Goal: Task Accomplishment & Management: Use online tool/utility

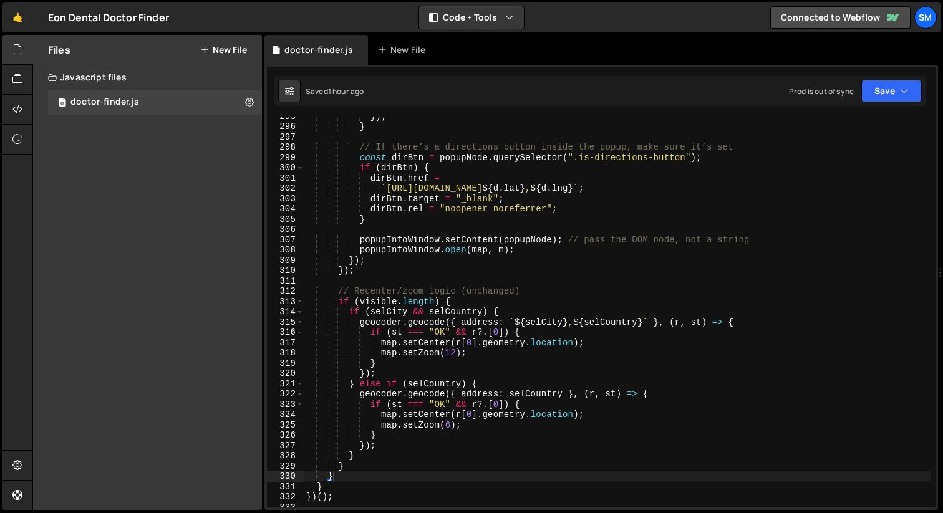
scroll to position [3041, 0]
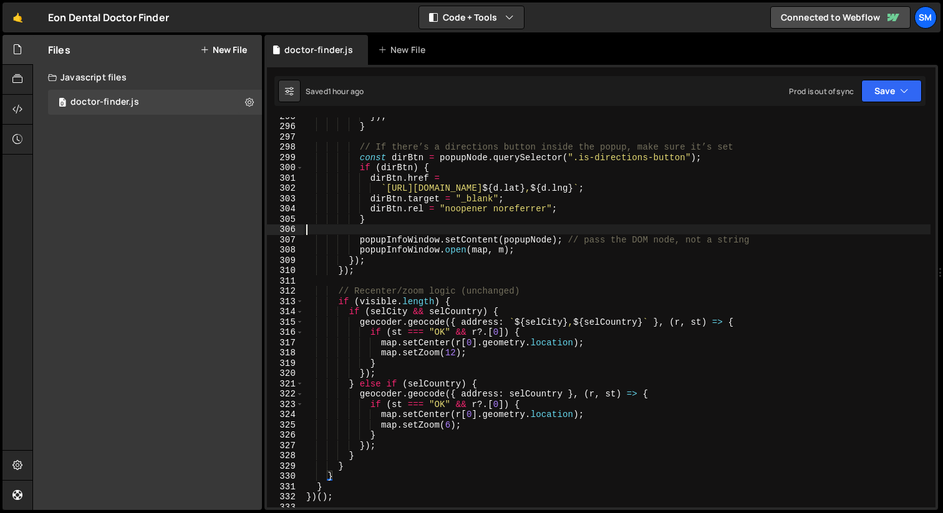
click at [631, 227] on div "}) ; } // If there’s a directions button inside the popup, make sure it’s set c…" at bounding box center [617, 316] width 627 height 411
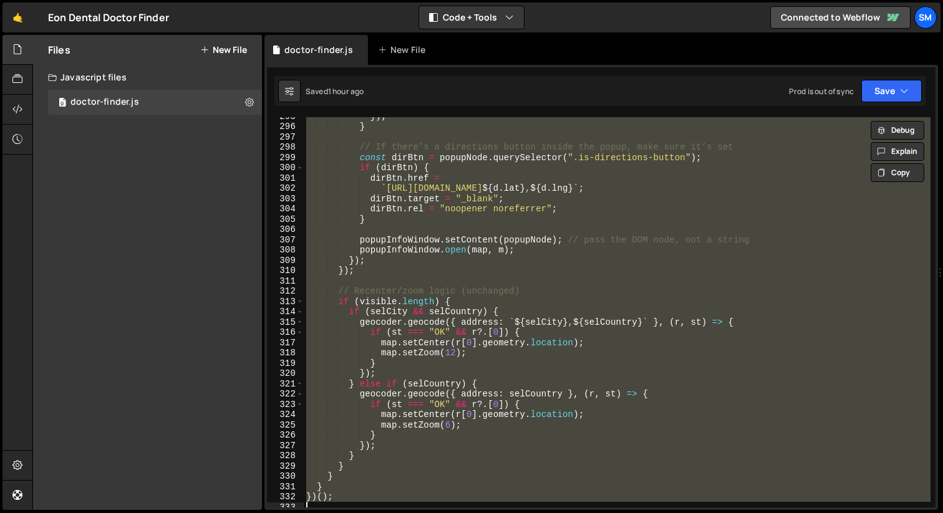
click at [735, 349] on div "}) ; } // If there’s a directions button inside the popup, make sure it’s set c…" at bounding box center [617, 312] width 627 height 390
type textarea "map.setZoom(12);"
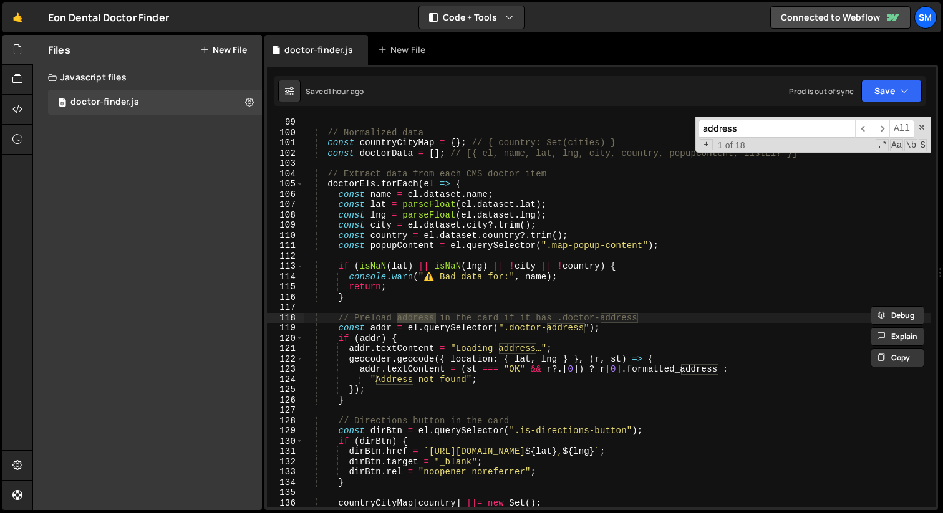
scroll to position [1008, 0]
type input "address"
click at [923, 127] on span at bounding box center [921, 127] width 9 height 9
type textarea "// Preload address in the card if it has .doctor-address"
type input "address"
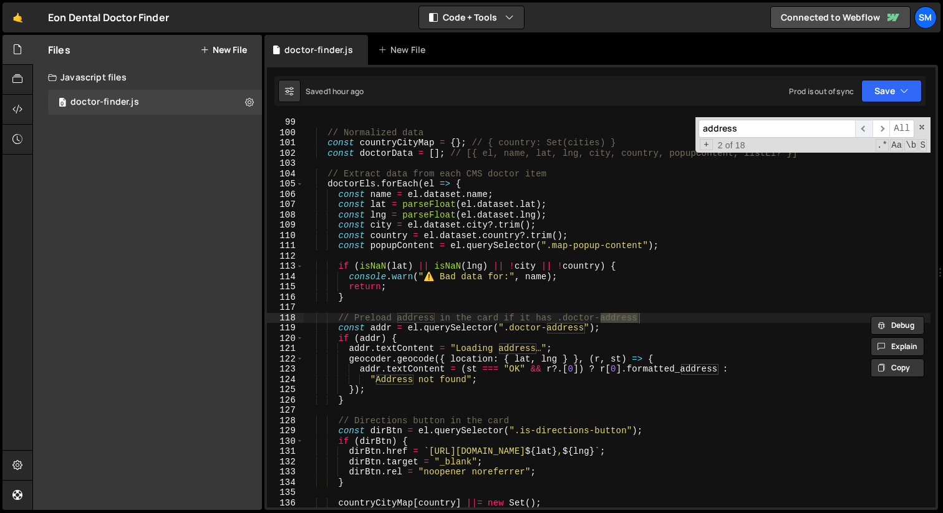
click at [866, 130] on span "​" at bounding box center [863, 129] width 17 height 18
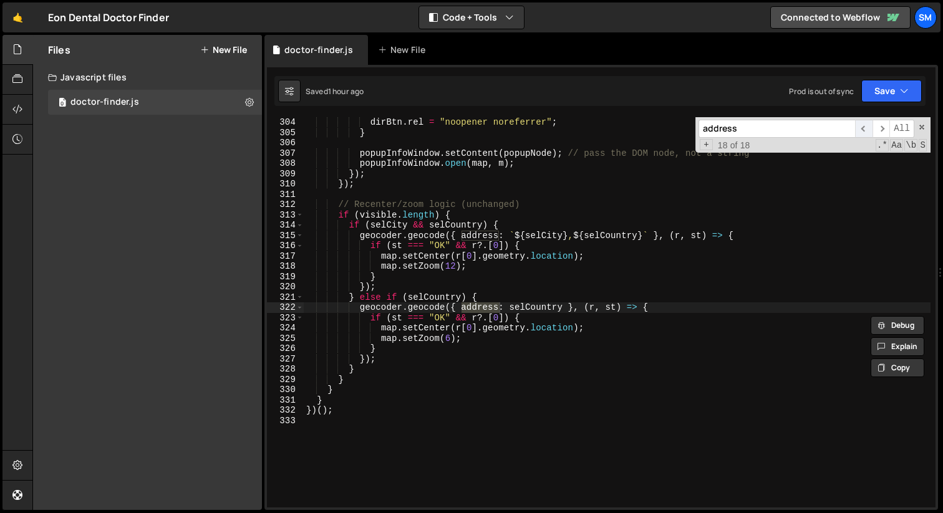
scroll to position [3128, 0]
click at [866, 130] on span "​" at bounding box center [863, 129] width 17 height 18
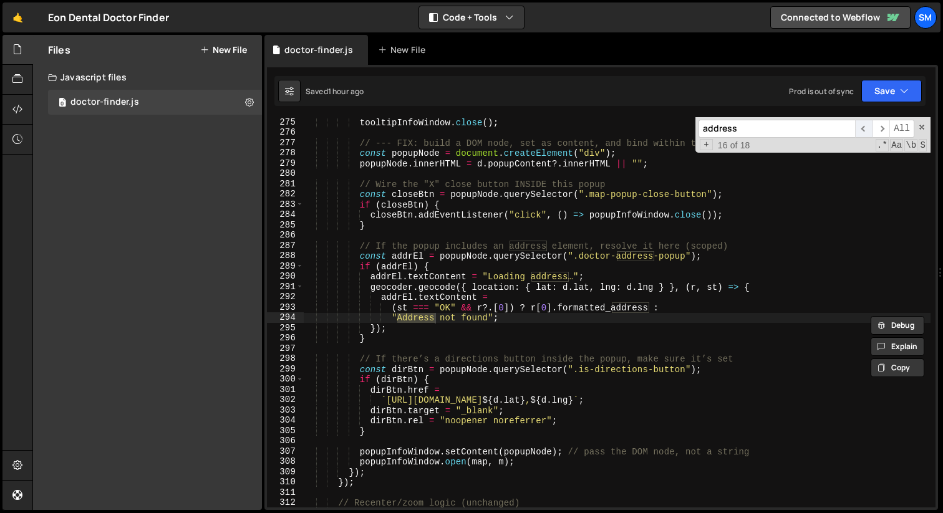
click at [866, 130] on span "​" at bounding box center [863, 129] width 17 height 18
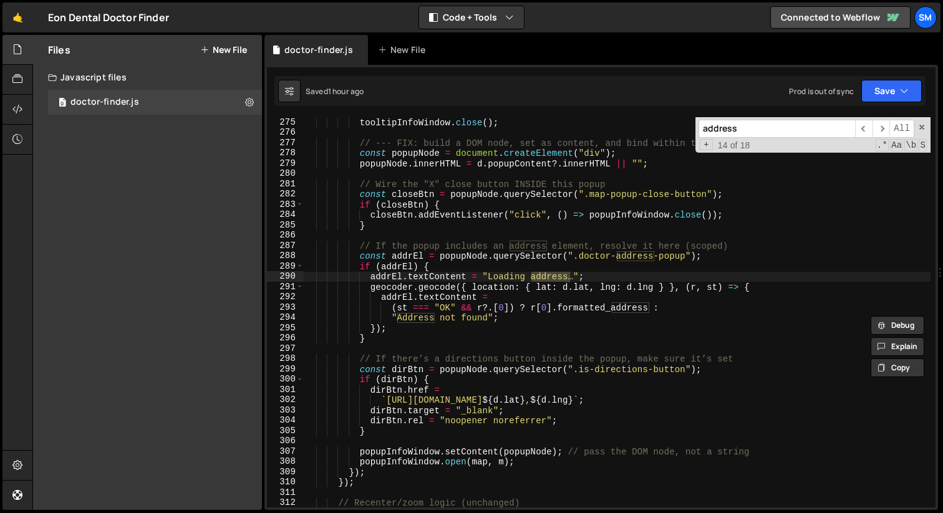
click at [678, 269] on div "tooltipInfoWindow . close ( ) ; // --- FIX: build a DOM node, set as content, a…" at bounding box center [617, 322] width 627 height 411
click at [563, 253] on div "tooltipInfoWindow . close ( ) ; // --- FIX: build a DOM node, set as content, a…" at bounding box center [617, 322] width 627 height 411
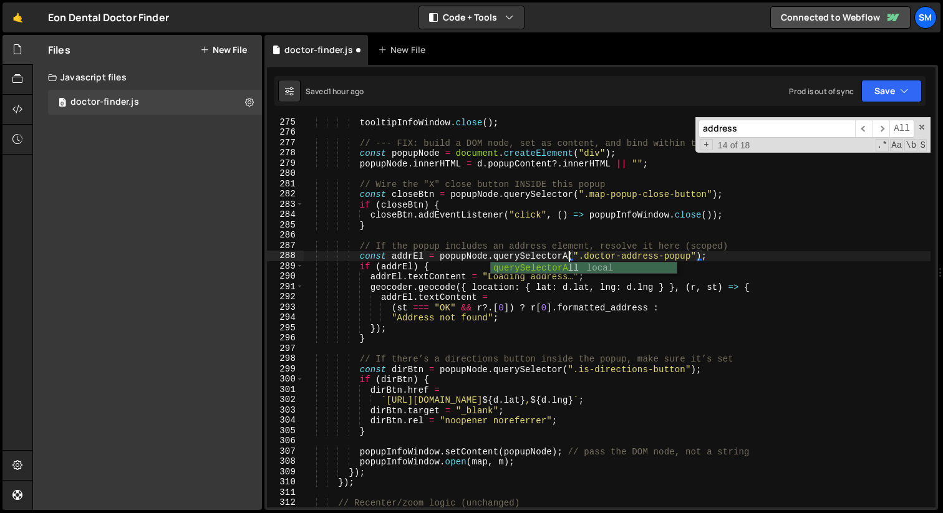
scroll to position [1, 114]
click at [697, 249] on div "tooltipInfoWindow . close ( ) ; // --- FIX: build a DOM node, set as content, a…" at bounding box center [617, 322] width 627 height 411
click at [700, 254] on div "tooltipInfoWindow . close ( ) ; // --- FIX: build a DOM node, set as content, a…" at bounding box center [617, 322] width 627 height 411
click at [800, 258] on div "tooltipInfoWindow . close ( ) ; // --- FIX: build a DOM node, set as content, a…" at bounding box center [617, 322] width 627 height 411
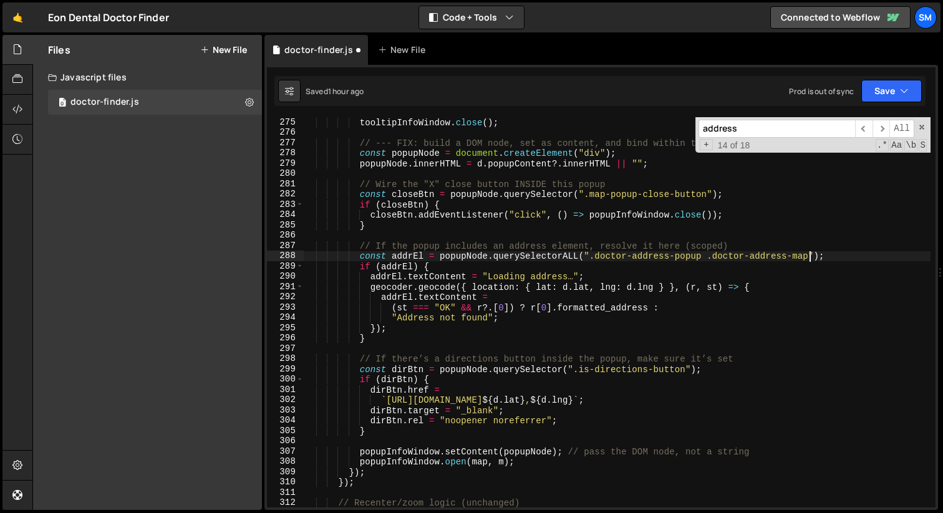
click at [800, 258] on div "tooltipInfoWindow . close ( ) ; // --- FIX: build a DOM node, set as content, a…" at bounding box center [617, 322] width 627 height 411
click at [912, 89] on button "Save" at bounding box center [891, 91] width 60 height 22
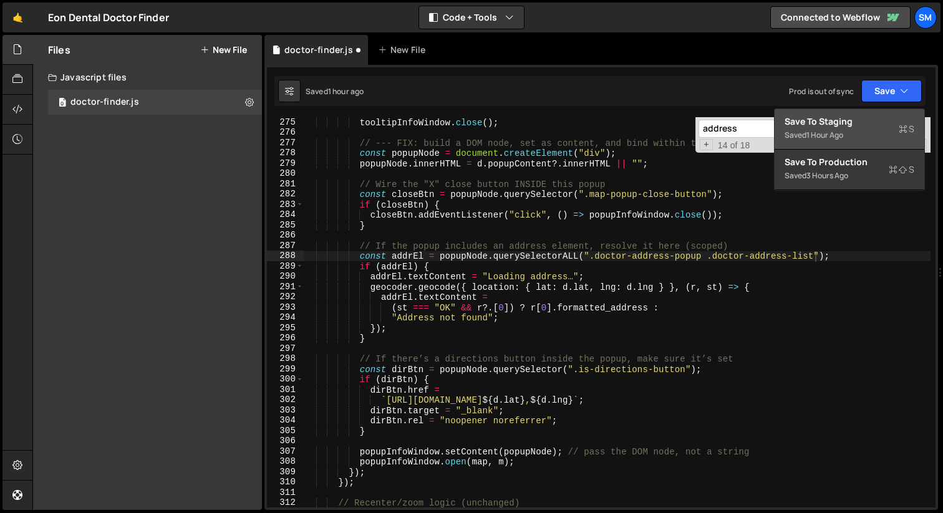
click at [832, 122] on div "Save to Staging S" at bounding box center [850, 121] width 130 height 12
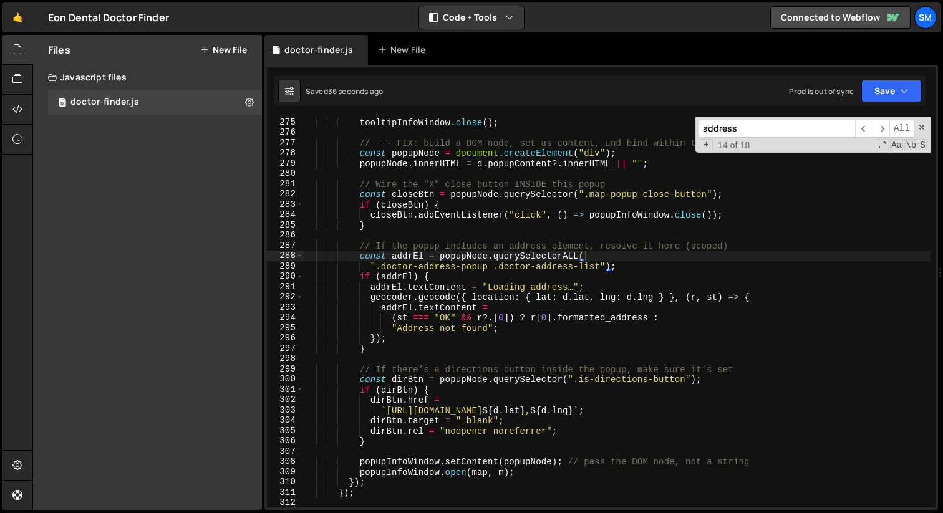
click at [710, 279] on div "tooltipInfoWindow . close ( ) ; // --- FIX: build a DOM node, set as content, a…" at bounding box center [617, 322] width 627 height 411
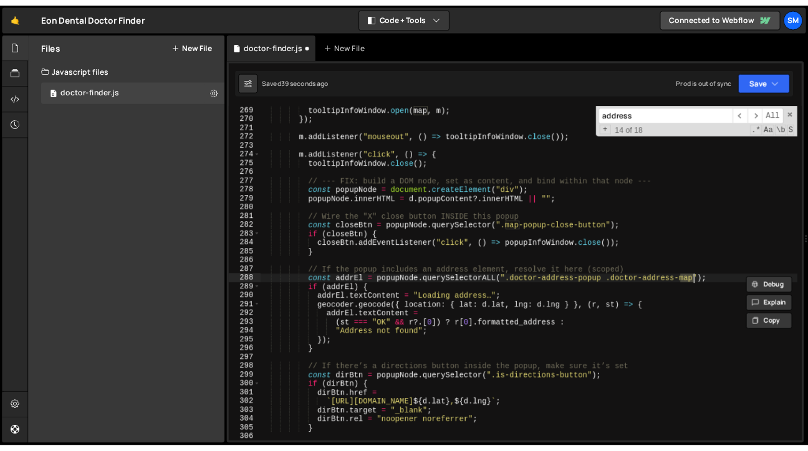
scroll to position [2768, 0]
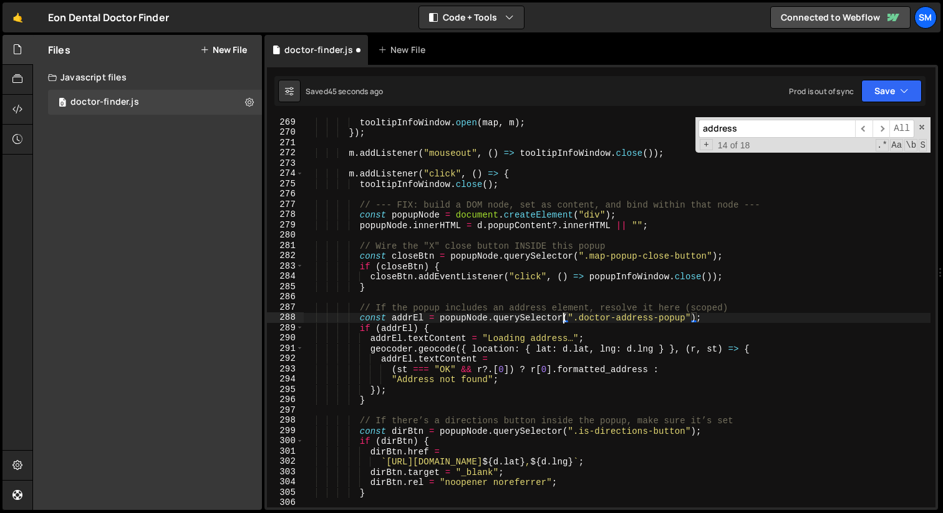
click at [742, 332] on div "tooltipInfoWindow . open ( map , m ) ; }) ; m . addListener ( "mouseout" , ( ) …" at bounding box center [617, 322] width 627 height 411
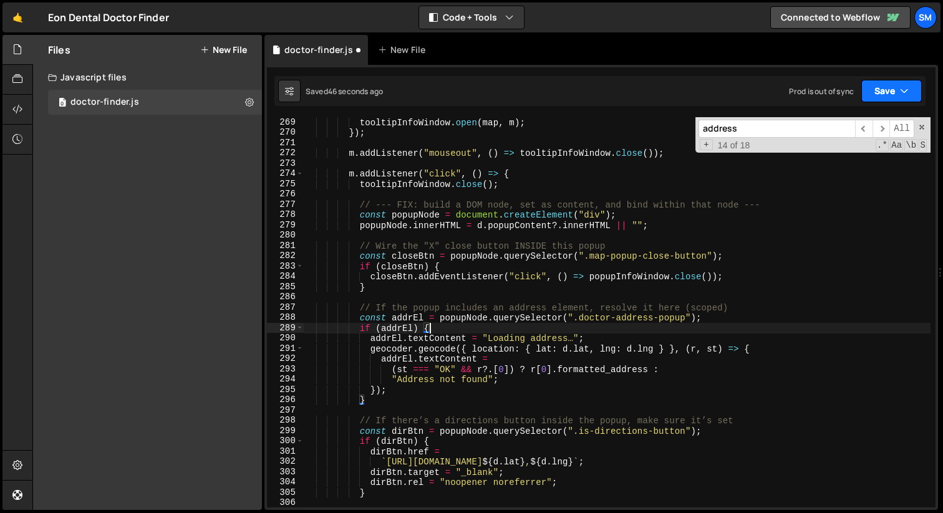
click at [905, 82] on button "Save" at bounding box center [891, 91] width 60 height 22
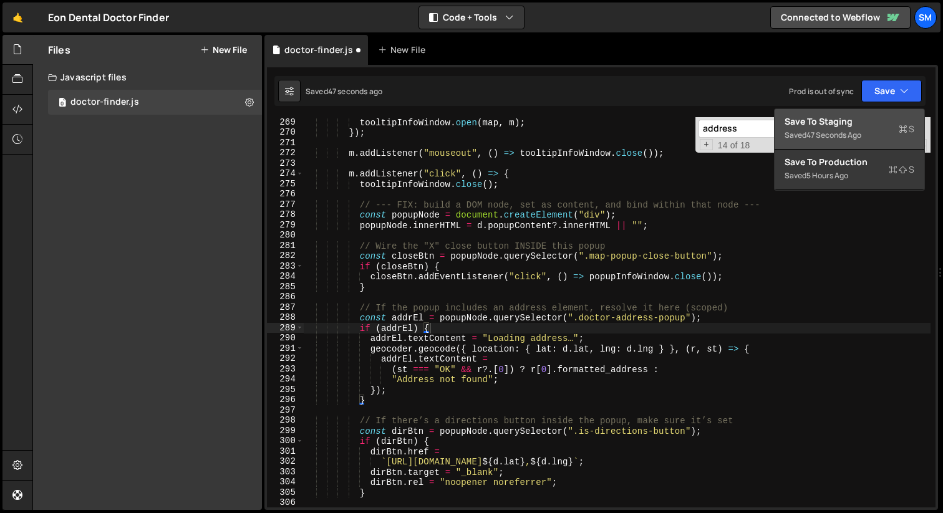
click at [854, 122] on div "Save to Staging S" at bounding box center [850, 121] width 130 height 12
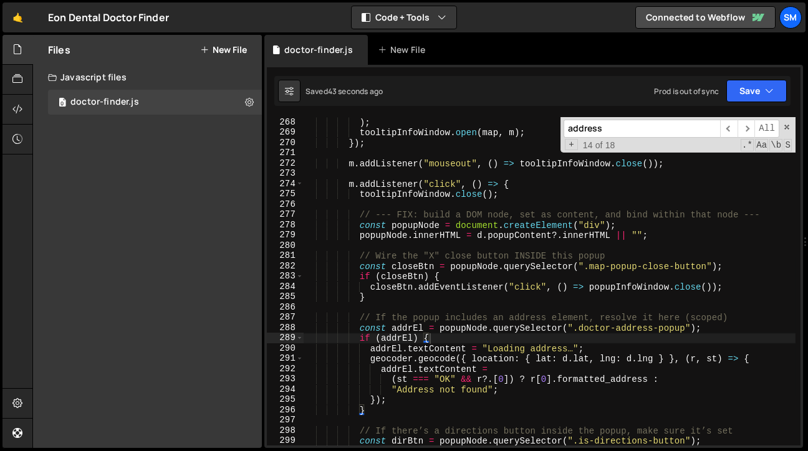
scroll to position [2789, 0]
click at [490, 293] on div ") ; tooltipInfoWindow . open ( map , m ) ; }) ; m . addListener ( "mouseout" , …" at bounding box center [550, 291] width 492 height 349
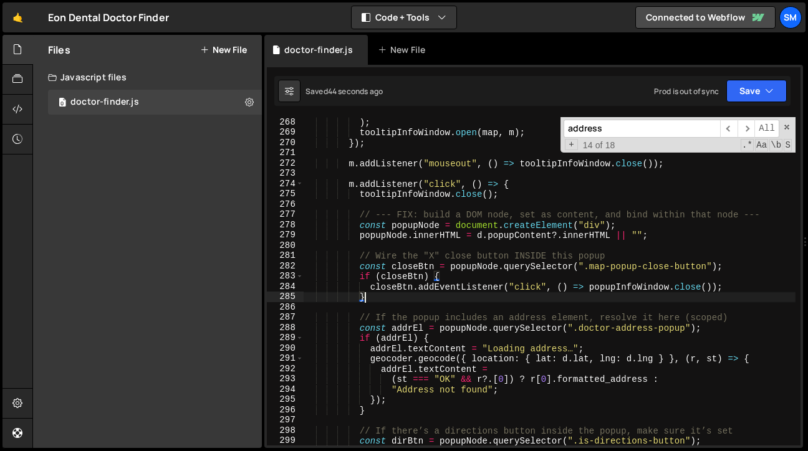
type textarea "})();"
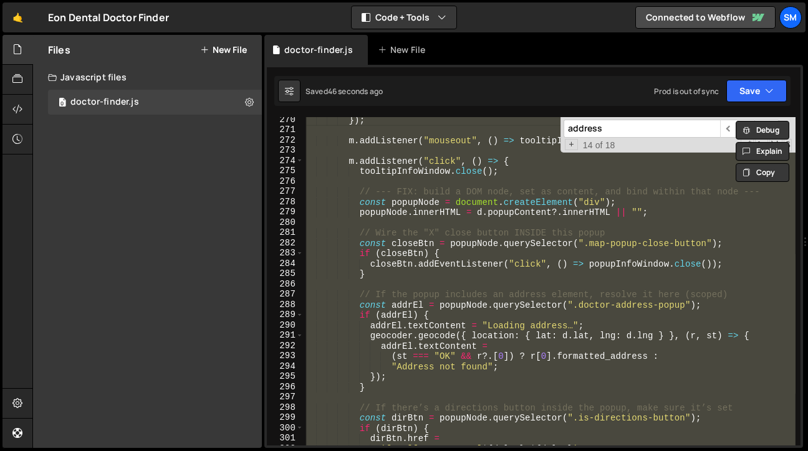
scroll to position [2811, 0]
click at [594, 287] on div "}) ; m . addListener ( "mouseout" , ( ) => tooltipInfoWindow . close ( )) ; m .…" at bounding box center [550, 281] width 492 height 329
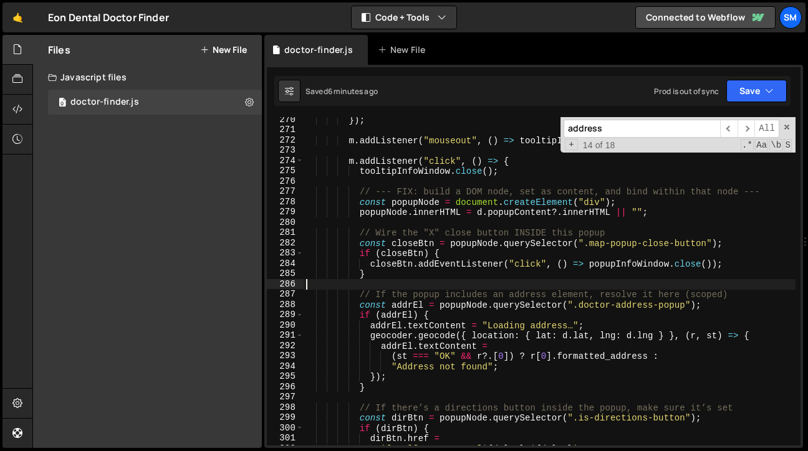
type textarea "})();"
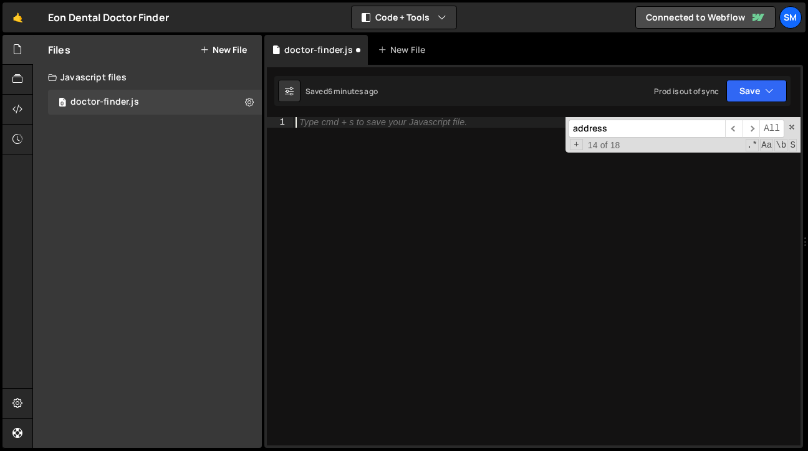
paste textarea "})();"
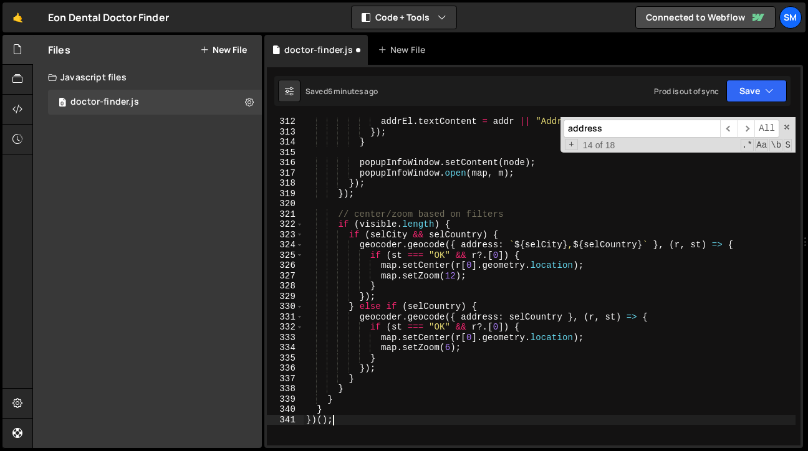
scroll to position [3278, 0]
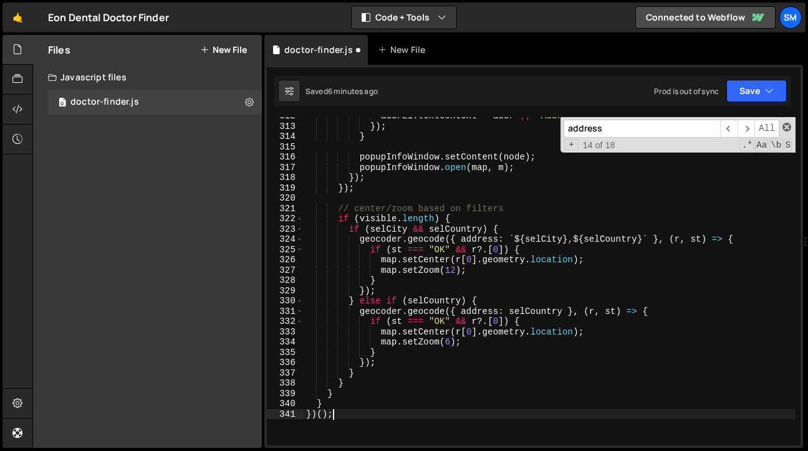
click at [789, 128] on span at bounding box center [787, 127] width 9 height 9
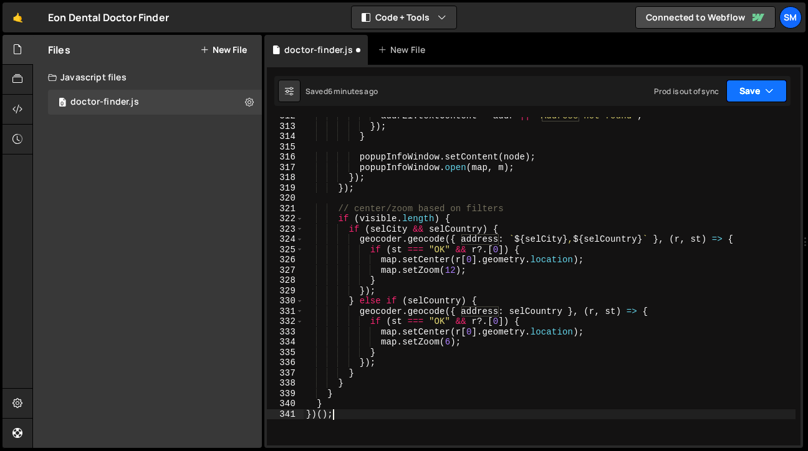
click at [776, 97] on button "Save" at bounding box center [757, 91] width 60 height 22
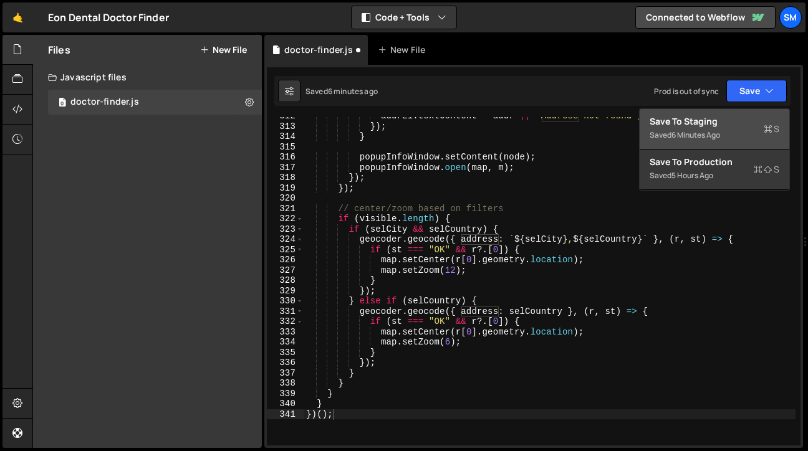
click at [716, 120] on div "Save to Staging S" at bounding box center [715, 121] width 130 height 12
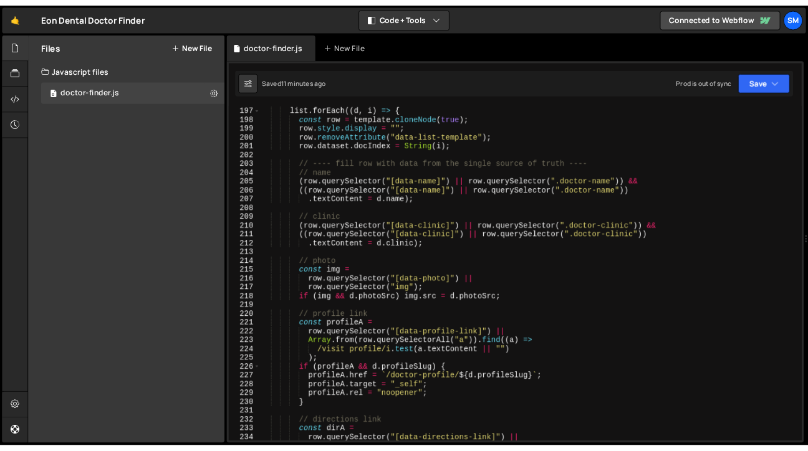
scroll to position [2029, 0]
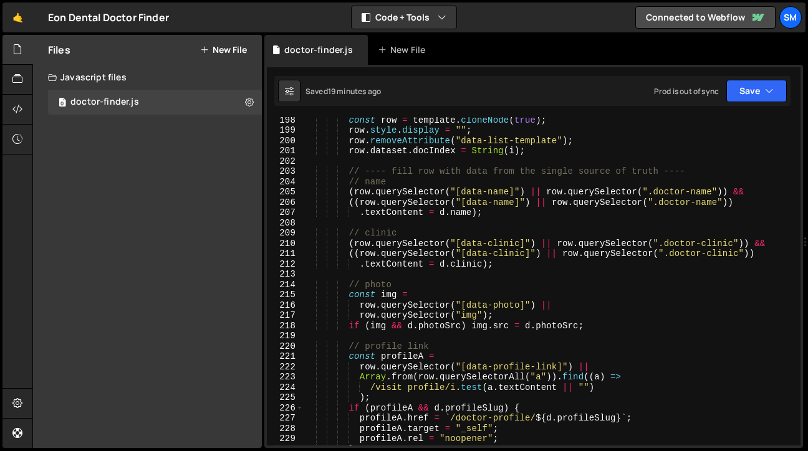
click at [630, 202] on div "const row = template . cloneNode ( true ) ; row . style . display = "" ; row . …" at bounding box center [550, 289] width 492 height 349
type textarea "})();"
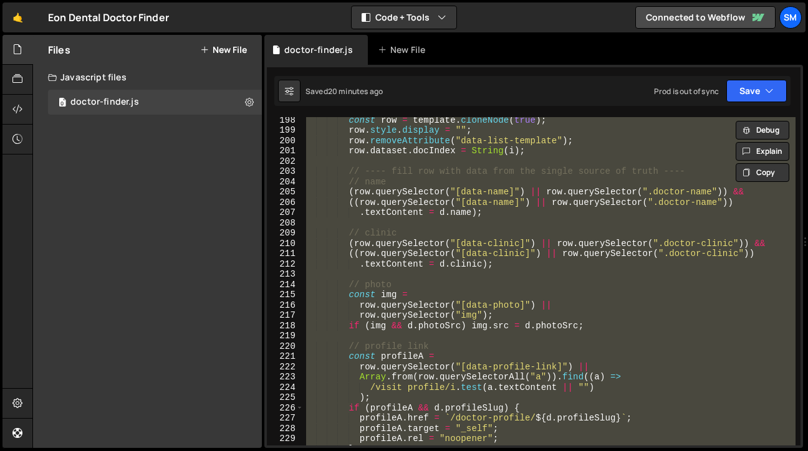
click at [458, 162] on div "const row = template . cloneNode ( true ) ; row . style . display = "" ; row . …" at bounding box center [550, 281] width 492 height 329
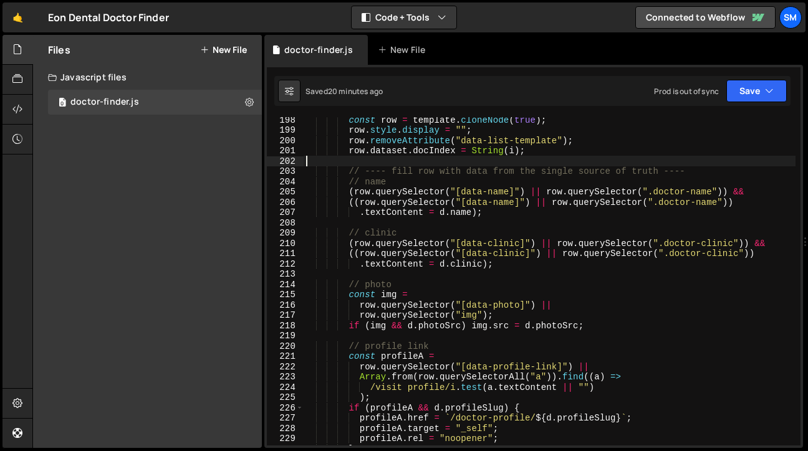
click at [674, 309] on div "const row = template . cloneNode ( true ) ; row . style . display = "" ; row . …" at bounding box center [550, 289] width 492 height 349
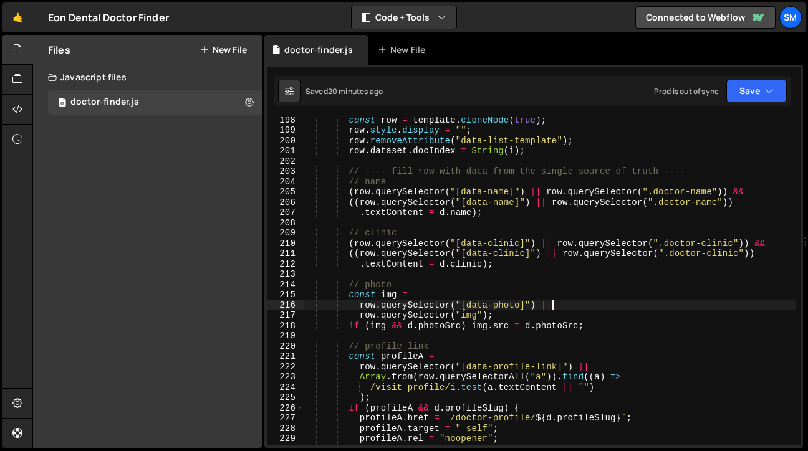
type textarea "})();"
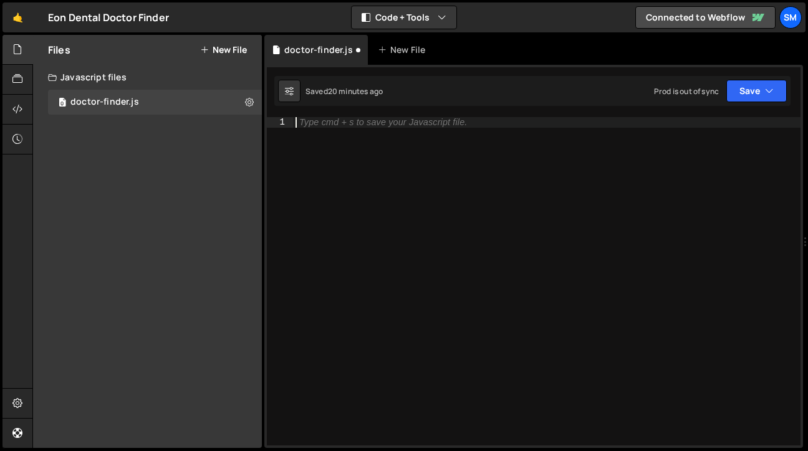
paste textarea "})();"
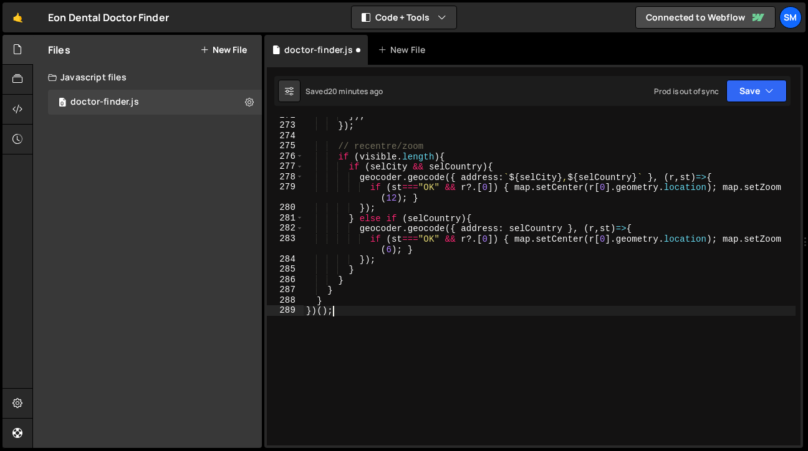
scroll to position [2970, 0]
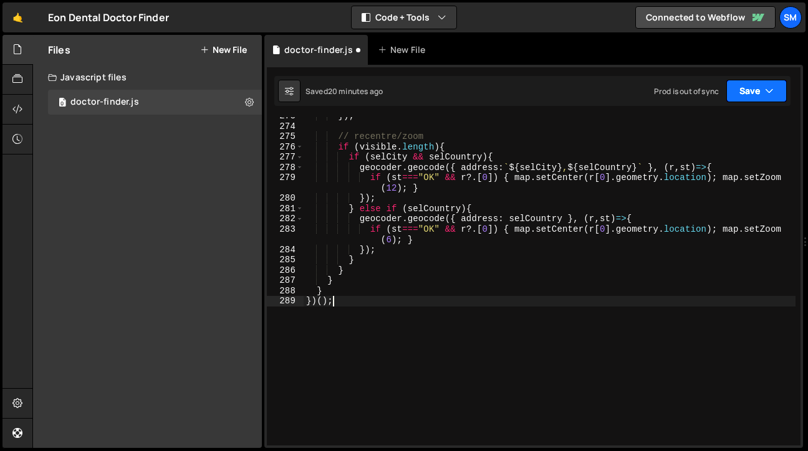
click at [778, 94] on button "Save" at bounding box center [757, 91] width 60 height 22
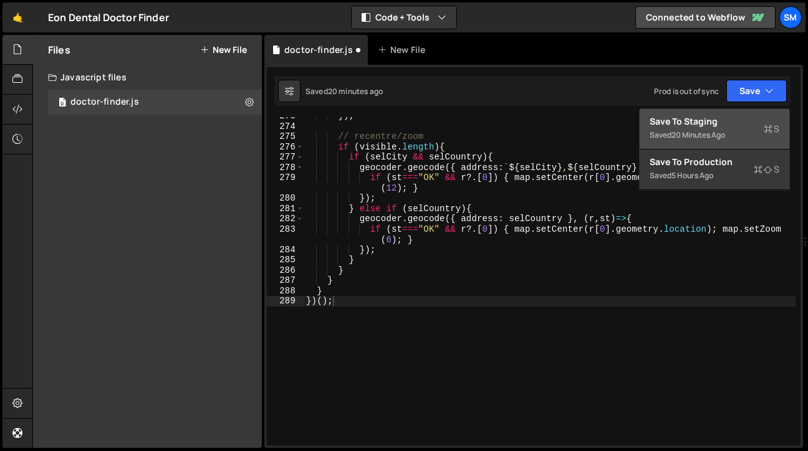
click at [720, 118] on div "Save to Staging S" at bounding box center [715, 121] width 130 height 12
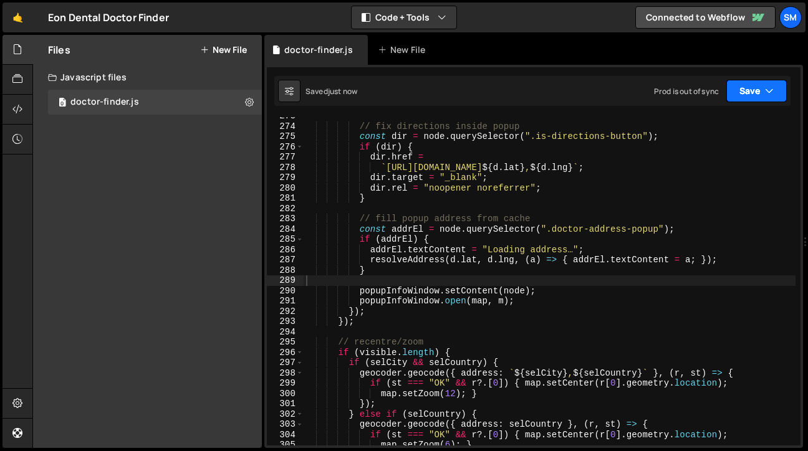
click at [768, 85] on icon "button" at bounding box center [769, 91] width 9 height 12
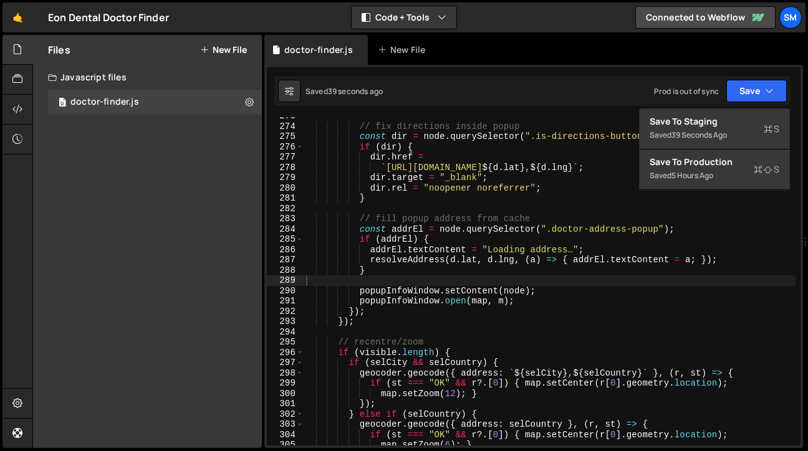
click at [541, 317] on div "// fix directions inside popup const dir = node . querySelector ( ".is-directio…" at bounding box center [550, 285] width 492 height 349
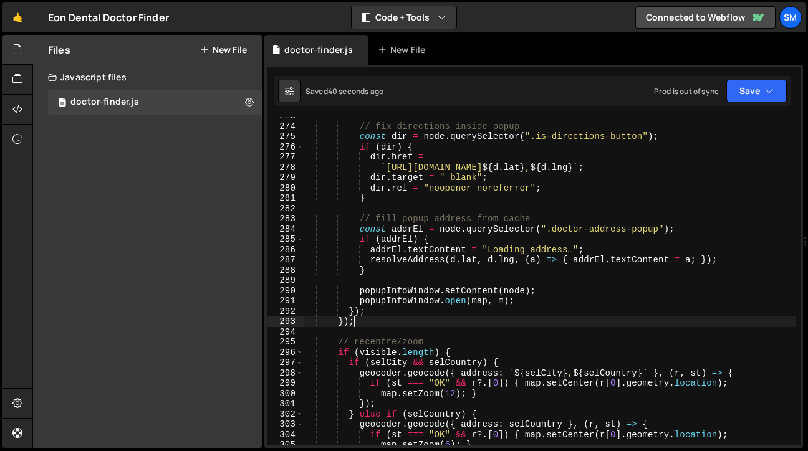
type textarea "} })();"
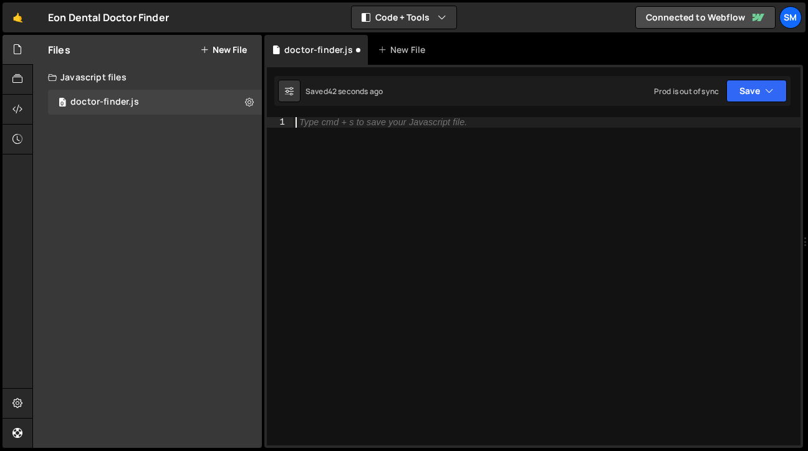
scroll to position [3545, 0]
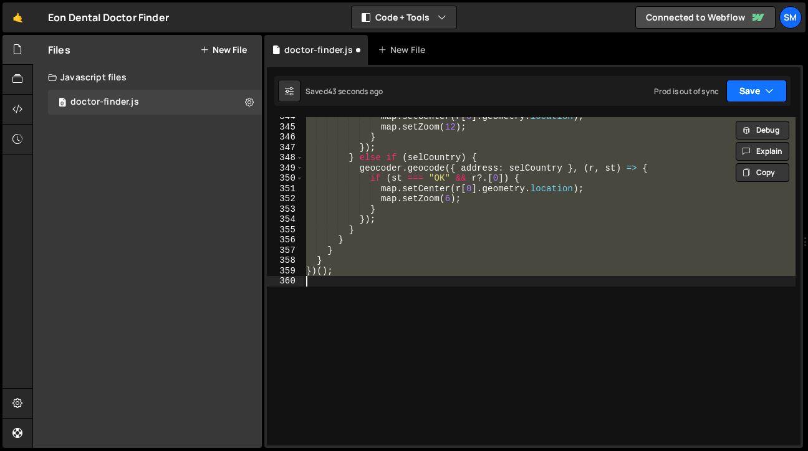
click at [776, 89] on button "Save" at bounding box center [757, 91] width 60 height 22
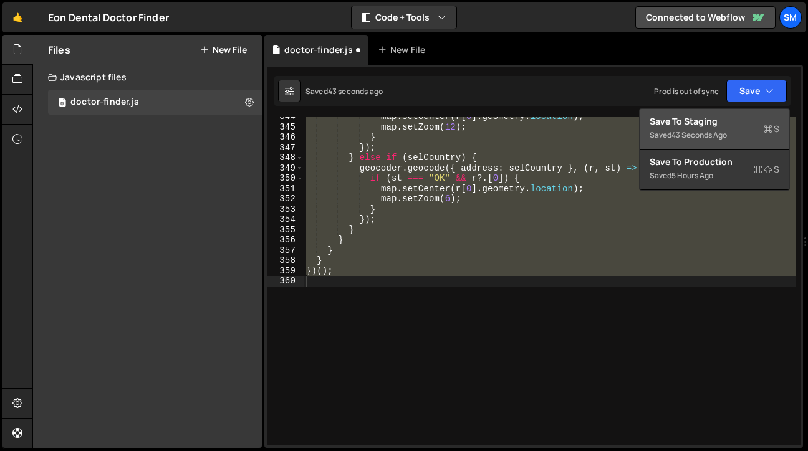
click at [718, 122] on div "Save to Staging S" at bounding box center [715, 121] width 130 height 12
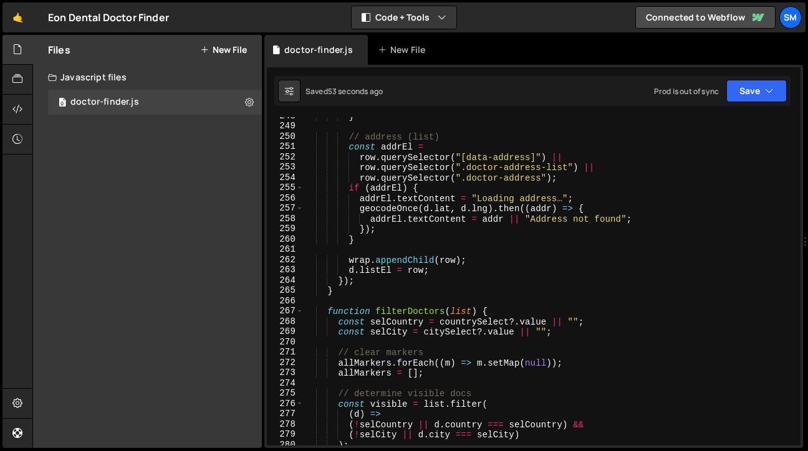
scroll to position [2547, 0]
type textarea "if (addrEl) {"
click at [640, 185] on div "} // address (list) const addrEl = row . querySelector ( "[data-address]" ) || …" at bounding box center [550, 285] width 492 height 349
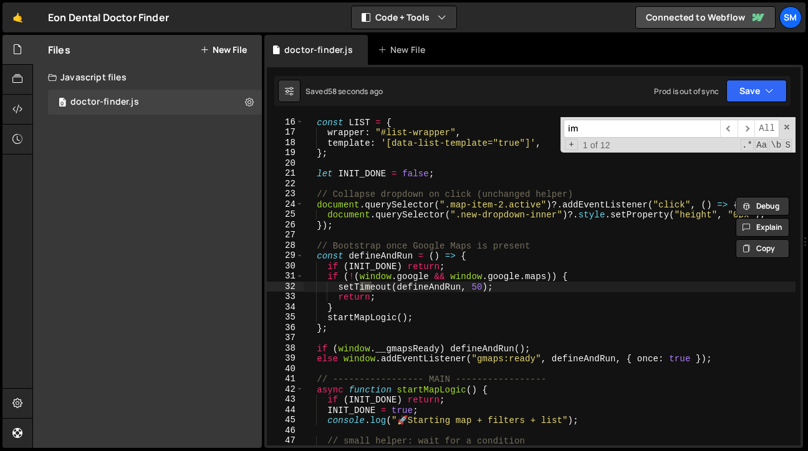
scroll to position [155, 0]
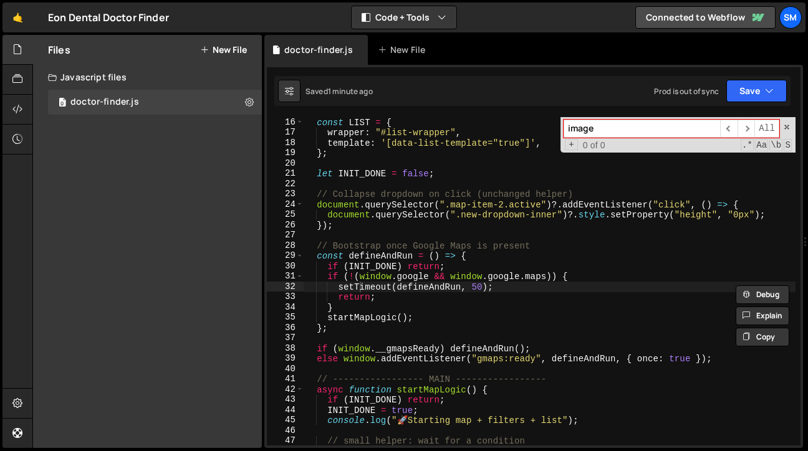
click at [606, 130] on input "image" at bounding box center [642, 129] width 157 height 18
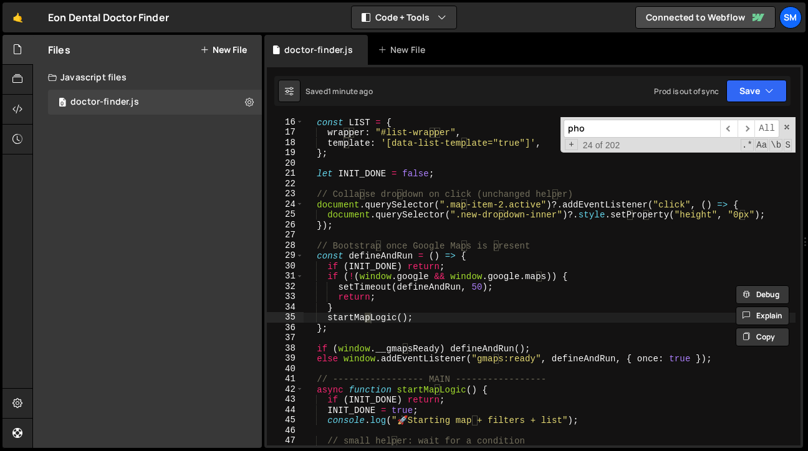
scroll to position [1050, 0]
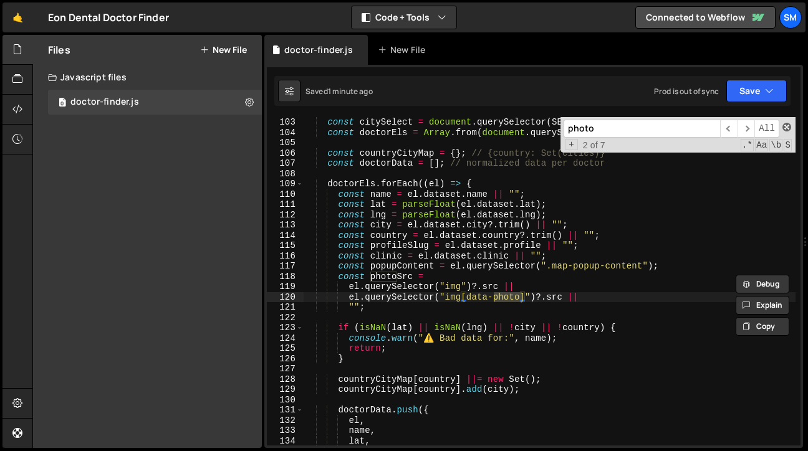
type input "photo"
click at [786, 127] on span at bounding box center [787, 127] width 9 height 9
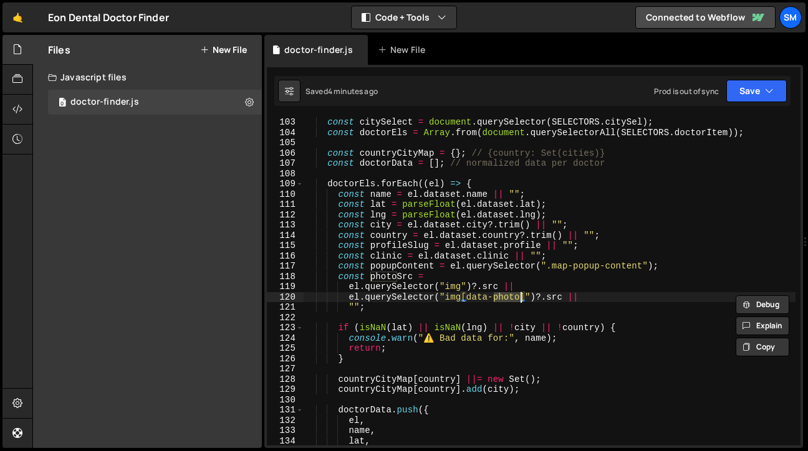
click at [693, 241] on div "const citySelect = document . querySelector ( SELECTORS . citySel ) ; const doc…" at bounding box center [550, 291] width 492 height 349
type textarea "const profileSlug = el.dataset.profile || "";"
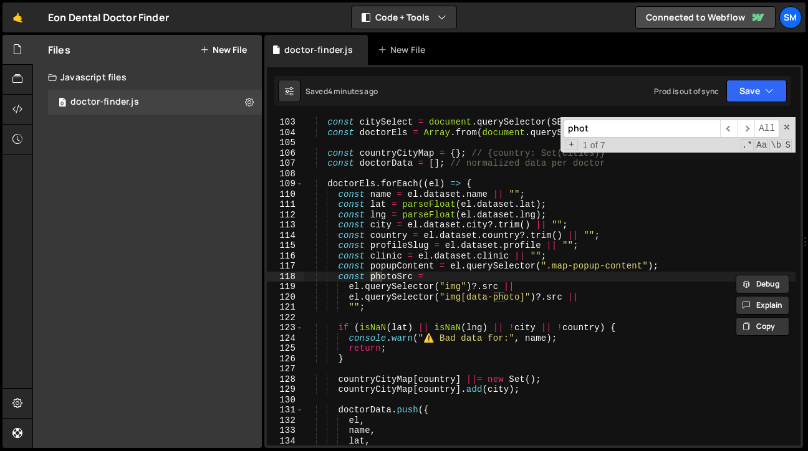
type input "photo"
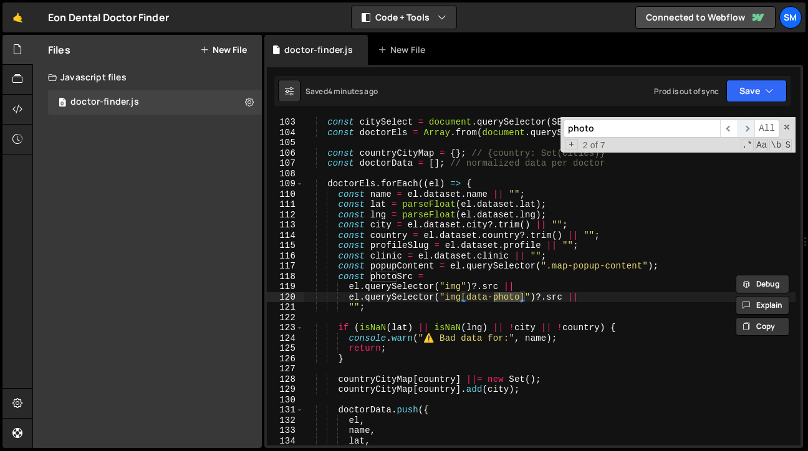
click at [751, 125] on span "​" at bounding box center [746, 129] width 17 height 18
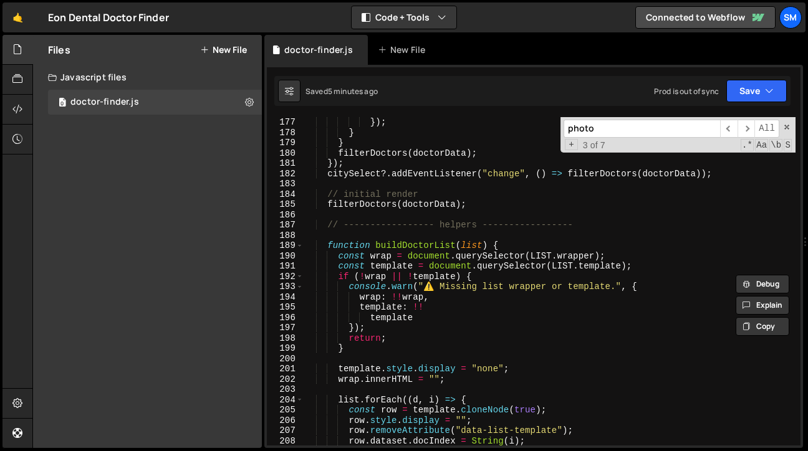
scroll to position [1817, 0]
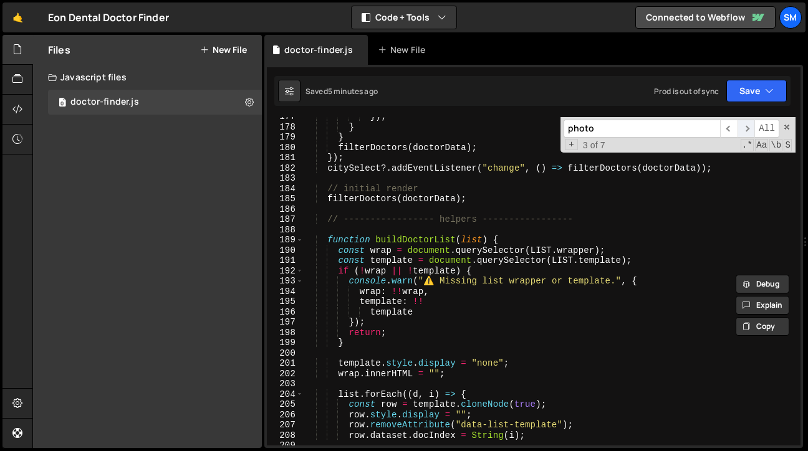
click at [748, 132] on span "​" at bounding box center [746, 129] width 17 height 18
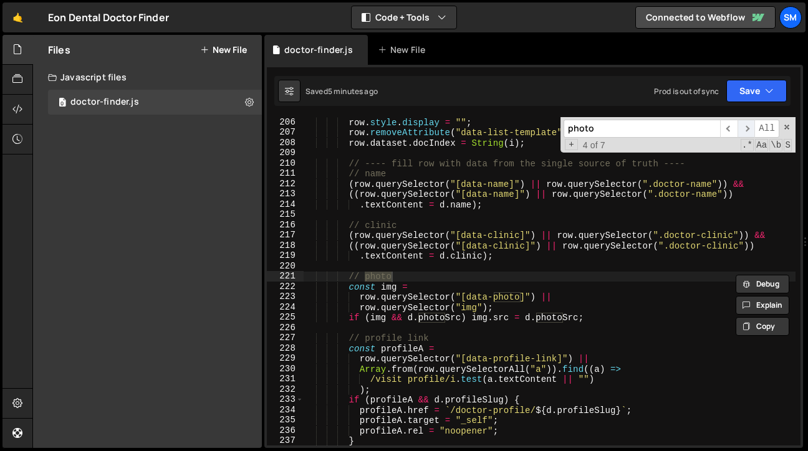
scroll to position [2110, 0]
click at [468, 204] on div "row . style . display = "" ; row . removeAttribute ( "data-list-template" ) ; r…" at bounding box center [550, 291] width 492 height 349
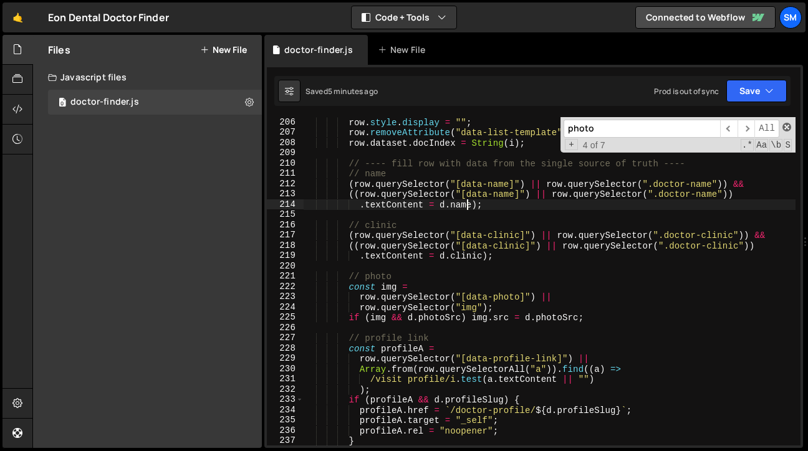
click at [783, 125] on span at bounding box center [787, 127] width 9 height 9
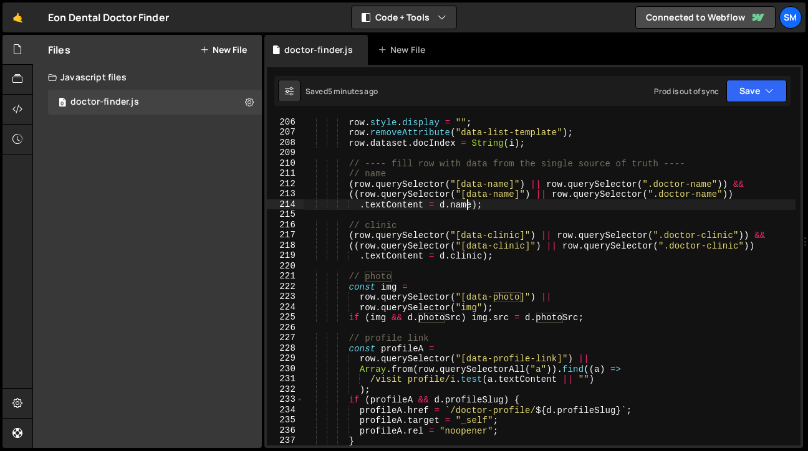
click at [584, 206] on div "row . style . display = "" ; row . removeAttribute ( "data-list-template" ) ; r…" at bounding box center [550, 291] width 492 height 349
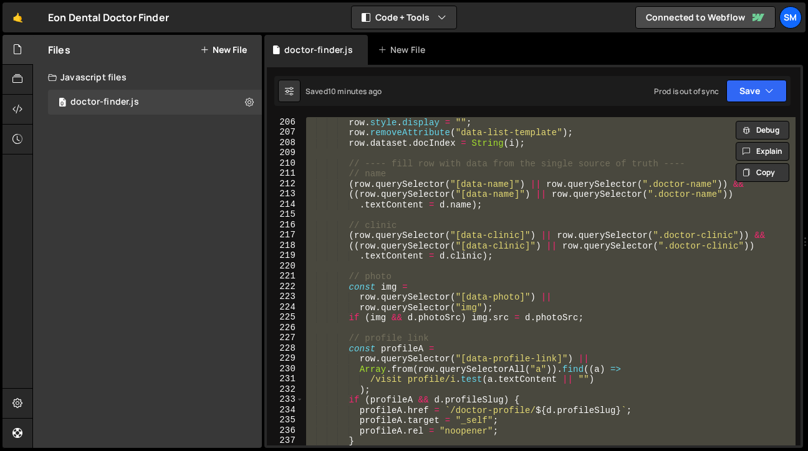
click at [508, 287] on div "row . style . display = "" ; row . removeAttribute ( "data-list-template" ) ; r…" at bounding box center [550, 281] width 492 height 329
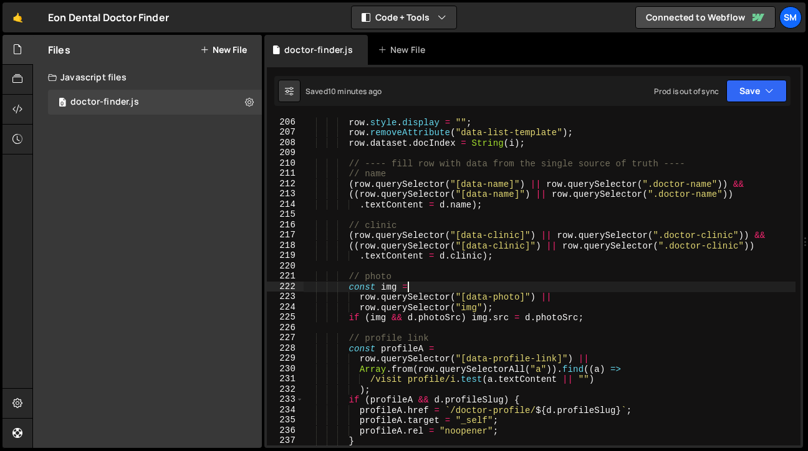
type textarea "})();"
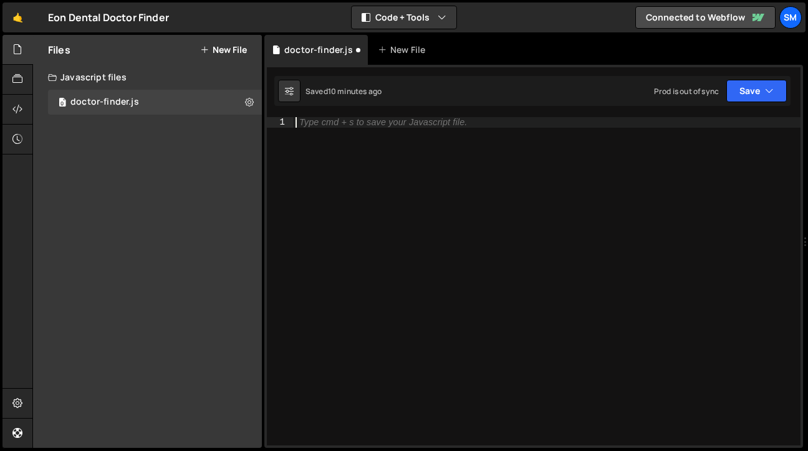
paste textarea "})();"
type textarea "})();"
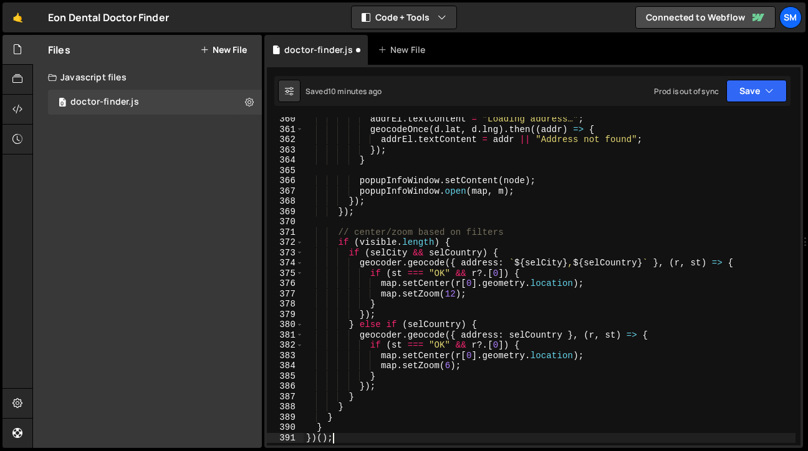
scroll to position [3804, 0]
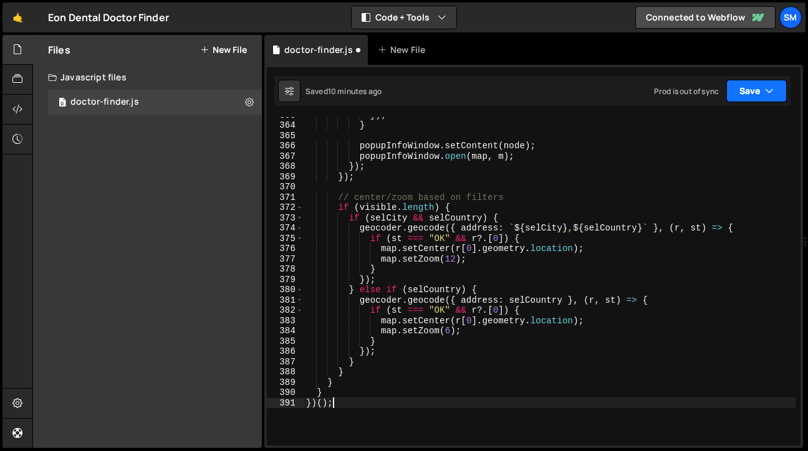
click at [764, 94] on button "Save" at bounding box center [757, 91] width 60 height 22
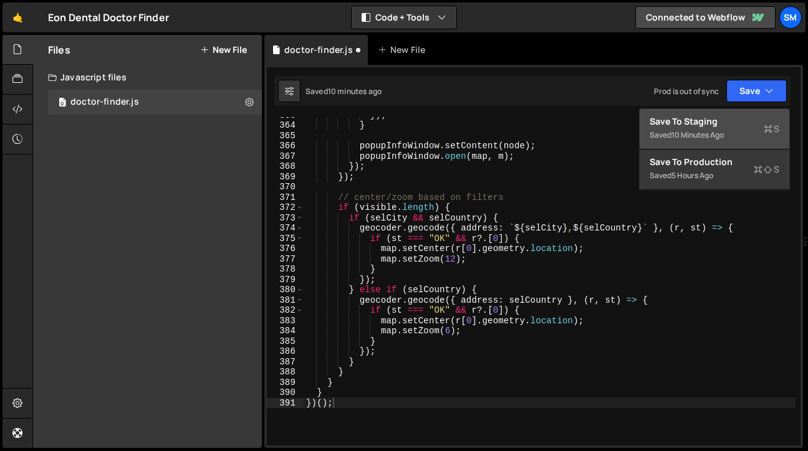
click at [722, 119] on div "Save to Staging S" at bounding box center [715, 121] width 130 height 12
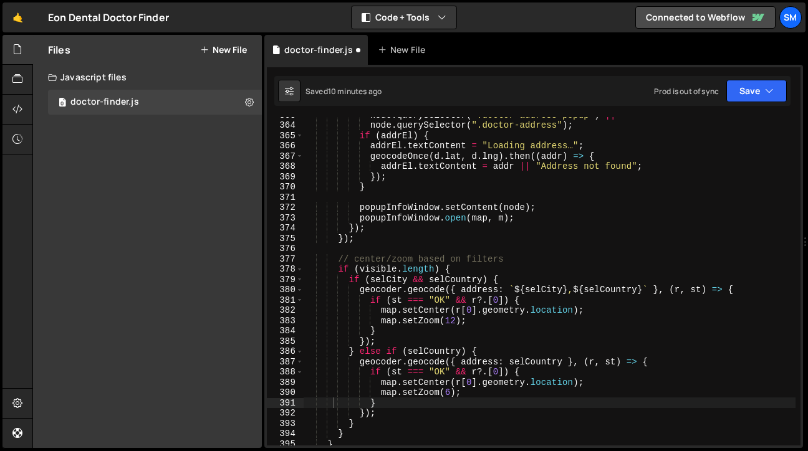
scroll to position [3742, 0]
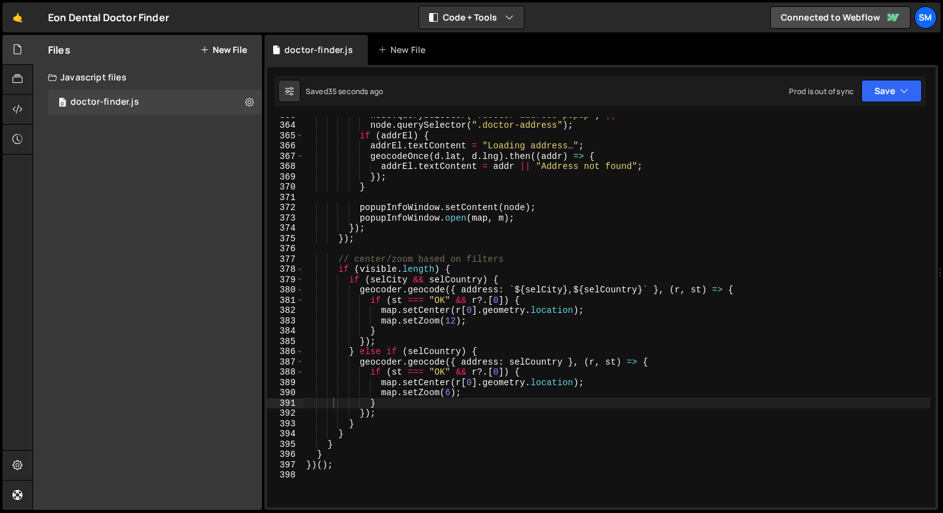
click at [561, 251] on div "node . querySelector ( ".doctor-address-popup" ) || node . querySelector ( ".do…" at bounding box center [617, 315] width 627 height 411
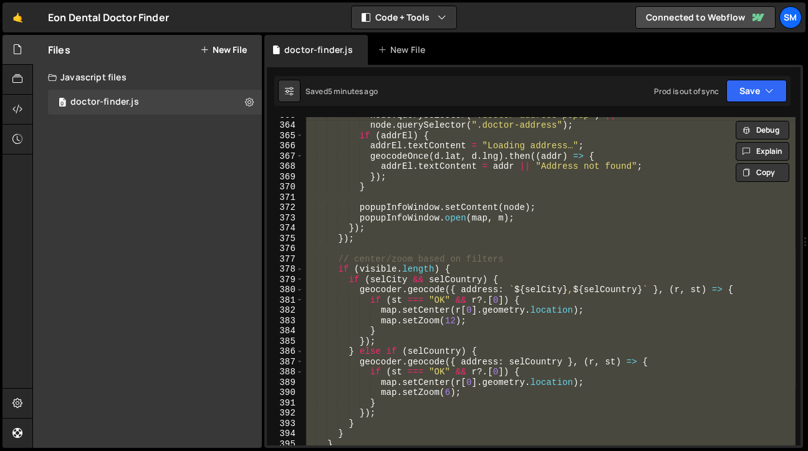
click at [466, 261] on div "node . querySelector ( ".doctor-address-popup" ) || node . querySelector ( ".do…" at bounding box center [550, 281] width 492 height 329
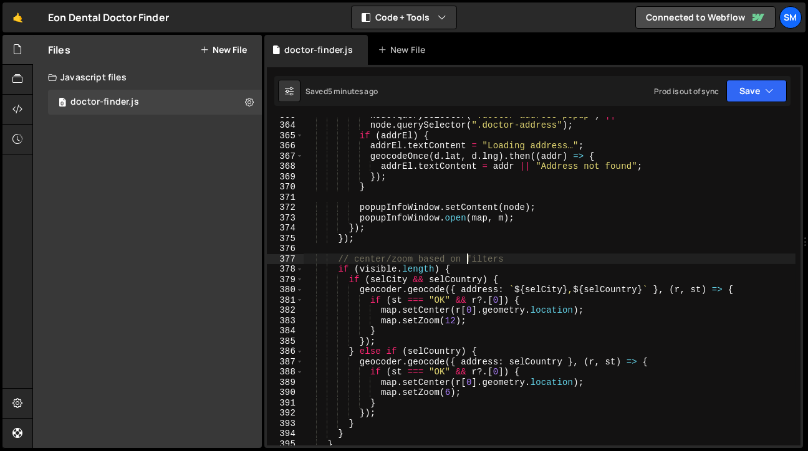
type textarea "})();"
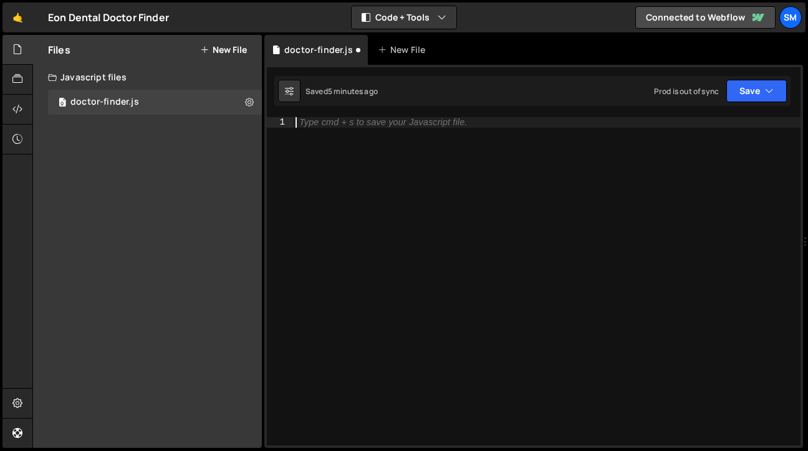
paste textarea "})();"
type textarea "})();"
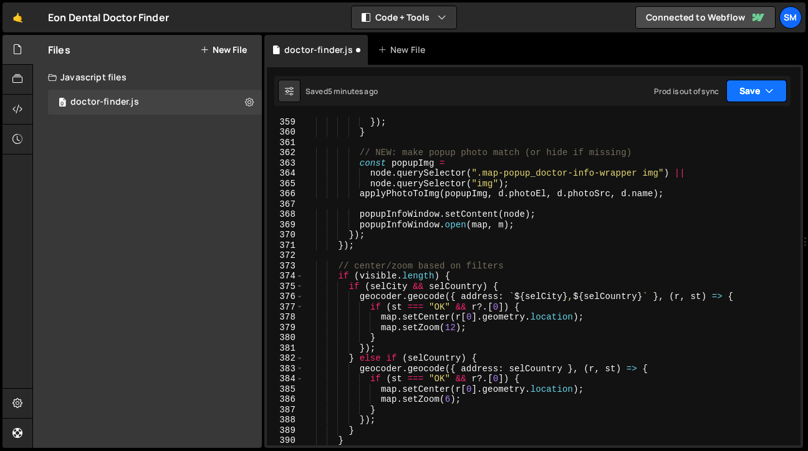
click at [778, 88] on button "Save" at bounding box center [757, 91] width 60 height 22
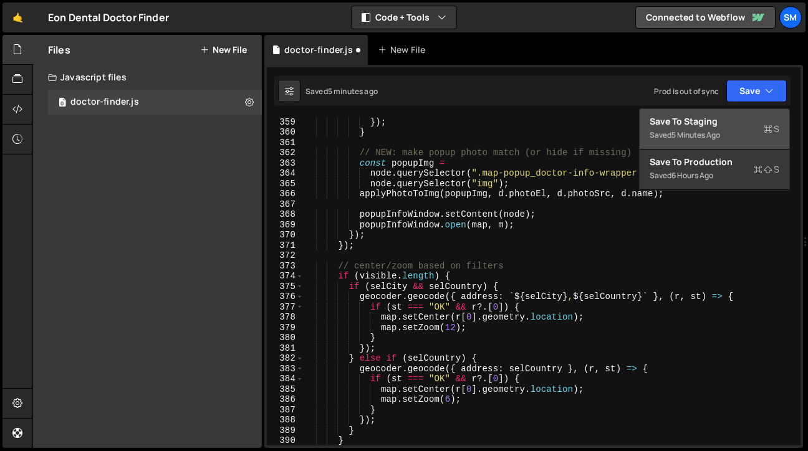
click at [730, 118] on div "Save to Staging S" at bounding box center [715, 121] width 130 height 12
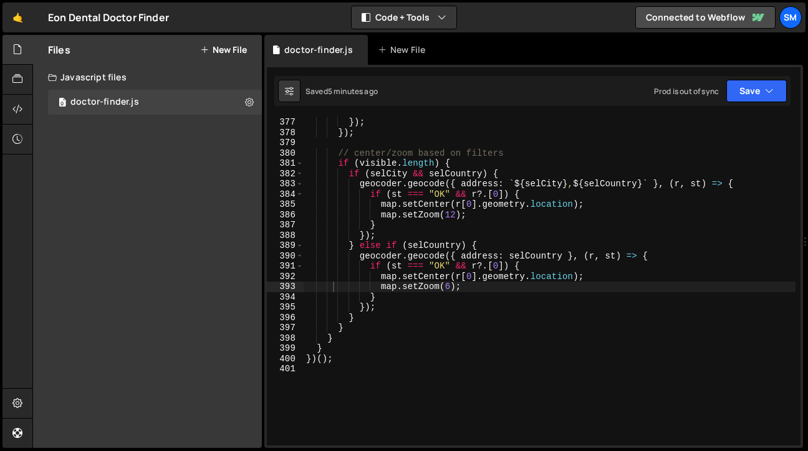
click at [390, 372] on div "}) ; }) ; // center/zoom based on filters if ( visible . length ) { if ( selCit…" at bounding box center [550, 291] width 492 height 349
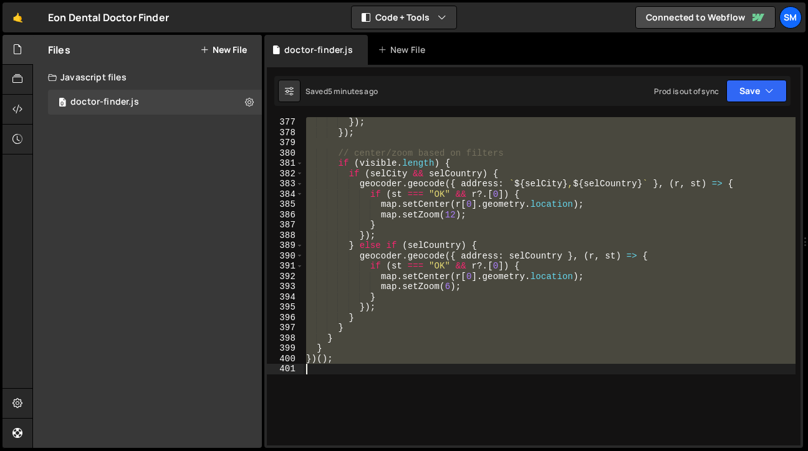
type textarea "})();"
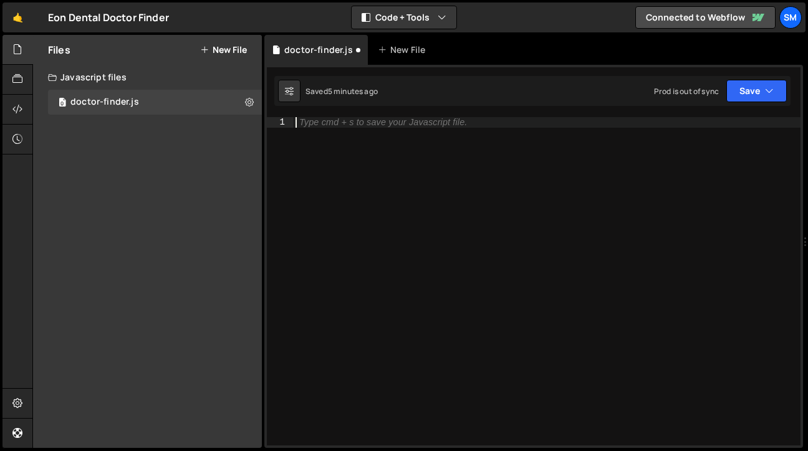
paste textarea "})();"
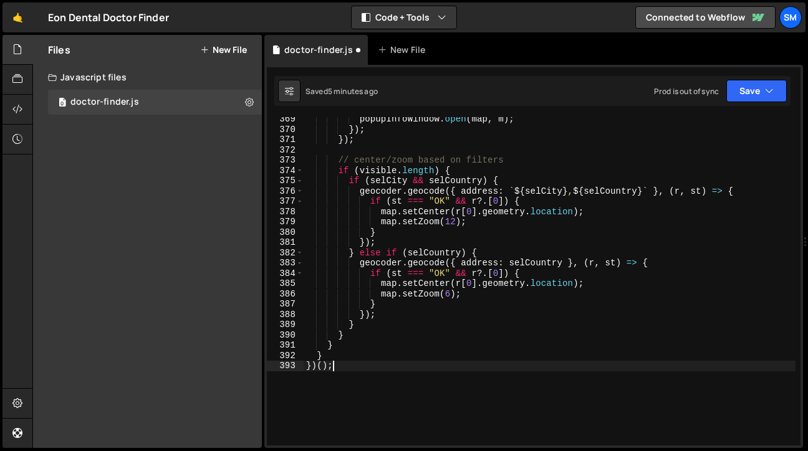
scroll to position [3957, 0]
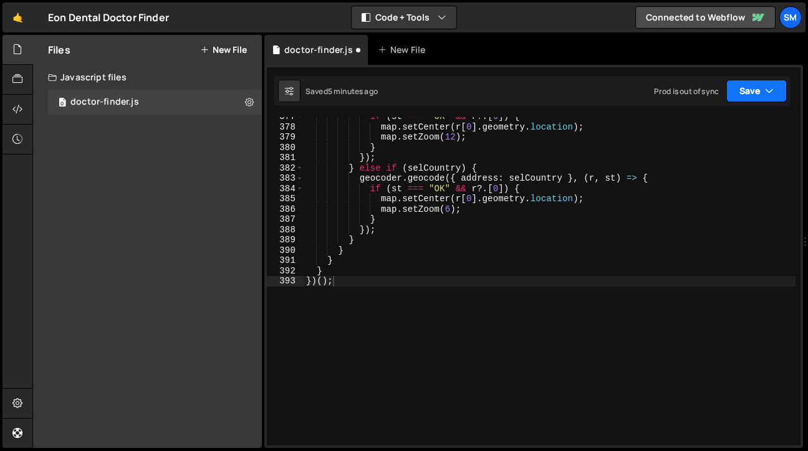
click at [783, 90] on button "Save" at bounding box center [757, 91] width 60 height 22
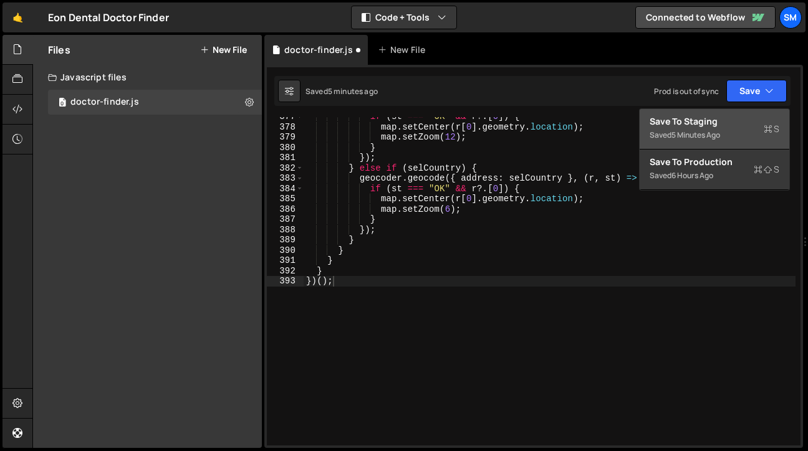
click at [679, 130] on div "5 minutes ago" at bounding box center [696, 135] width 49 height 11
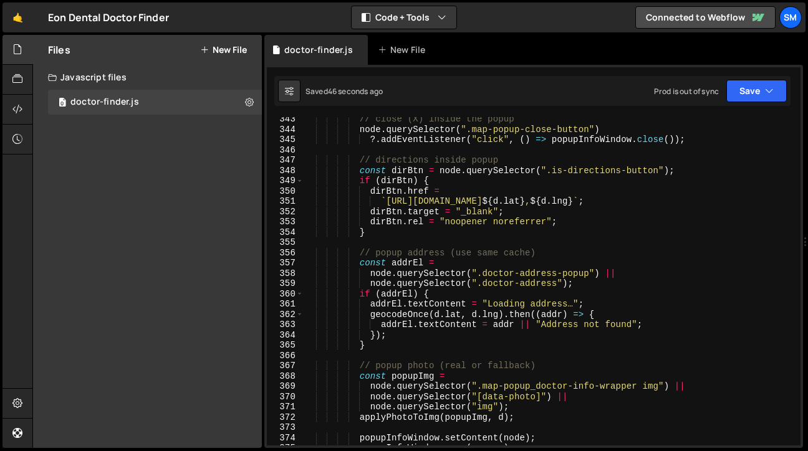
scroll to position [3536, 0]
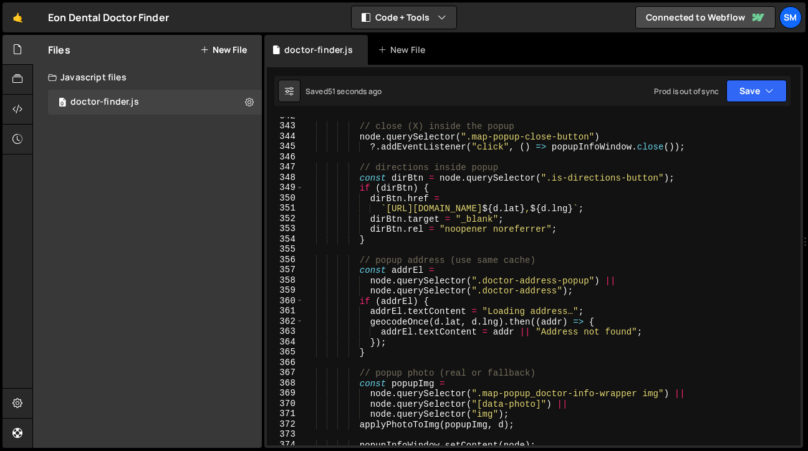
type textarea "const dirBtn = node.querySelector(".is-directions-button");"
click at [564, 173] on div "// close (X) inside the popup node . querySelector ( ".map-popup-close-button" …" at bounding box center [550, 285] width 492 height 349
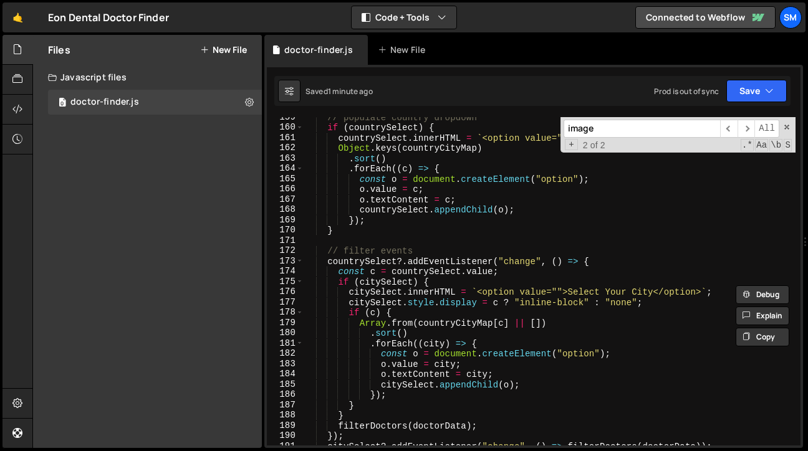
scroll to position [1641, 0]
click at [728, 128] on span "​" at bounding box center [728, 129] width 17 height 18
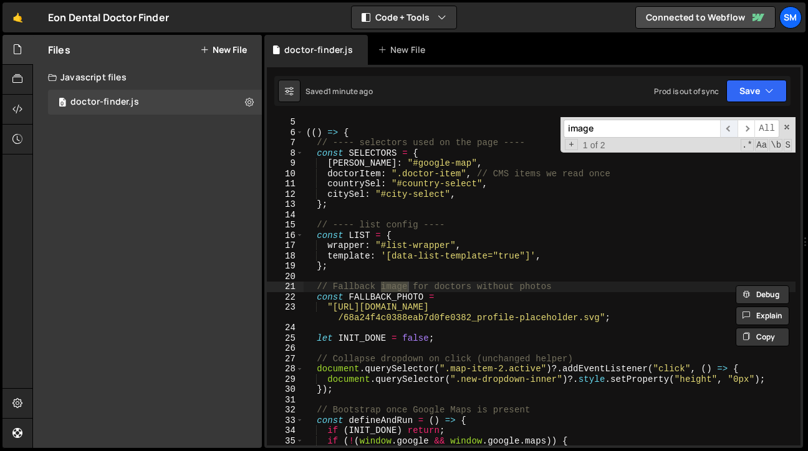
click at [728, 128] on span "​" at bounding box center [728, 129] width 17 height 18
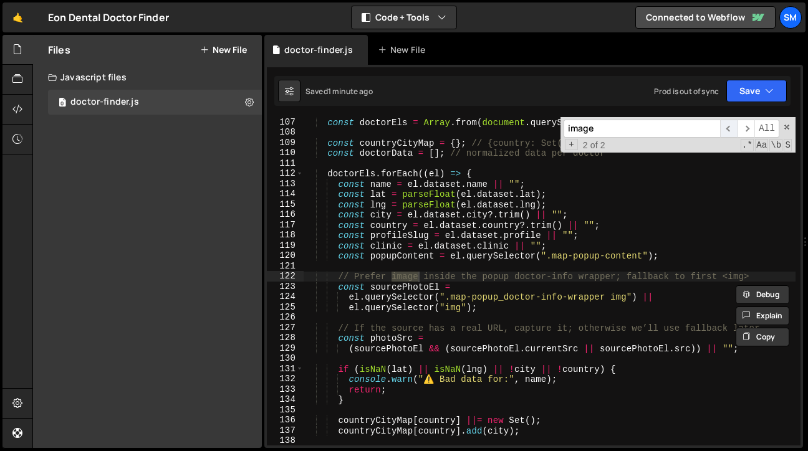
scroll to position [1101, 0]
click at [728, 128] on span "​" at bounding box center [728, 129] width 17 height 18
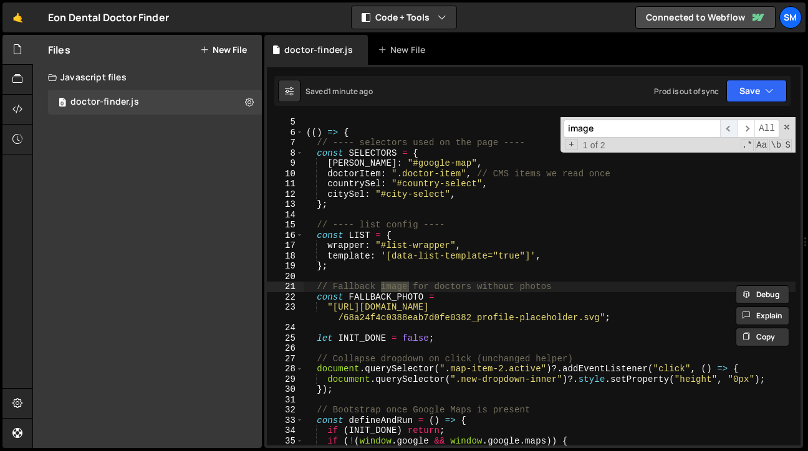
click at [728, 128] on span "​" at bounding box center [728, 129] width 17 height 18
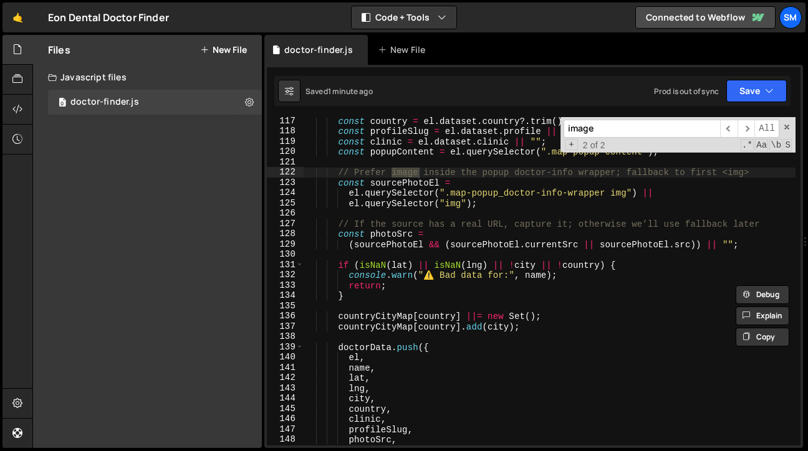
scroll to position [1210, 0]
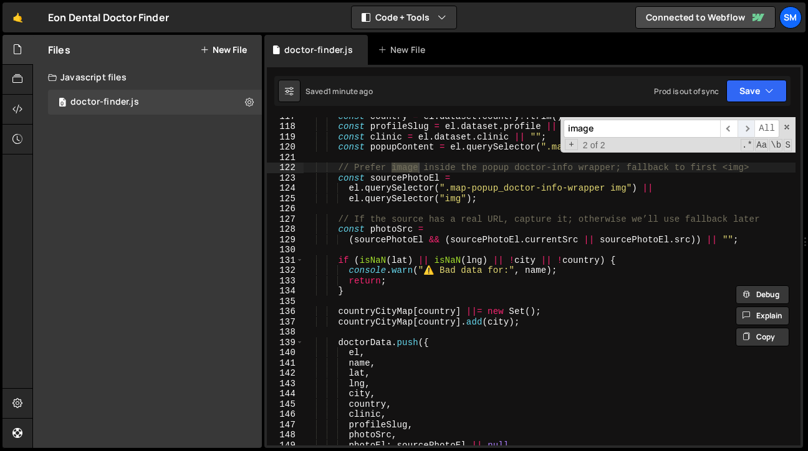
click at [746, 128] on span "​" at bounding box center [746, 129] width 17 height 18
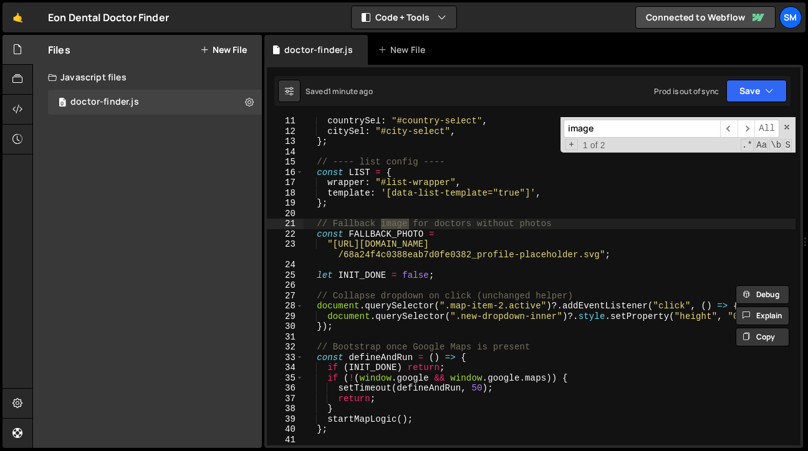
scroll to position [110, 0]
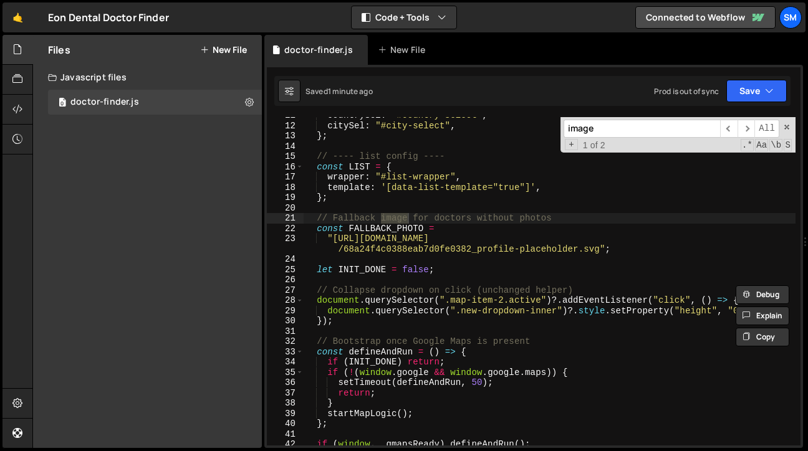
click at [625, 131] on input "image" at bounding box center [642, 129] width 157 height 18
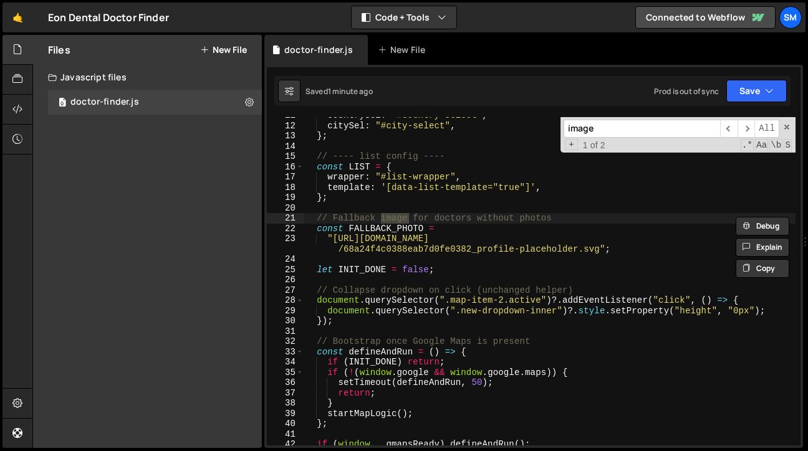
click at [625, 131] on input "image" at bounding box center [642, 129] width 157 height 18
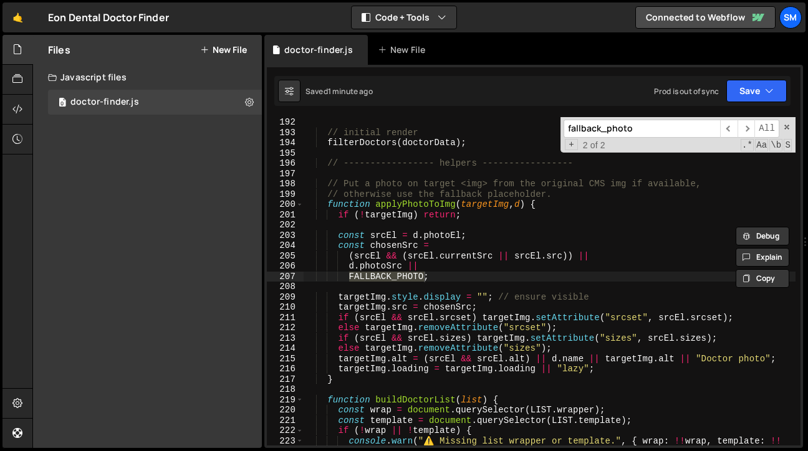
scroll to position [1976, 0]
type input "fallback_photo"
click at [787, 124] on span at bounding box center [787, 127] width 9 height 9
type textarea "FALLBACK_PHOTO;"
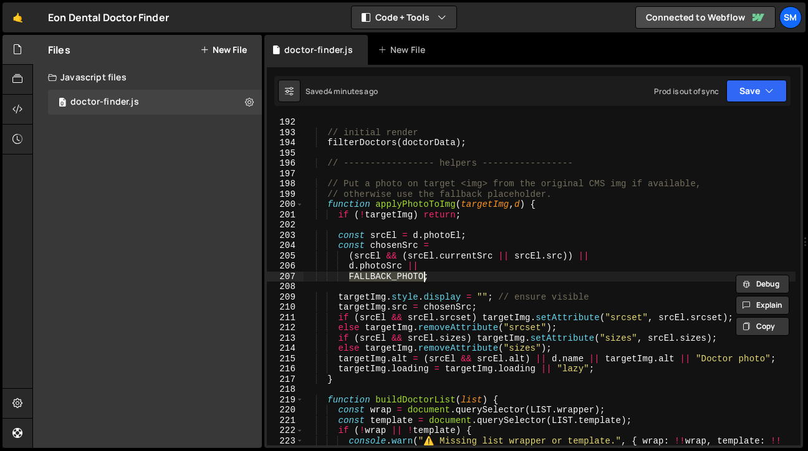
click at [442, 288] on div "// initial render filterDoctors ( doctorData ) ; // ----------------- helpers -…" at bounding box center [550, 291] width 492 height 349
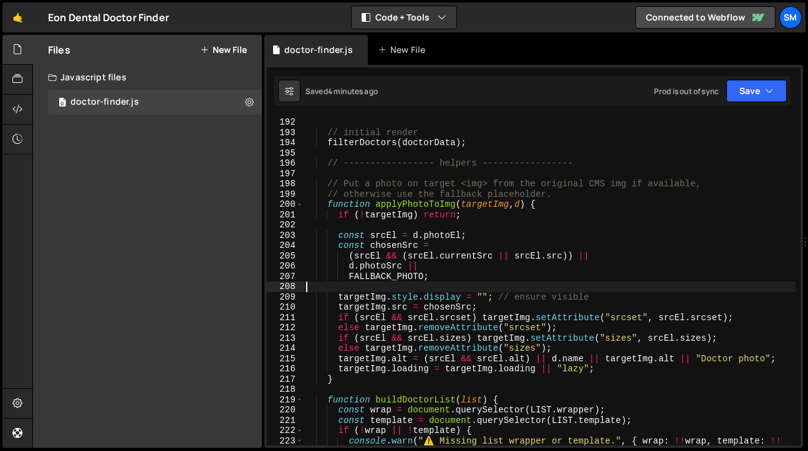
type textarea "})();"
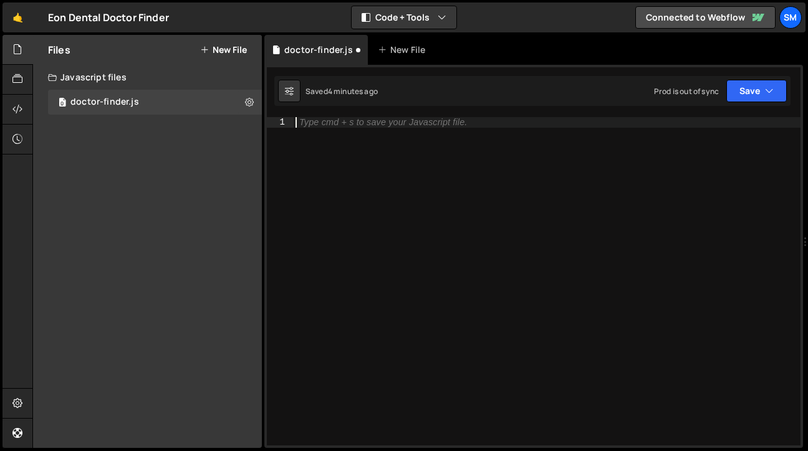
paste textarea "})();"
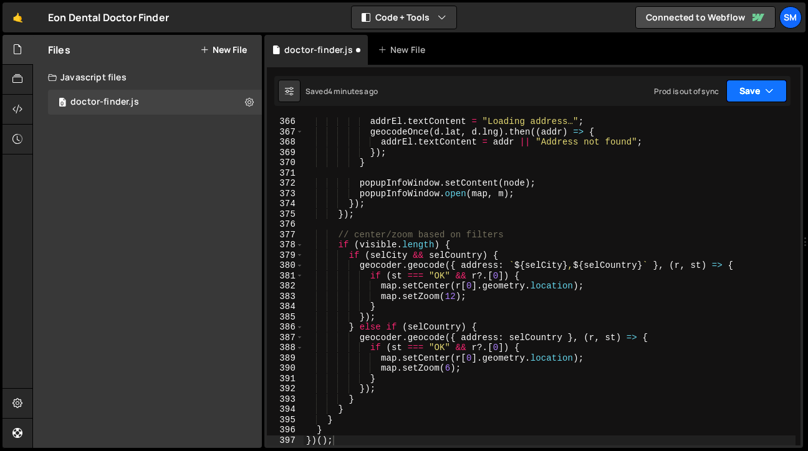
click at [777, 100] on button "Save" at bounding box center [757, 91] width 60 height 22
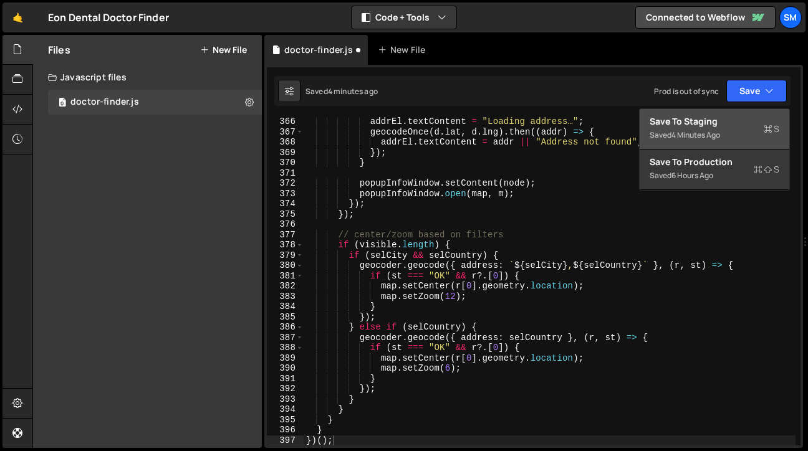
click at [738, 122] on div "Save to Staging S" at bounding box center [715, 121] width 130 height 12
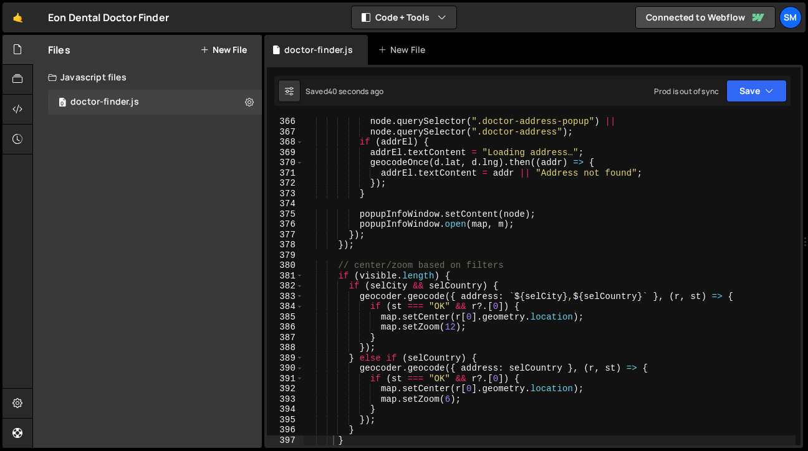
type textarea "});"
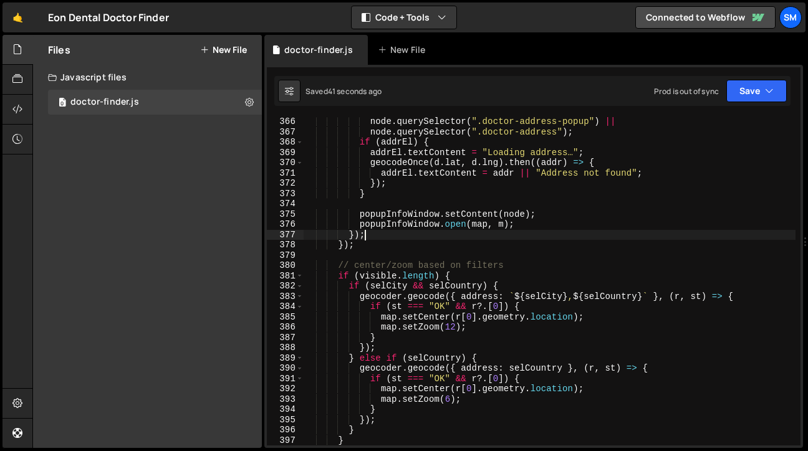
click at [609, 239] on div "node . querySelector ( ".doctor-address-popup" ) || node . querySelector ( ".do…" at bounding box center [550, 291] width 492 height 349
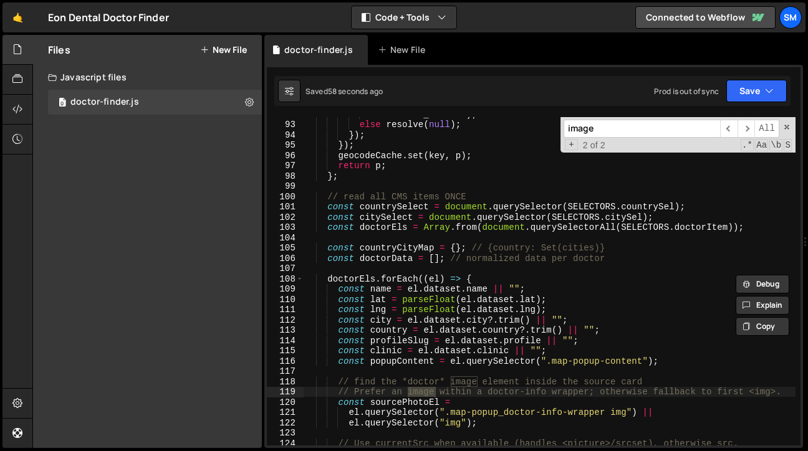
scroll to position [941, 0]
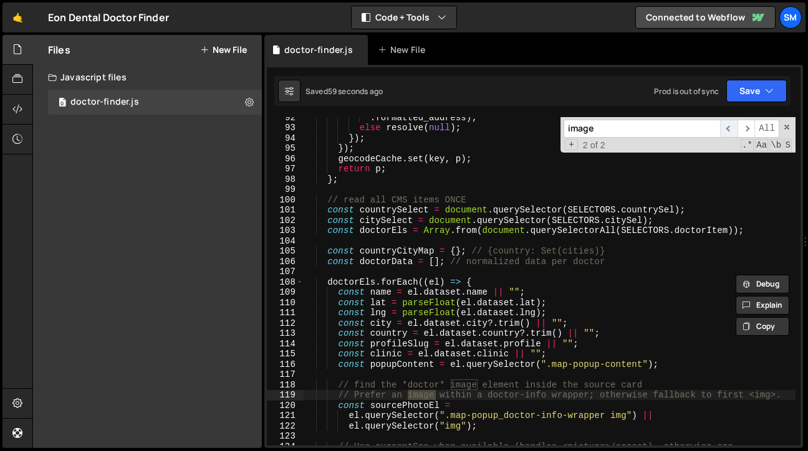
click at [730, 125] on span "​" at bounding box center [728, 129] width 17 height 18
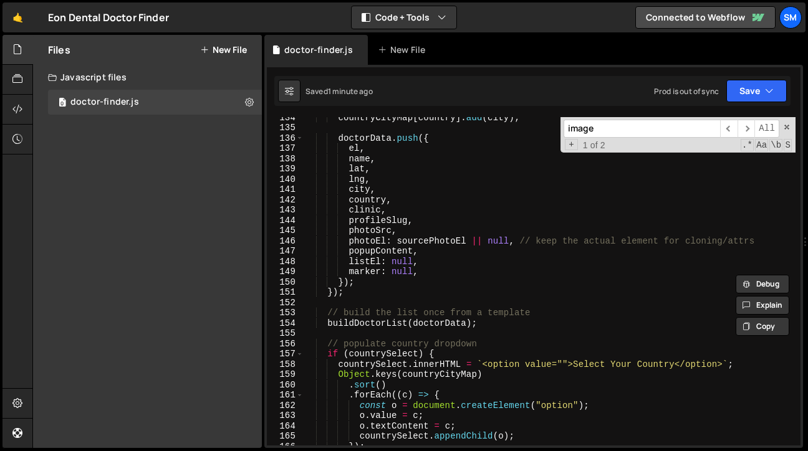
scroll to position [1398, 0]
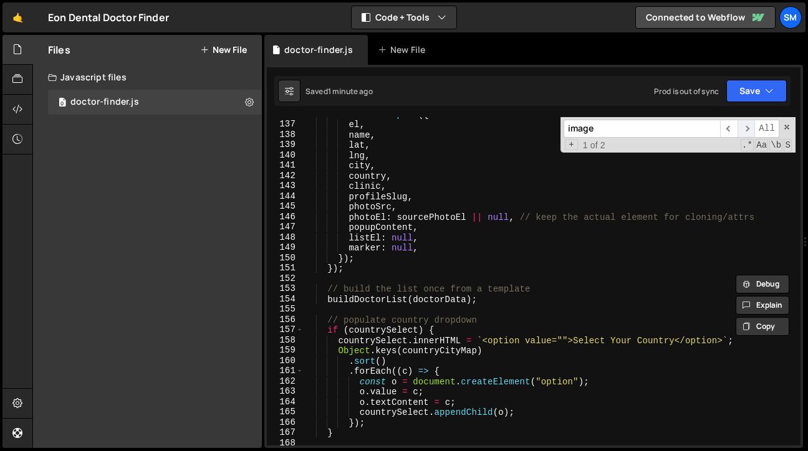
click at [746, 128] on span "​" at bounding box center [746, 129] width 17 height 18
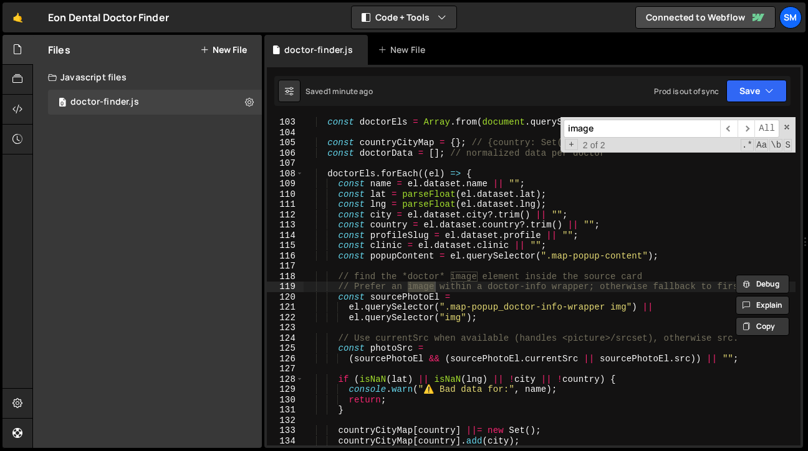
click at [613, 133] on input "image" at bounding box center [642, 129] width 157 height 18
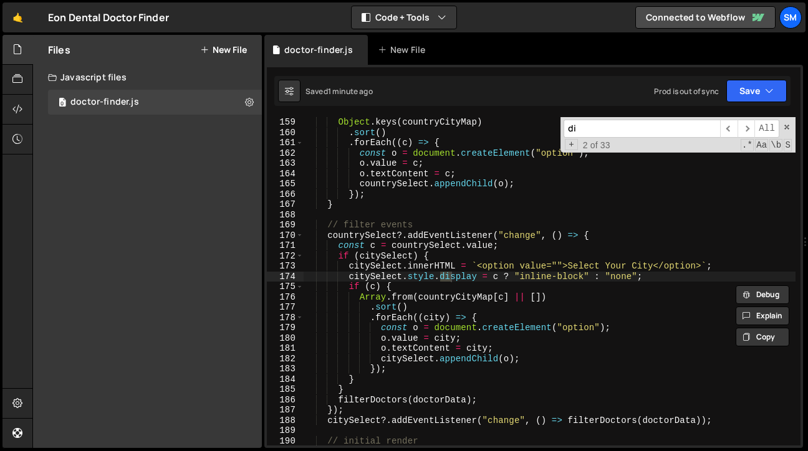
scroll to position [1626, 0]
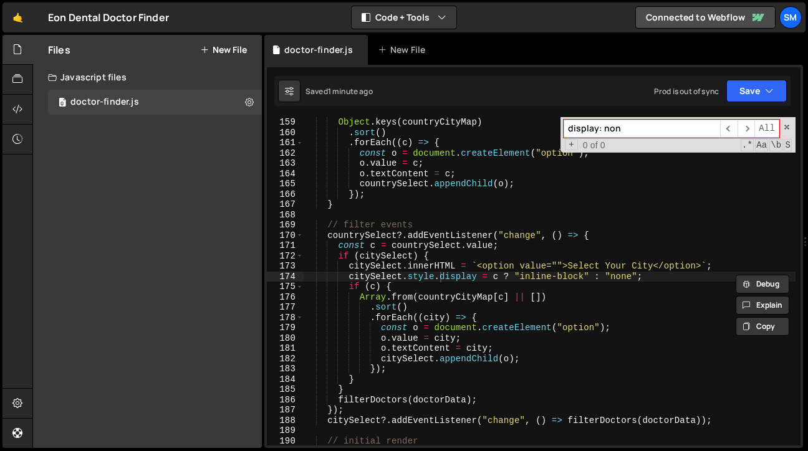
type input "display: none"
click at [645, 135] on input "display: none" at bounding box center [642, 129] width 157 height 18
click at [786, 128] on span at bounding box center [787, 127] width 9 height 9
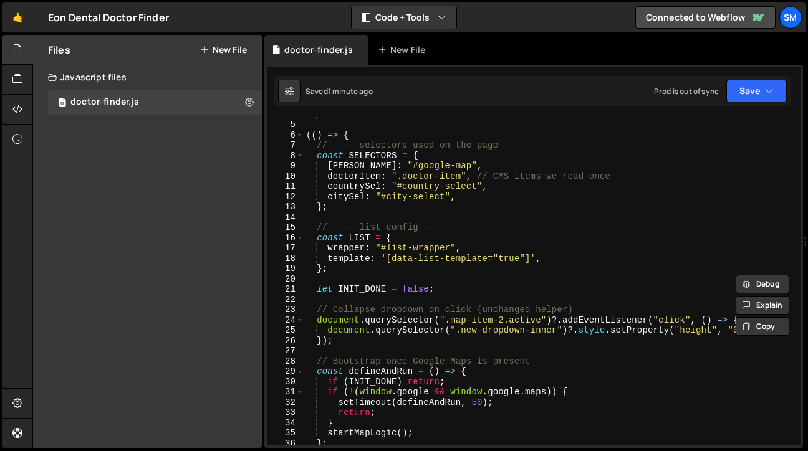
scroll to position [0, 0]
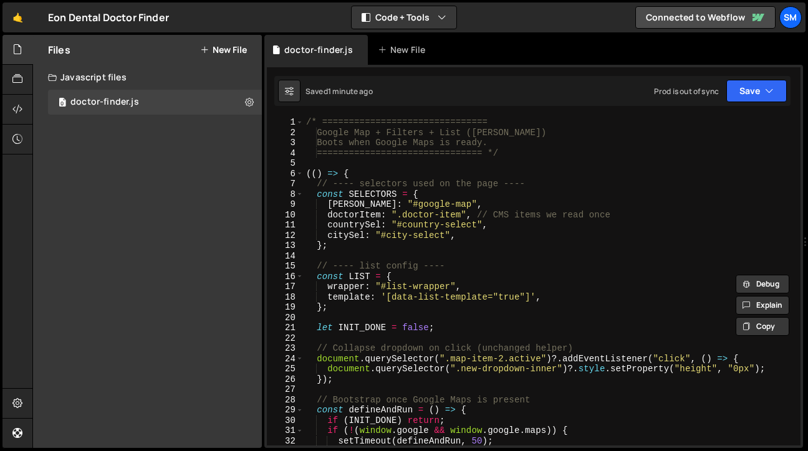
click at [548, 210] on div "/* =============================== Google Map + Filters + List ([PERSON_NAME]) …" at bounding box center [550, 291] width 492 height 349
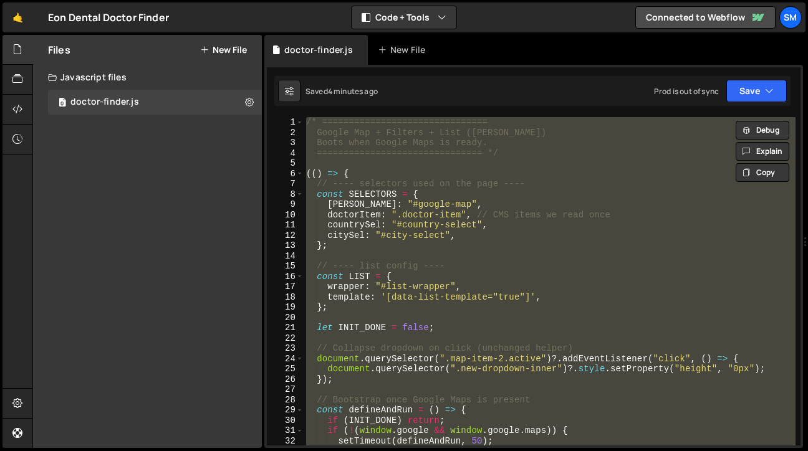
click at [592, 220] on div "/* =============================== Google Map + Filters + List ([PERSON_NAME]) …" at bounding box center [550, 281] width 492 height 329
type textarea "countrySel: "#country-select","
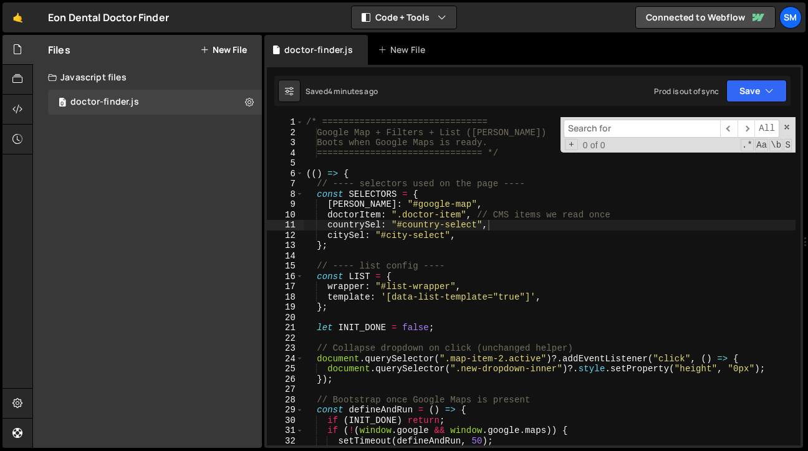
paste input "const node = document.createElement("div"); node.innerHTML = d.popupContent?.in…"
click at [695, 125] on input "const node = document.createElement("div"); node.innerHTML = d.popupContent?.in…" at bounding box center [642, 129] width 157 height 18
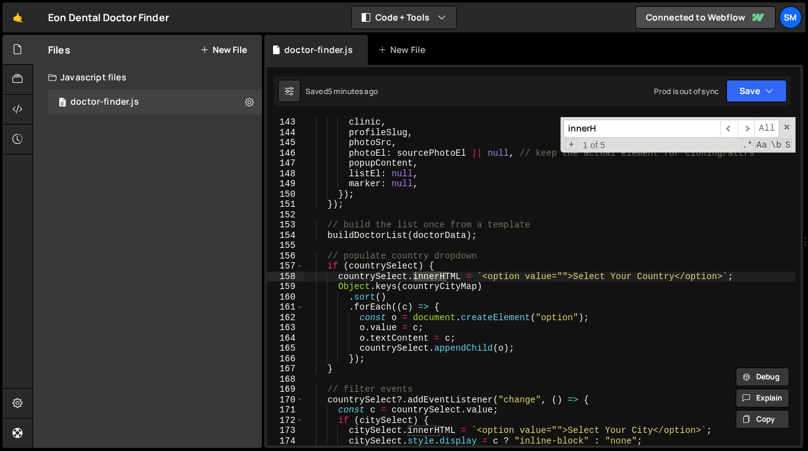
scroll to position [1461, 0]
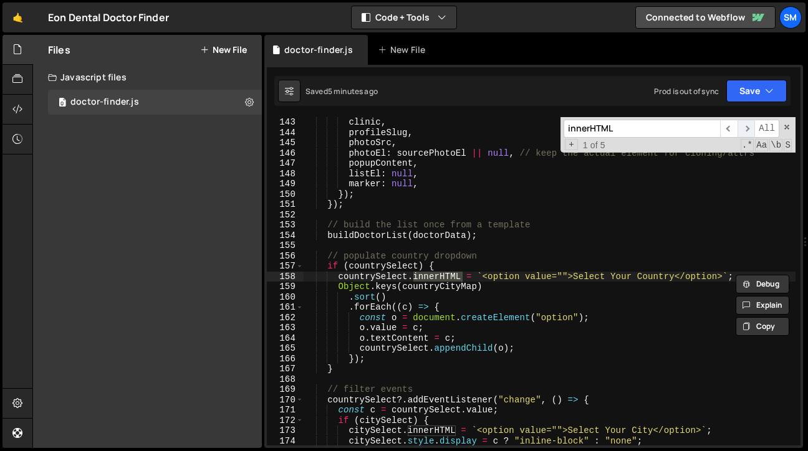
click at [746, 125] on span "​" at bounding box center [746, 129] width 17 height 18
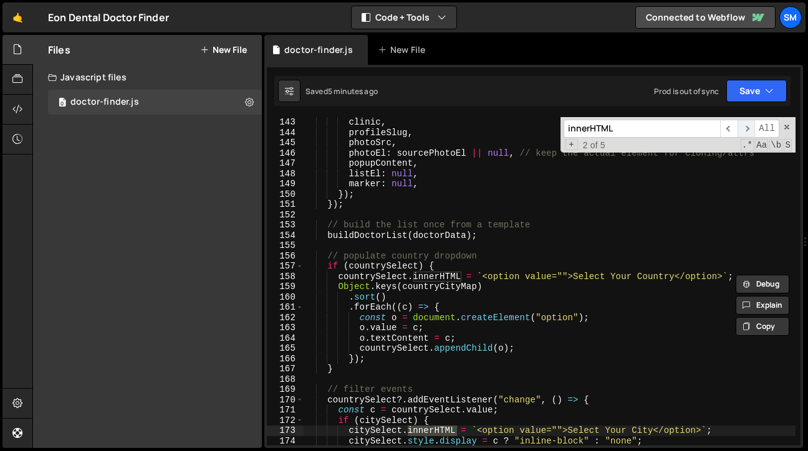
click at [746, 125] on span "​" at bounding box center [746, 129] width 17 height 18
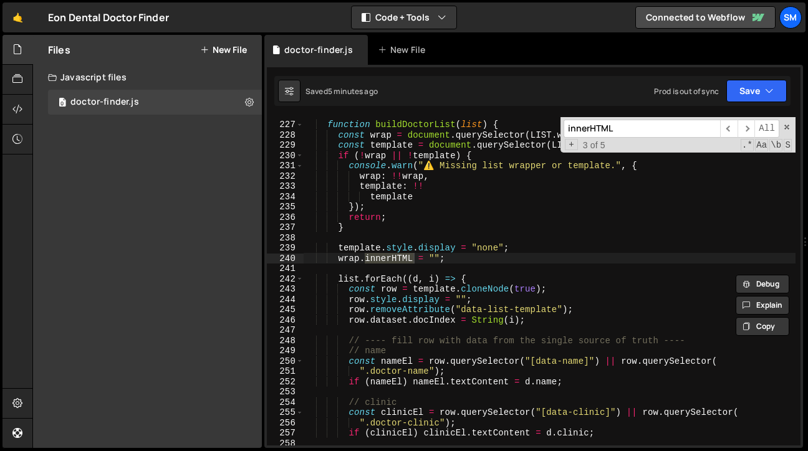
scroll to position [2325, 0]
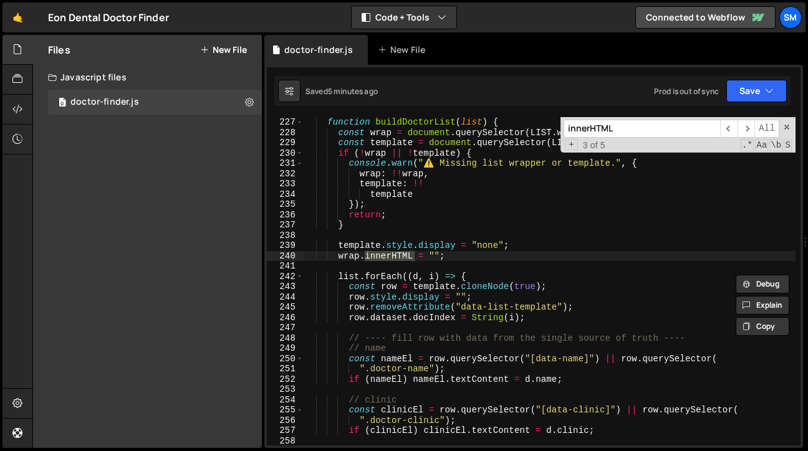
click at [646, 127] on input "innerHTML" at bounding box center [642, 129] width 157 height 18
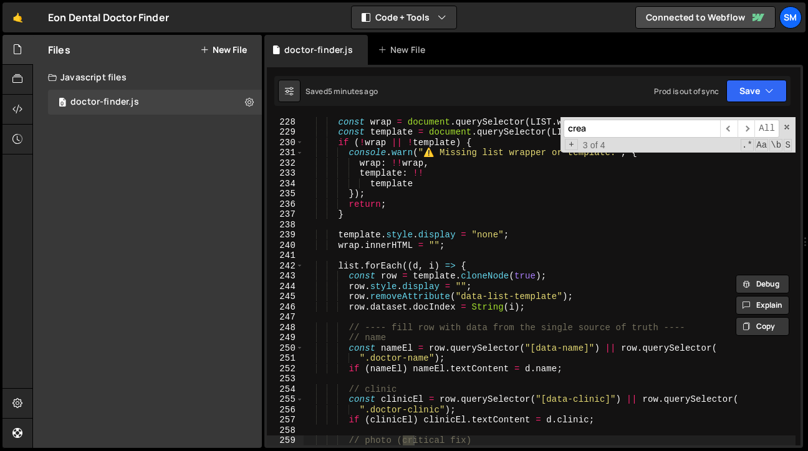
scroll to position [3427, 0]
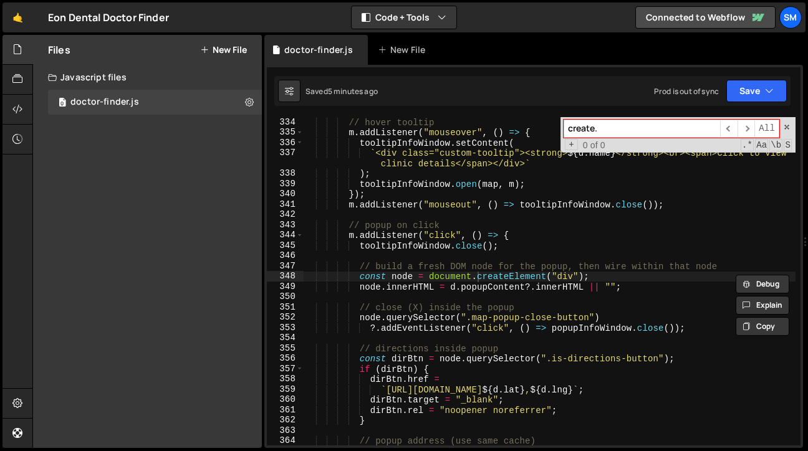
type input "create."
type textarea "node.innerHTML = d.popupContent?.innerHTML || "";"
click at [628, 285] on div "// hover tooltip m . addListener ( "mouseover" , ( ) => { tooltipInfoWindow . s…" at bounding box center [550, 291] width 492 height 349
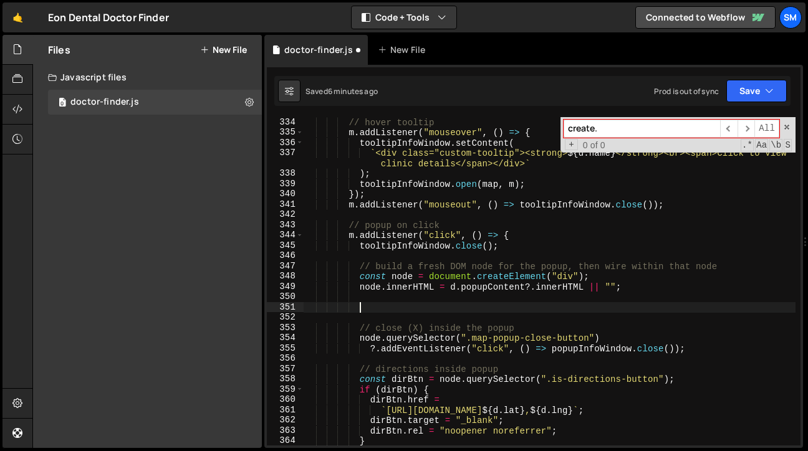
paste textarea "}"
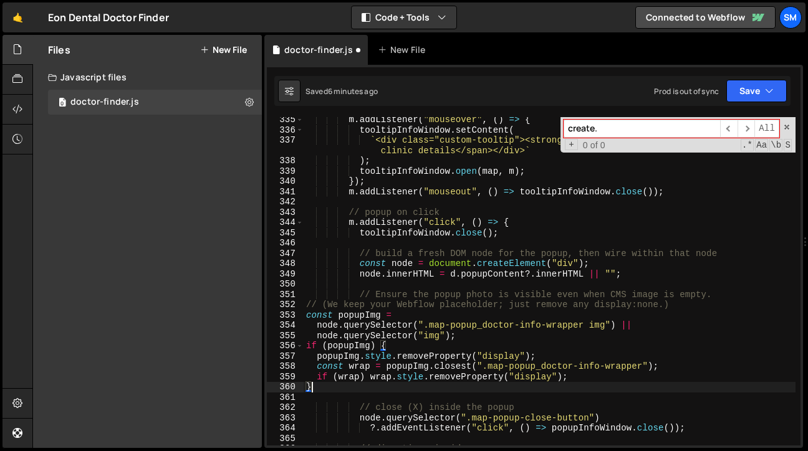
scroll to position [3440, 0]
click at [780, 81] on button "Save" at bounding box center [757, 91] width 60 height 22
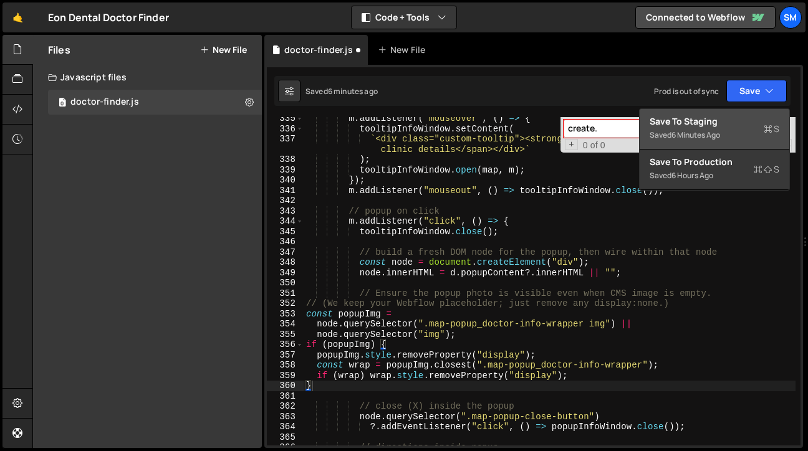
click at [714, 116] on div "Save to Staging S" at bounding box center [715, 121] width 130 height 12
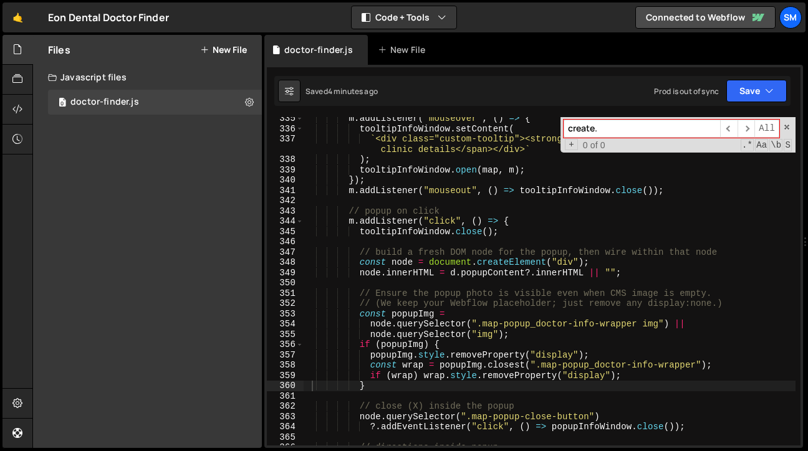
click at [415, 216] on div "m . addListener ( "mouseover" , ( ) => { tooltipInfoWindow . setContent ( ` <di…" at bounding box center [550, 287] width 492 height 349
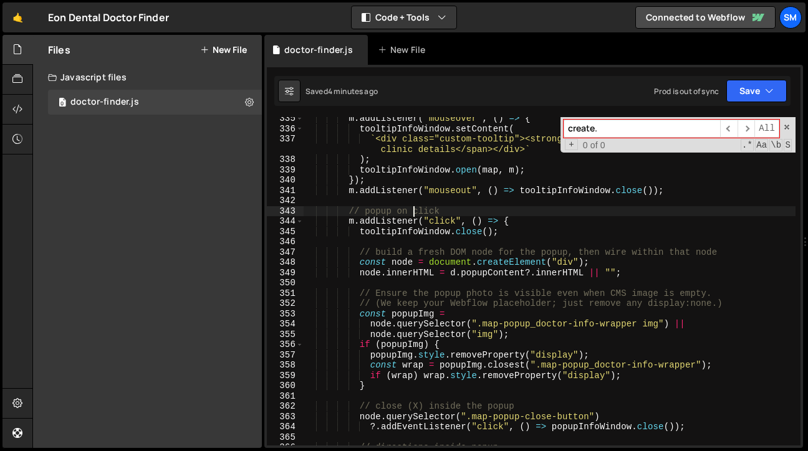
type textarea "})();"
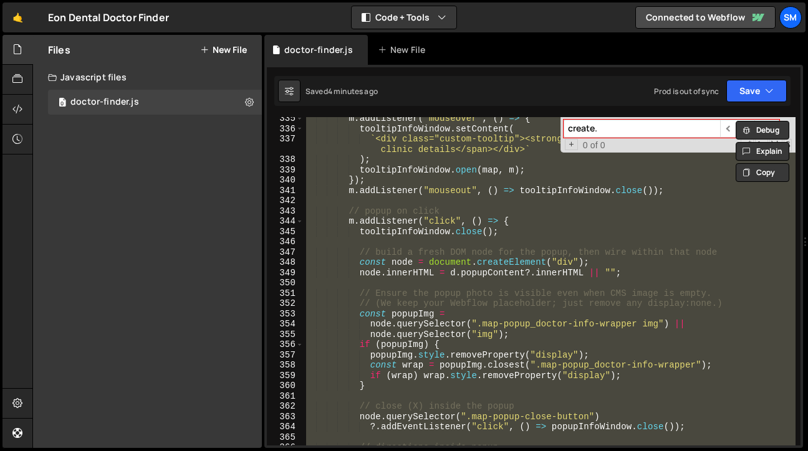
scroll to position [1, 0]
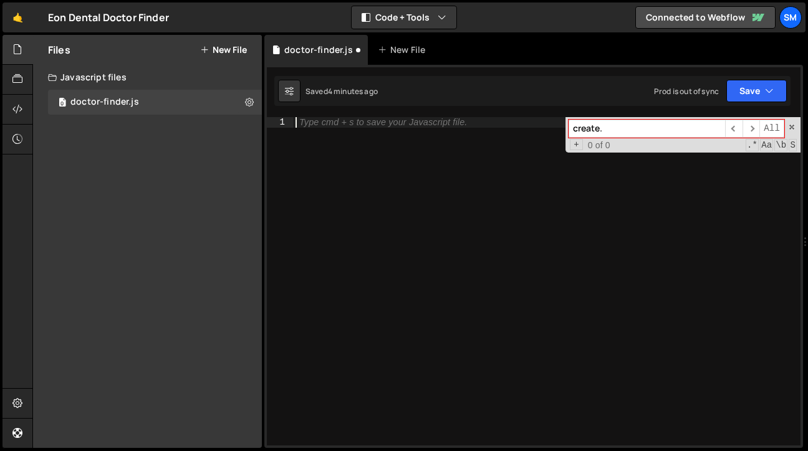
paste textarea "})();"
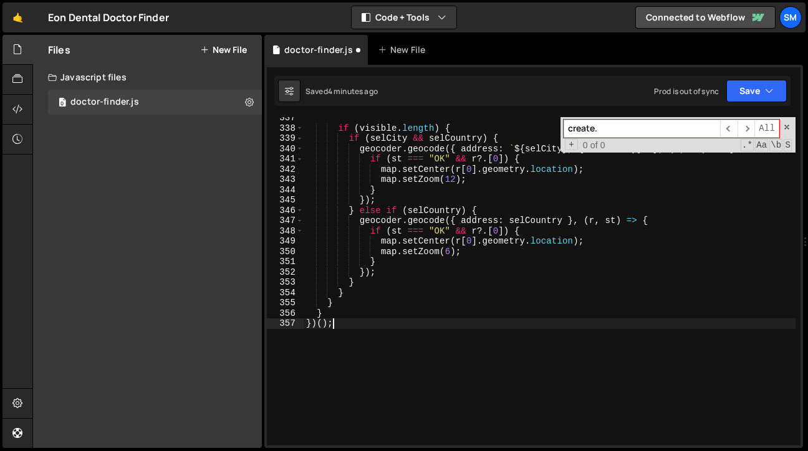
scroll to position [3586, 0]
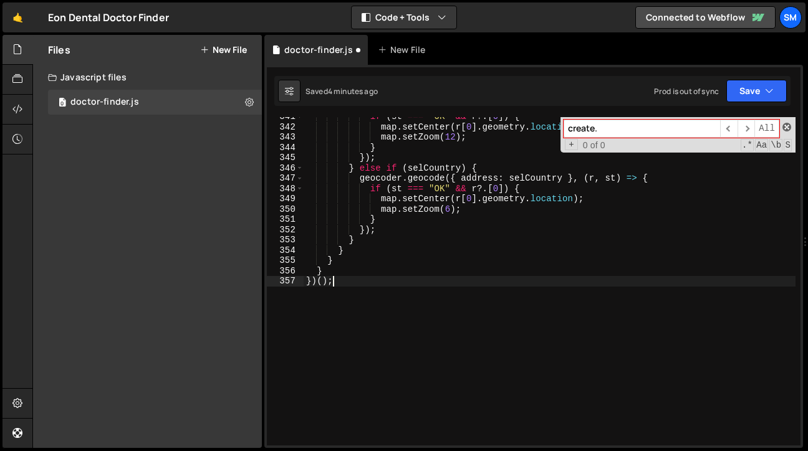
click at [786, 128] on span at bounding box center [787, 127] width 9 height 9
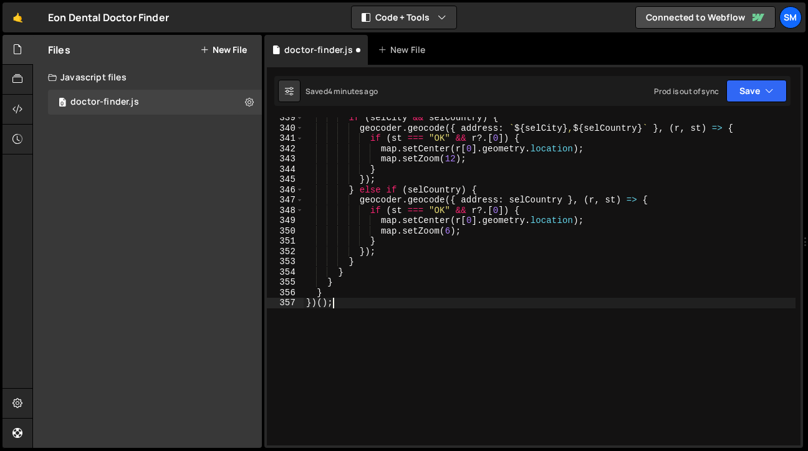
scroll to position [3532, 0]
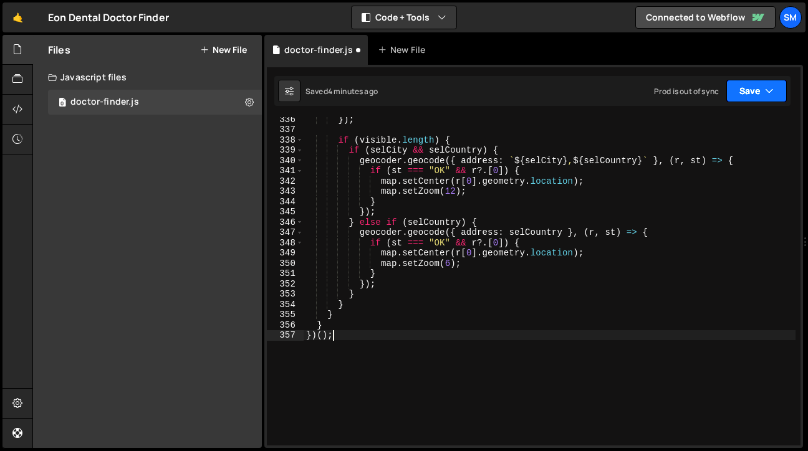
click at [773, 90] on icon "button" at bounding box center [769, 91] width 9 height 12
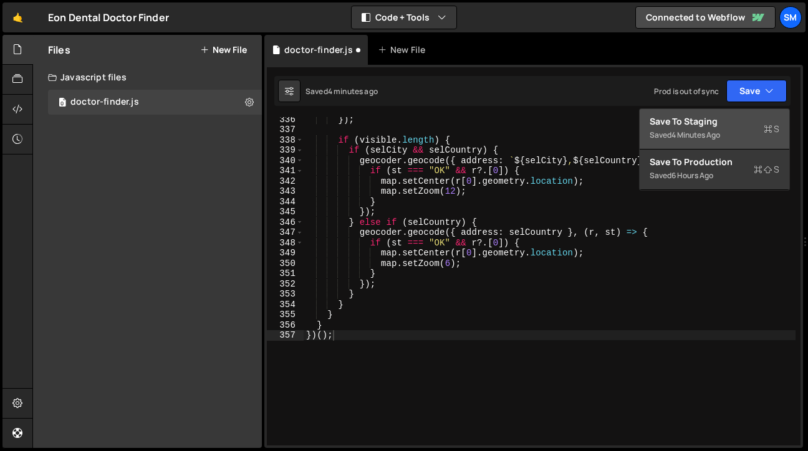
click at [710, 113] on button "Save to Staging S Saved 4 minutes ago" at bounding box center [715, 129] width 150 height 41
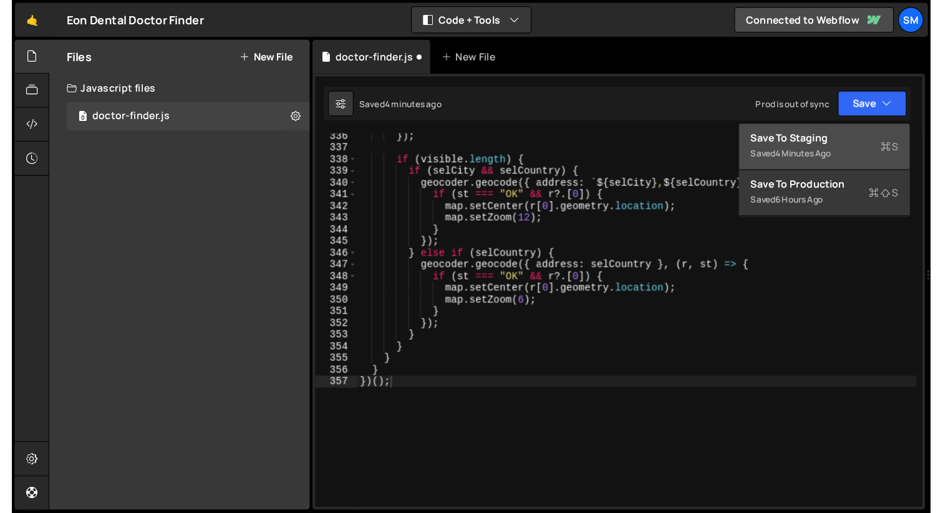
scroll to position [3460, 0]
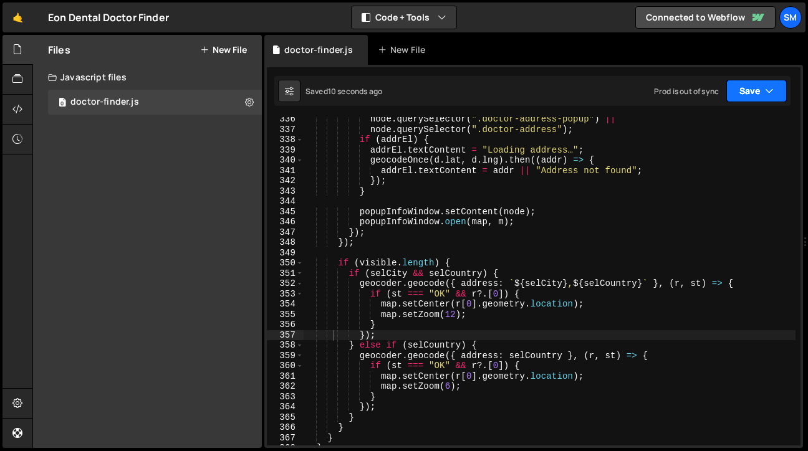
click at [778, 94] on button "Save" at bounding box center [757, 91] width 60 height 22
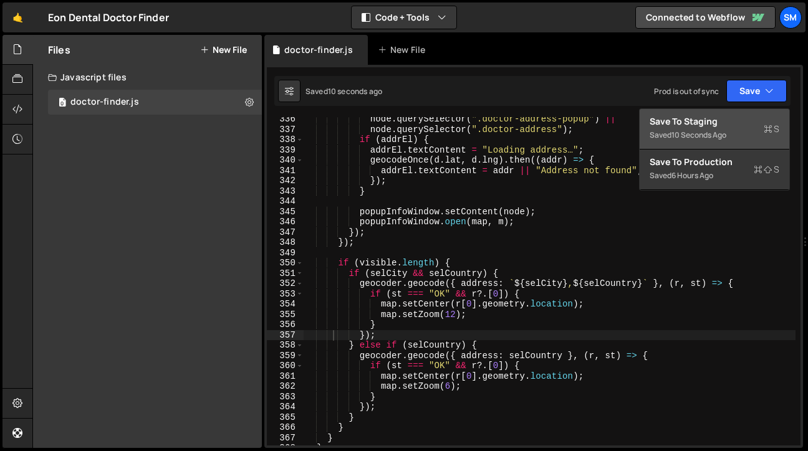
click at [724, 122] on div "Save to Staging S" at bounding box center [715, 121] width 130 height 12
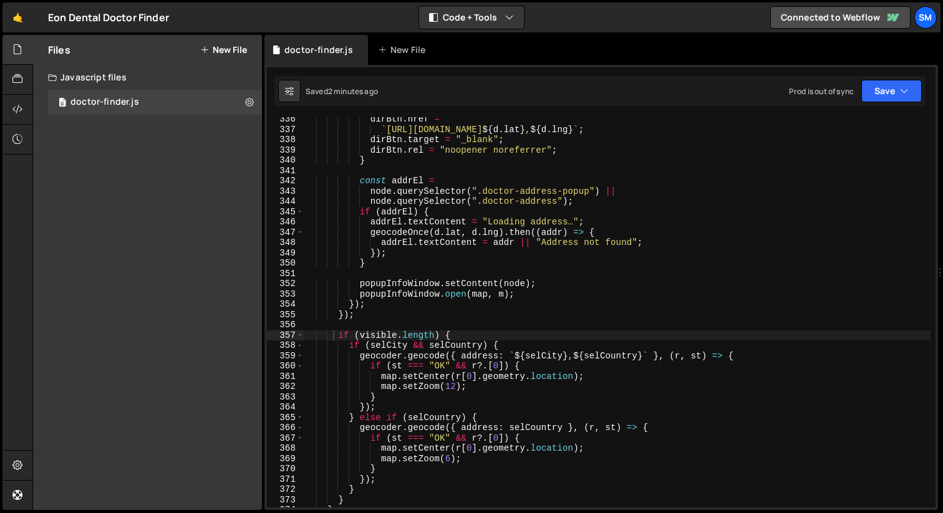
type textarea "popupInfoWindow.setContent(node);"
click at [568, 284] on div "dirBtn . href = ` [URL][DOMAIN_NAME] ${ d . lat } , ${ d . lng } ` ; dirBtn . t…" at bounding box center [617, 319] width 627 height 411
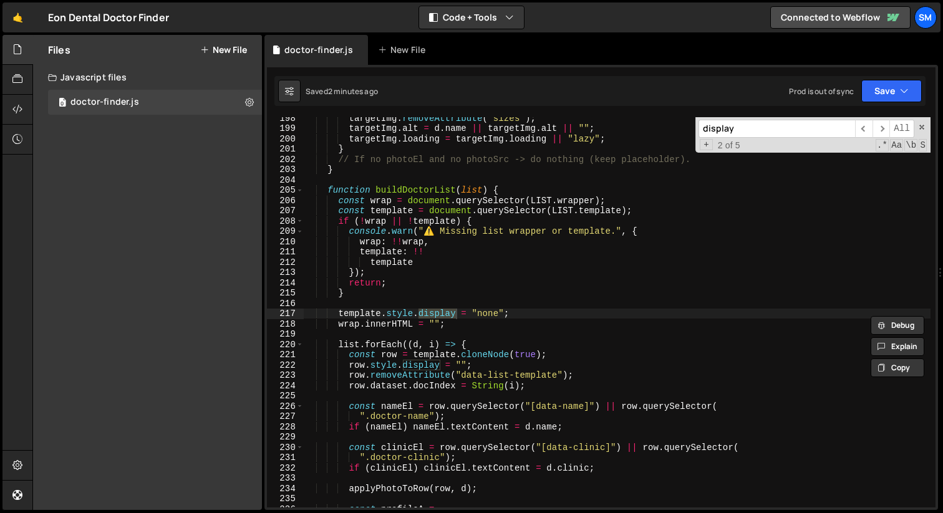
scroll to position [2029, 0]
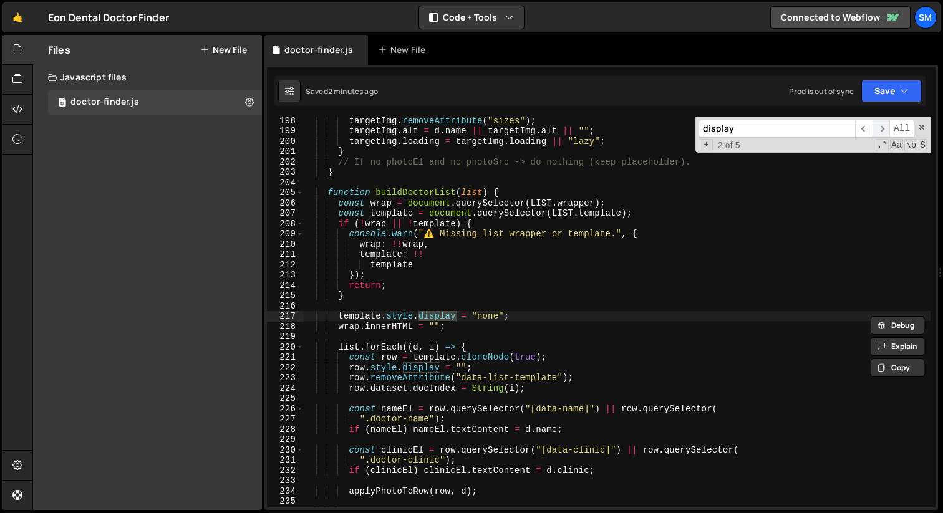
click at [882, 130] on span "​" at bounding box center [880, 129] width 17 height 18
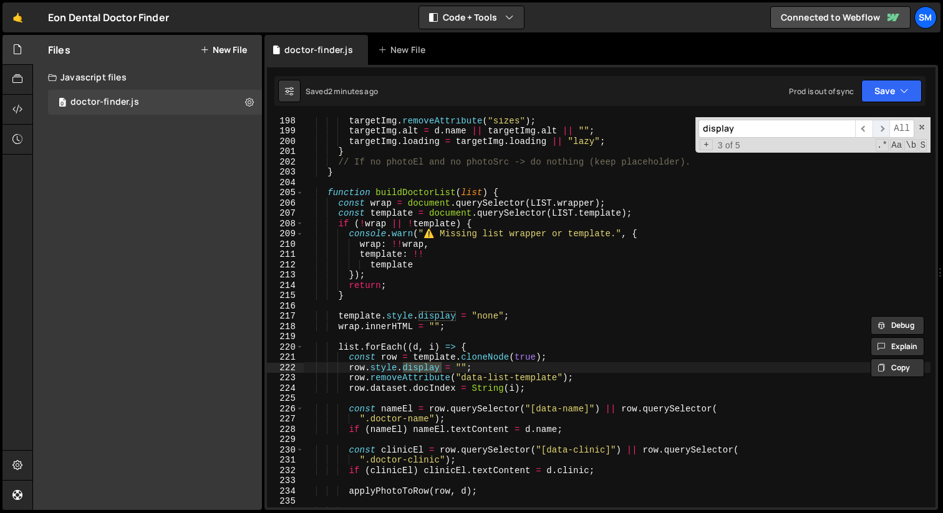
click at [882, 130] on span "​" at bounding box center [880, 129] width 17 height 18
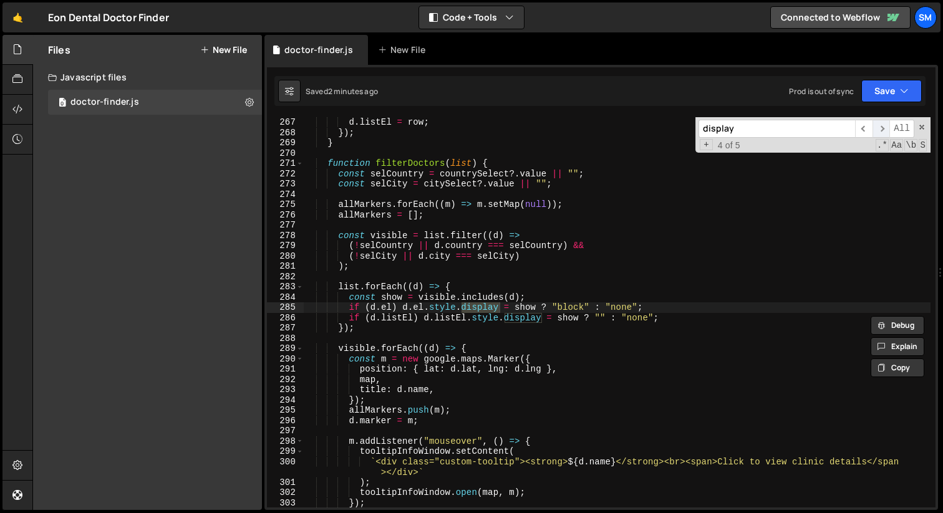
scroll to position [2737, 0]
click at [882, 130] on span "​" at bounding box center [880, 129] width 17 height 18
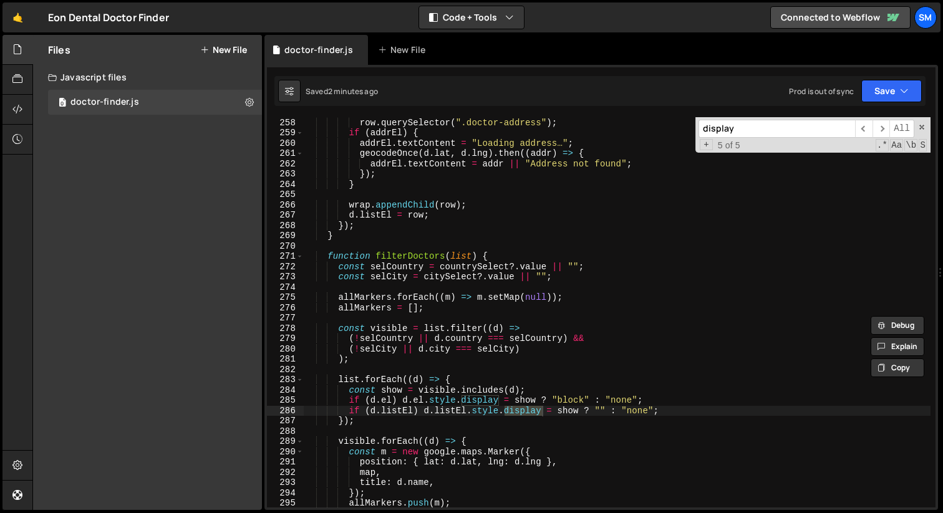
scroll to position [2638, 0]
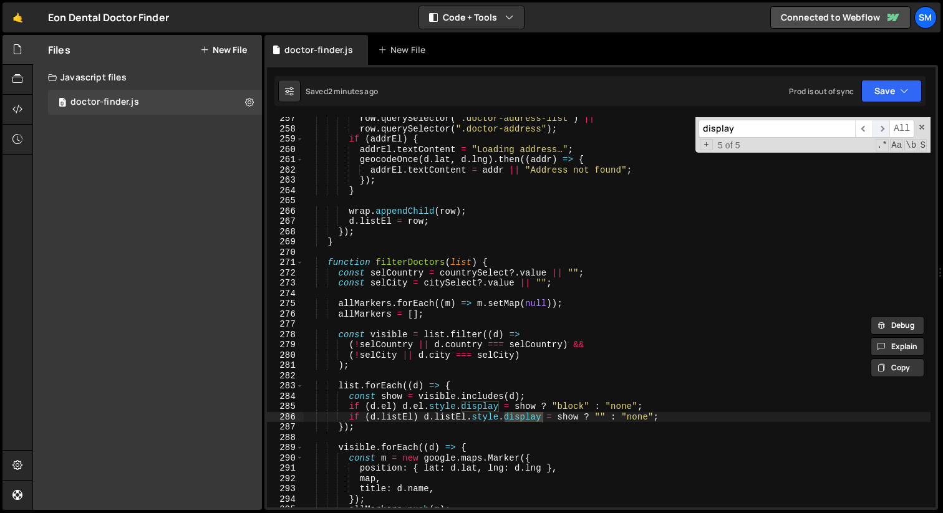
click at [879, 123] on span "​" at bounding box center [880, 129] width 17 height 18
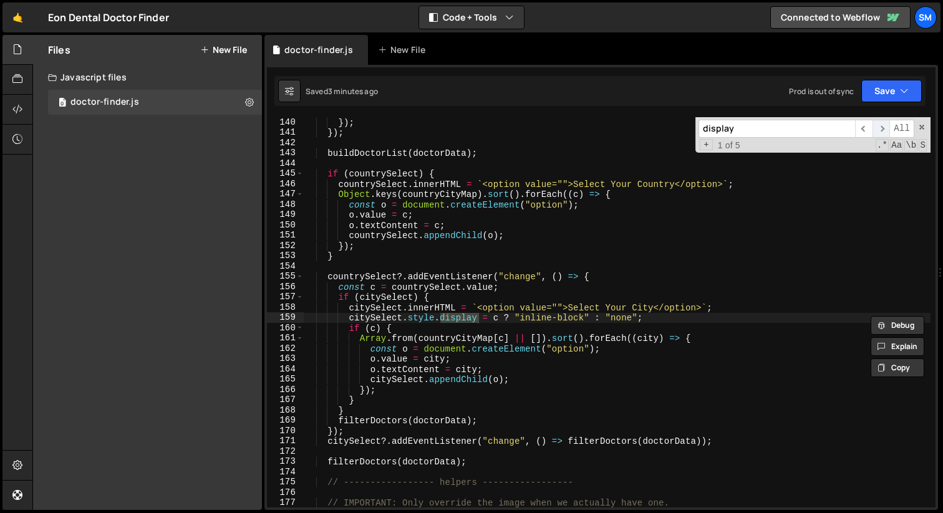
click at [879, 123] on span "​" at bounding box center [880, 129] width 17 height 18
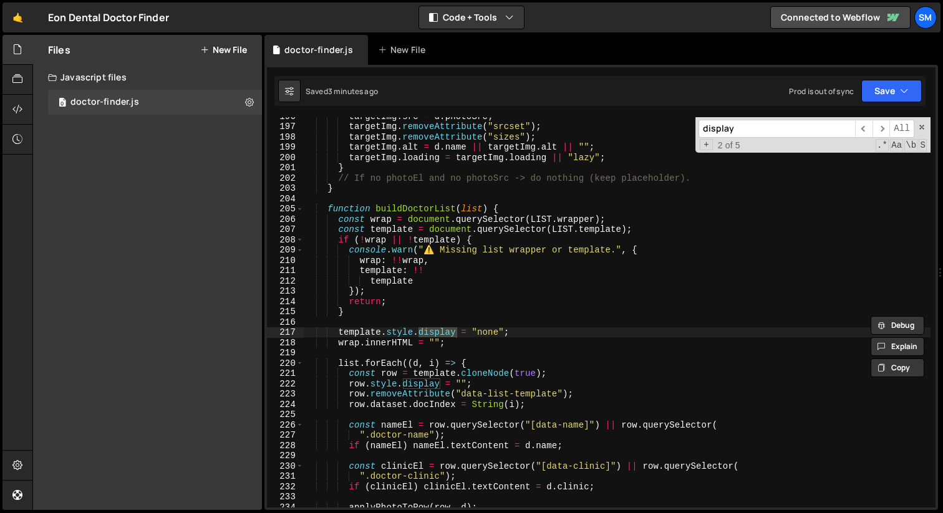
scroll to position [2011, 0]
click at [739, 132] on input "display" at bounding box center [776, 129] width 157 height 18
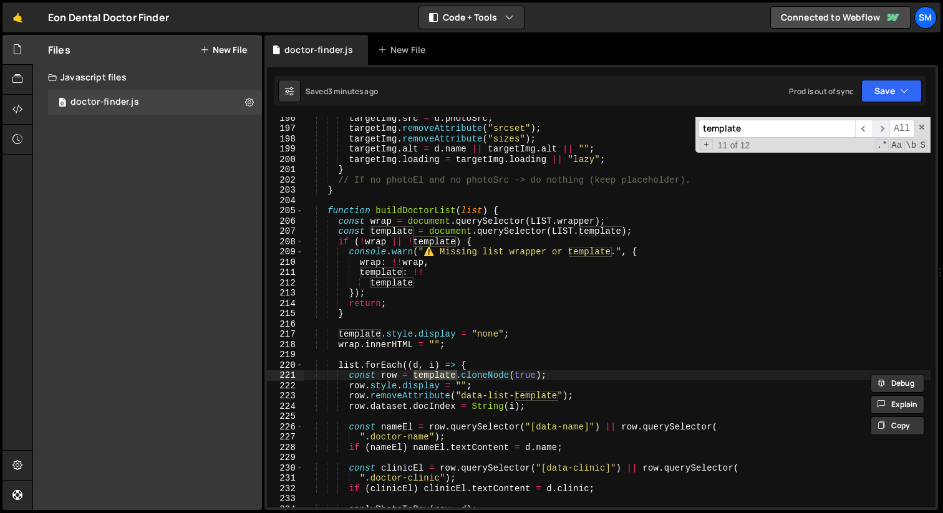
type input "template"
click at [884, 132] on span "​" at bounding box center [880, 129] width 17 height 18
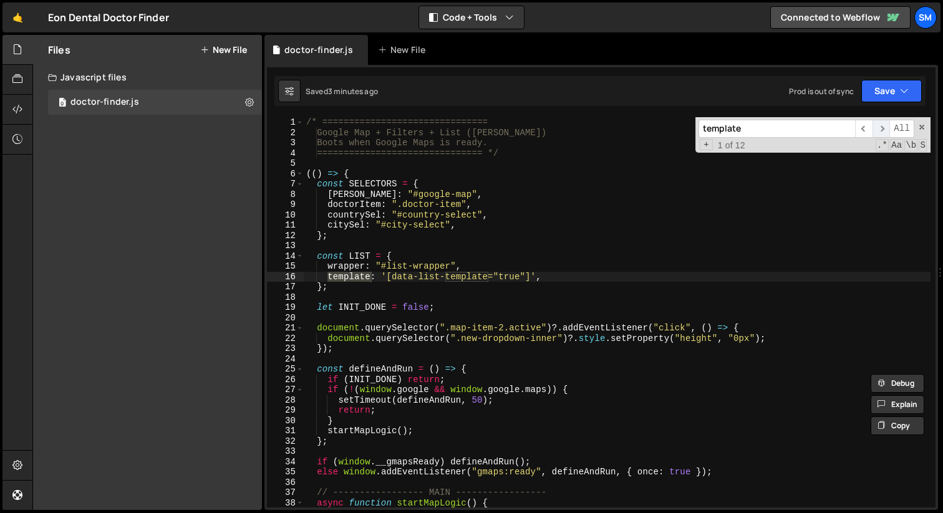
click at [884, 132] on span "​" at bounding box center [880, 129] width 17 height 18
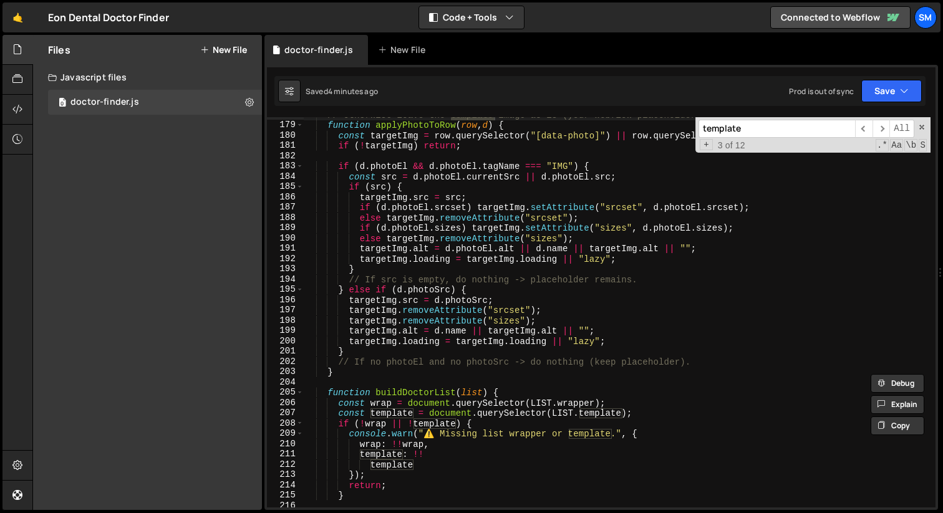
scroll to position [1843, 0]
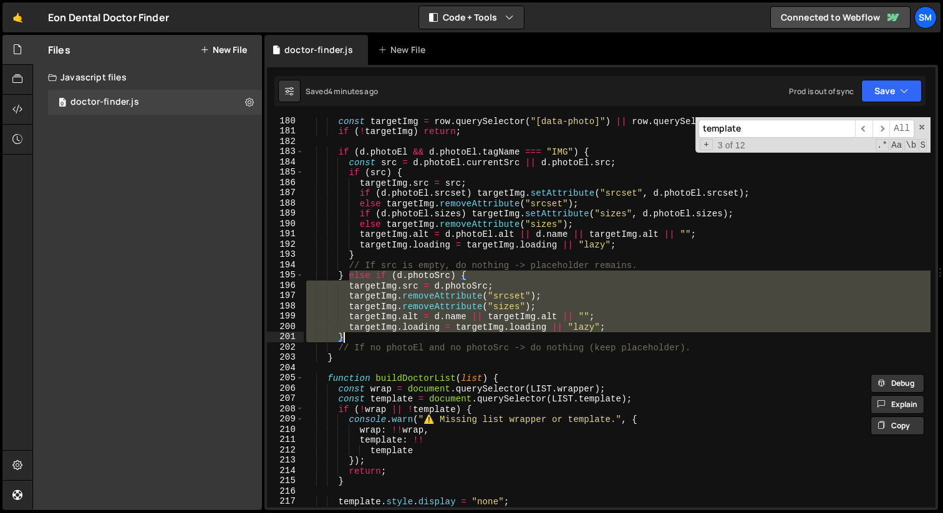
drag, startPoint x: 349, startPoint y: 277, endPoint x: 355, endPoint y: 337, distance: 60.8
click at [355, 337] on div "const targetImg = row . querySelector ( "[data-photo]" ) || row . querySelector…" at bounding box center [617, 321] width 627 height 411
type textarea "}"
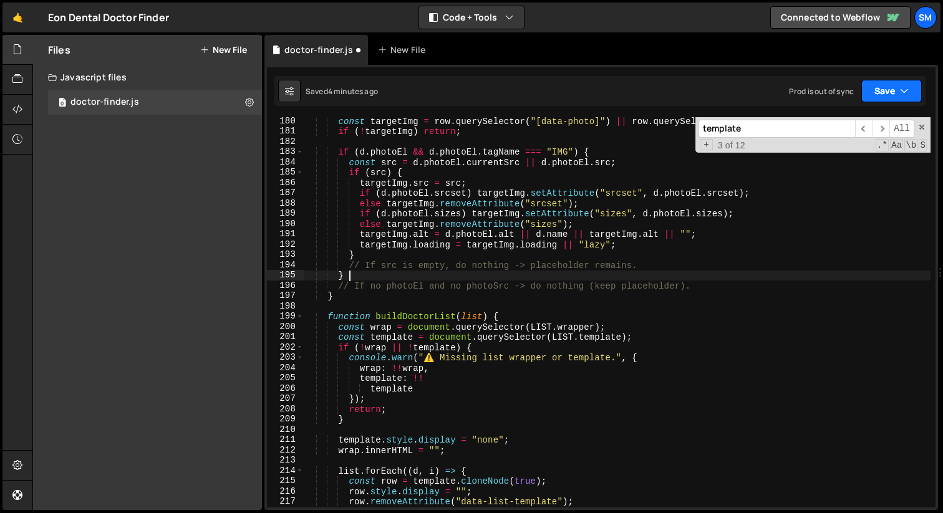
click at [910, 84] on button "Save" at bounding box center [891, 91] width 60 height 22
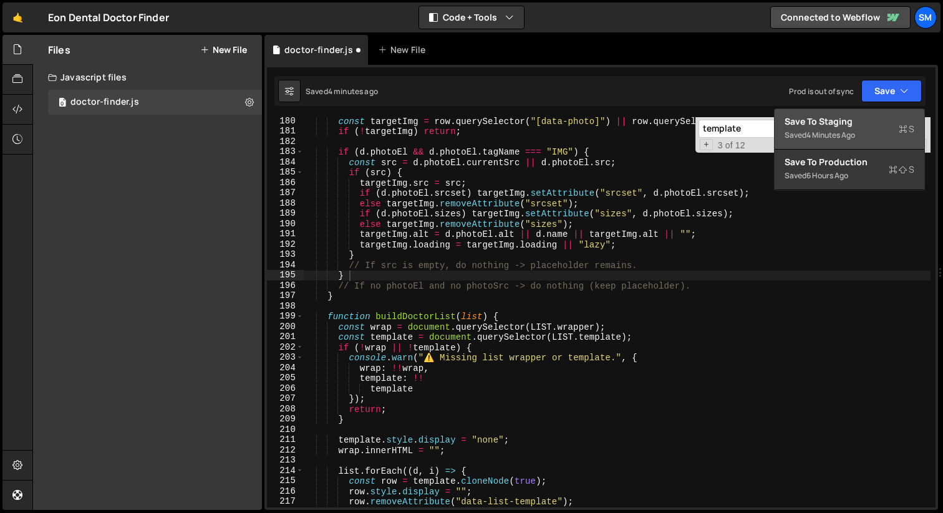
click at [838, 120] on div "Save to Staging S" at bounding box center [850, 121] width 130 height 12
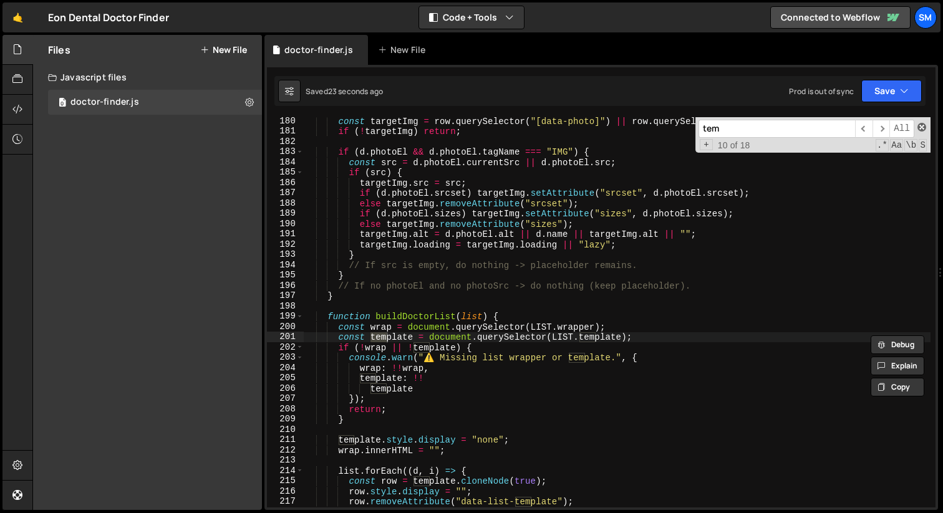
type input "tem"
click at [921, 128] on span at bounding box center [921, 127] width 9 height 9
type textarea "const template = document.querySelector(LIST.template);"
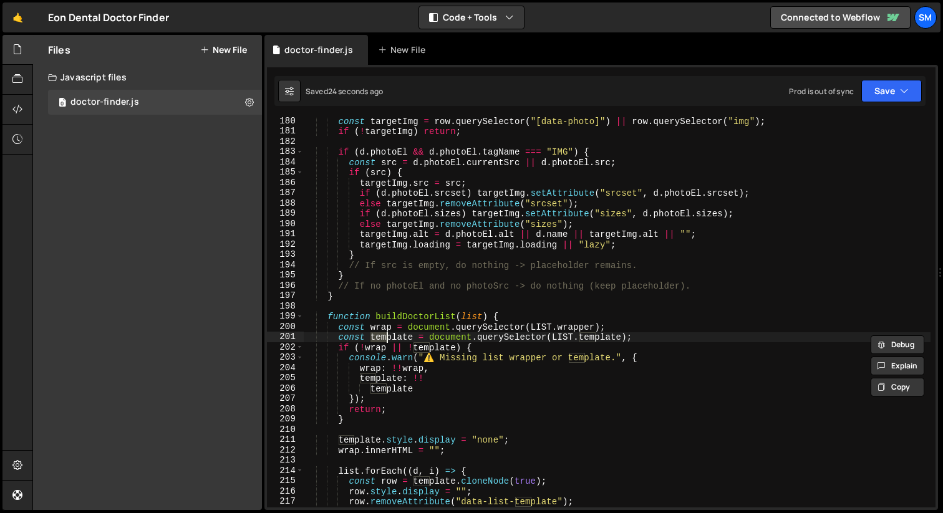
click at [381, 301] on div "const targetImg = row . querySelector ( "[data-photo]" ) || row . querySelector…" at bounding box center [617, 321] width 627 height 411
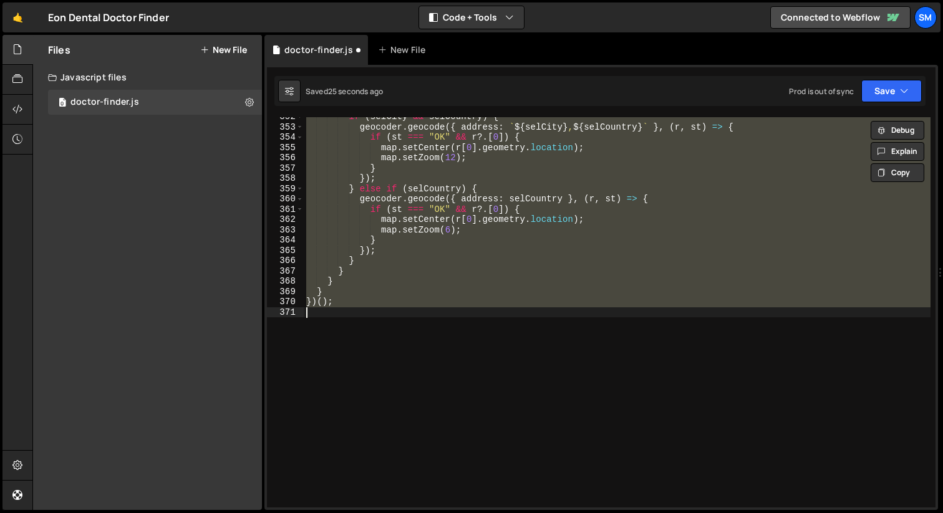
scroll to position [1863, 0]
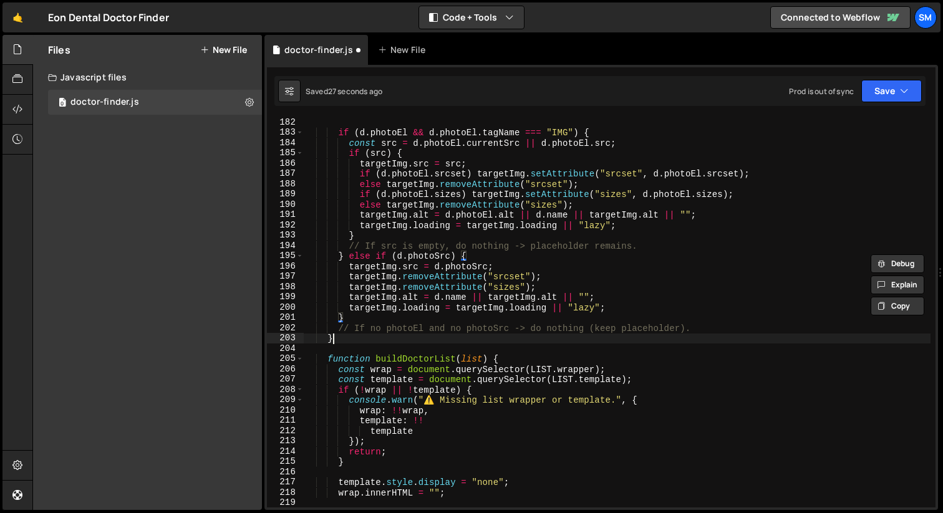
click at [433, 338] on div "if ( d . photoEl && d . photoEl . tagName === "IMG" ) { const src = d . photoEl…" at bounding box center [617, 322] width 627 height 411
type textarea "}"
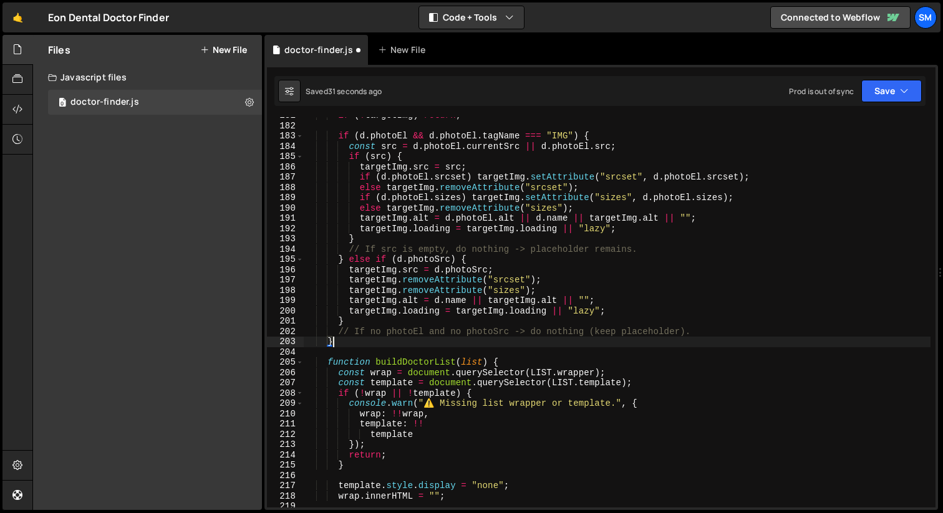
scroll to position [1859, 0]
click at [380, 352] on div "if ( ! targetImg ) return ; if ( d . photoEl && d . photoEl . tagName === "IMG"…" at bounding box center [617, 315] width 627 height 411
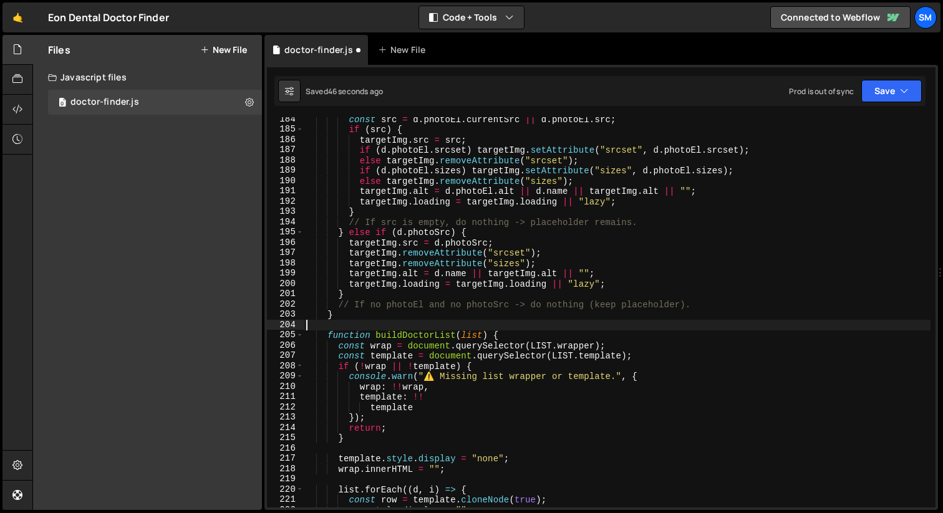
scroll to position [1884, 0]
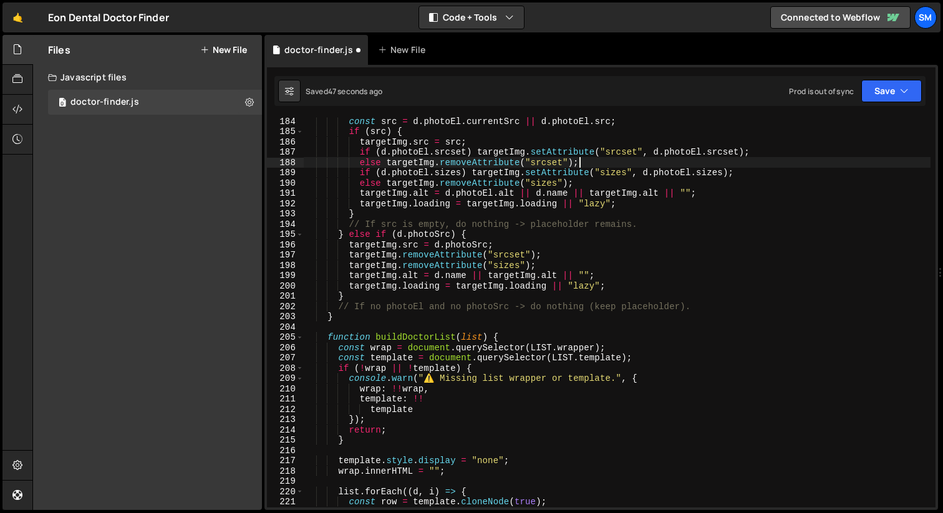
click at [776, 159] on div "const src = d . photoEl . currentSrc || d . photoEl . src ; if ( src ) { target…" at bounding box center [617, 321] width 627 height 411
type textarea "else targetImg.removeAttribute("srcset");"
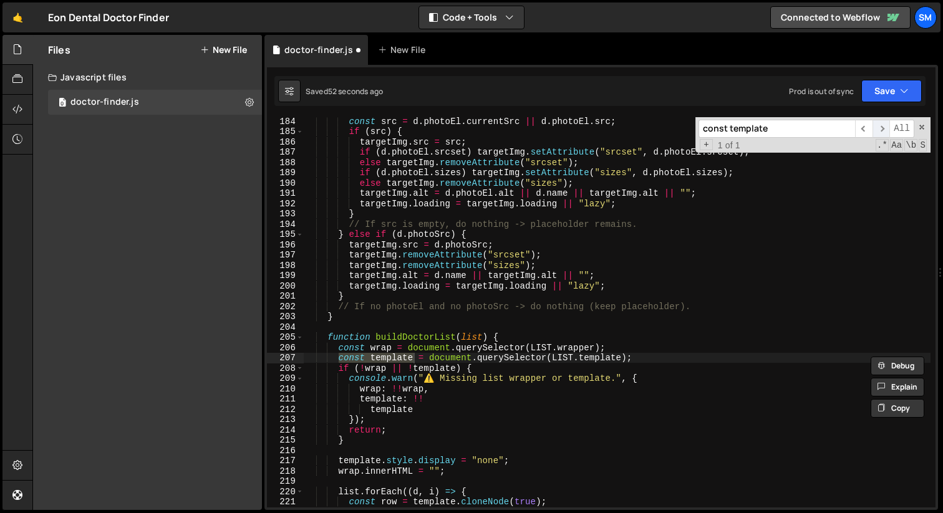
type input "const template"
click at [884, 131] on span "​" at bounding box center [880, 129] width 17 height 18
click at [922, 128] on span at bounding box center [921, 127] width 9 height 9
type textarea "const template = document.querySelector(LIST.template);"
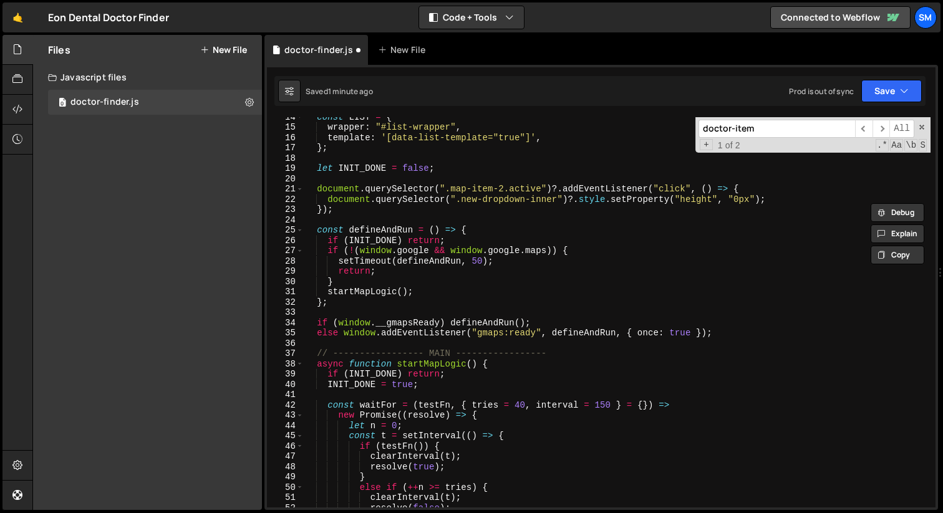
scroll to position [140, 0]
type input "doctor-item"
click at [882, 126] on span "​" at bounding box center [880, 129] width 17 height 18
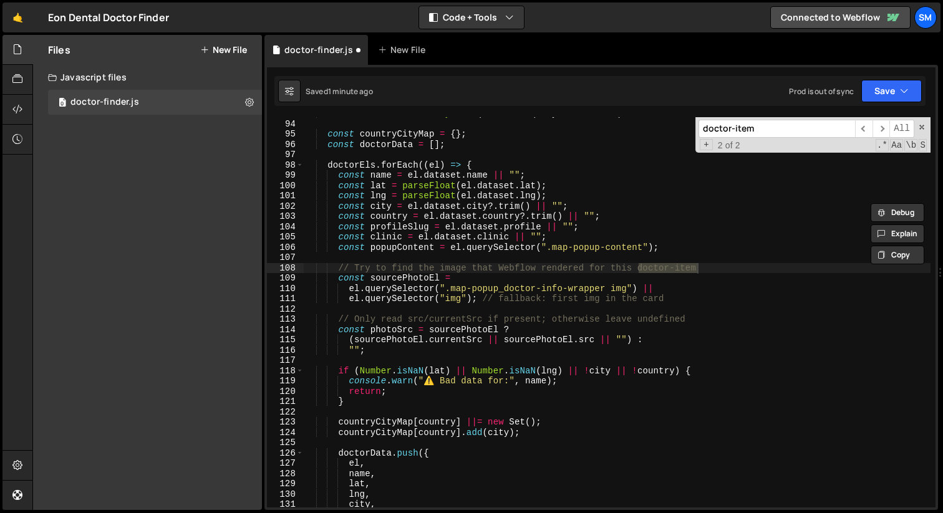
scroll to position [960, 0]
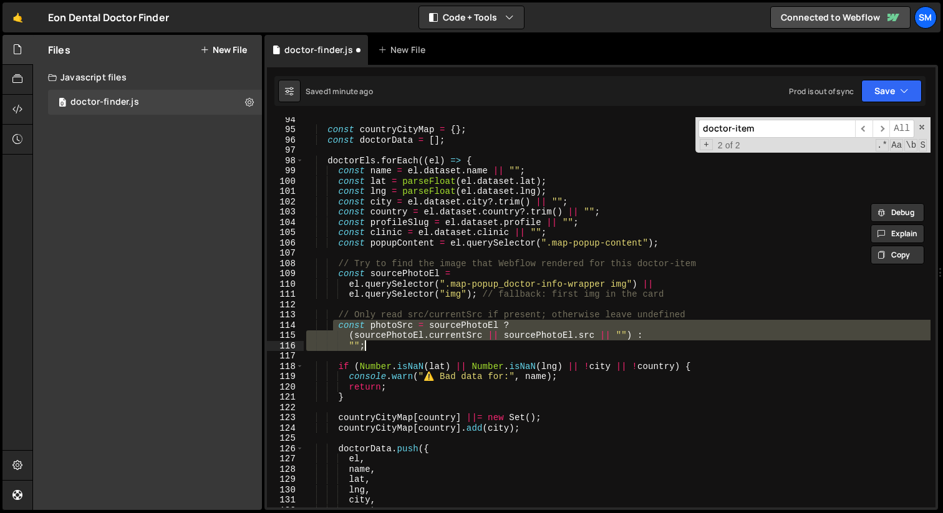
drag, startPoint x: 335, startPoint y: 328, endPoint x: 385, endPoint y: 349, distance: 54.8
click at [385, 349] on div "const countryCityMap = { } ; const doctorData = [ ] ; doctorEls . forEach (( el…" at bounding box center [617, 319] width 627 height 411
type textarea "(sourcePhotoEl.currentSrc || sourcePhotoEl.src || "") : "";"
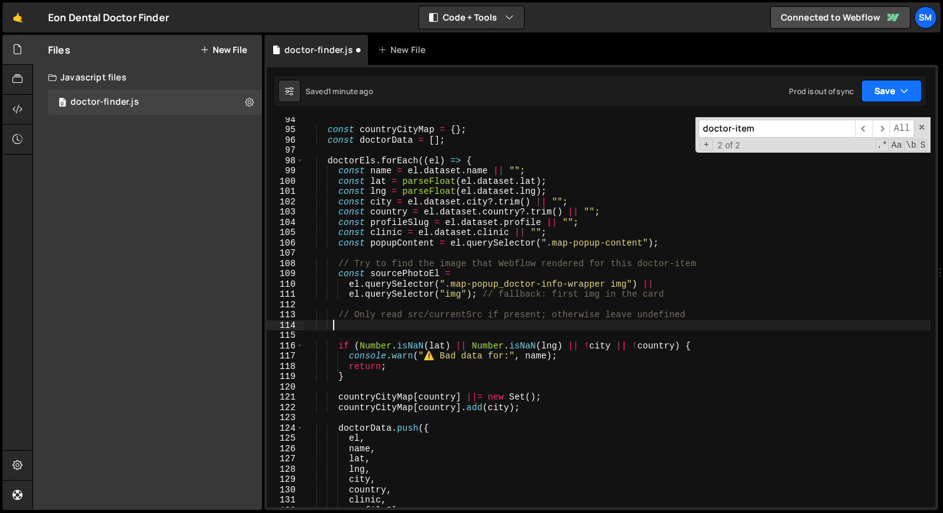
click at [906, 90] on icon "button" at bounding box center [904, 91] width 9 height 12
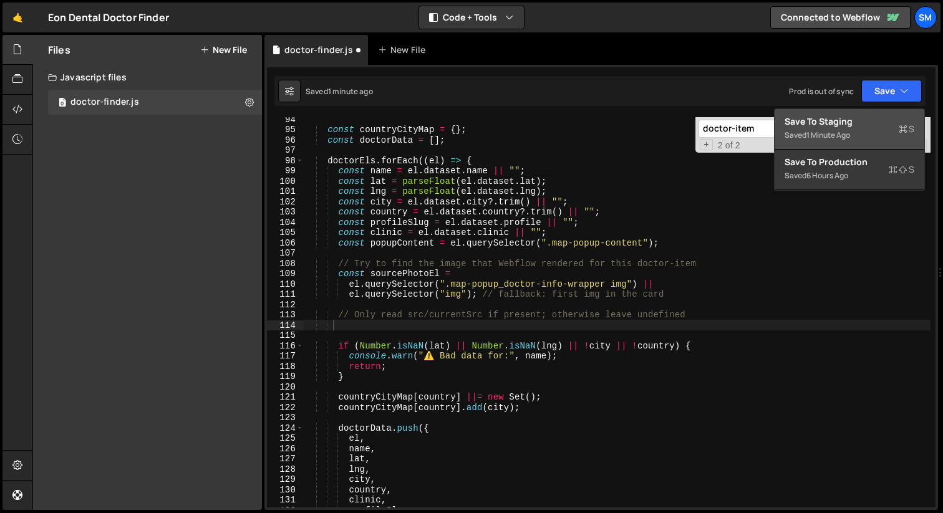
click at [881, 117] on div "Save to Staging S" at bounding box center [850, 121] width 130 height 12
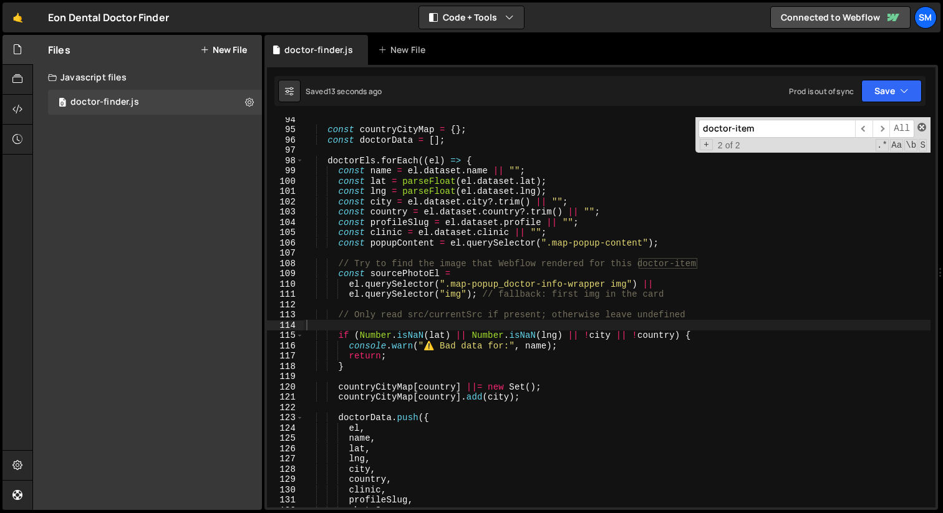
click at [923, 125] on span at bounding box center [921, 127] width 9 height 9
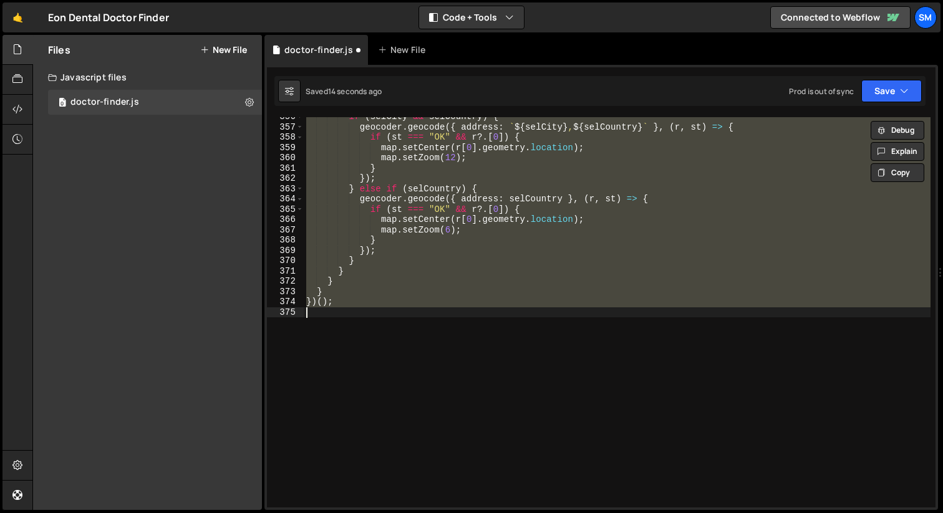
scroll to position [3669, 0]
type textarea "(sourcePhotoEl.currentSrc || sourcePhotoEl.src || "") : "";"
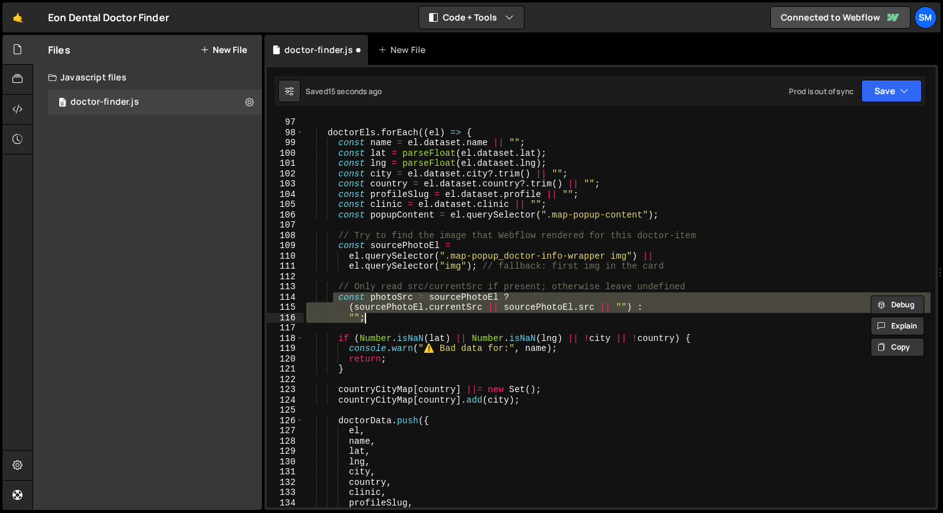
scroll to position [988, 0]
click at [488, 327] on div "doctorEls . forEach (( el ) => { const name = el . dataset . name || "" ; const…" at bounding box center [617, 322] width 627 height 411
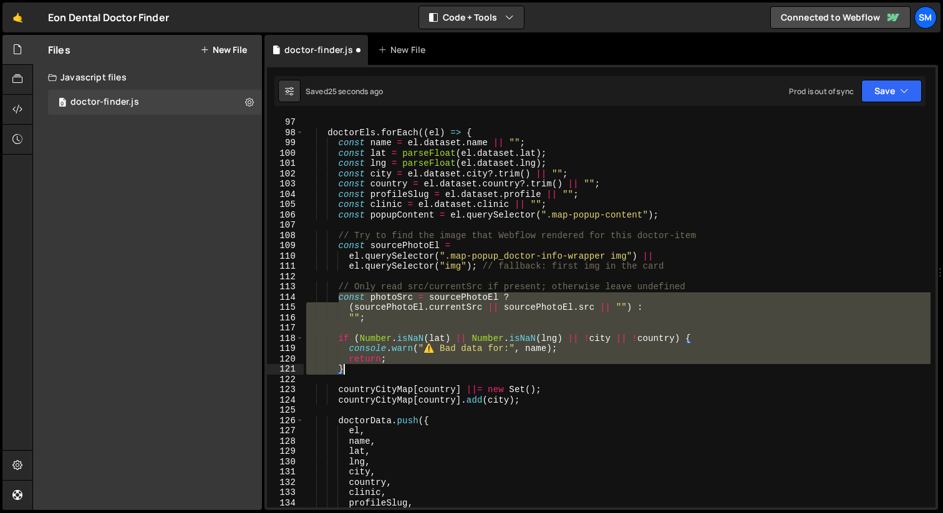
drag, startPoint x: 339, startPoint y: 299, endPoint x: 355, endPoint y: 365, distance: 68.1
click at [355, 365] on div "doctorEls . forEach (( el ) => { const name = el . dataset . name || "" ; const…" at bounding box center [617, 322] width 627 height 411
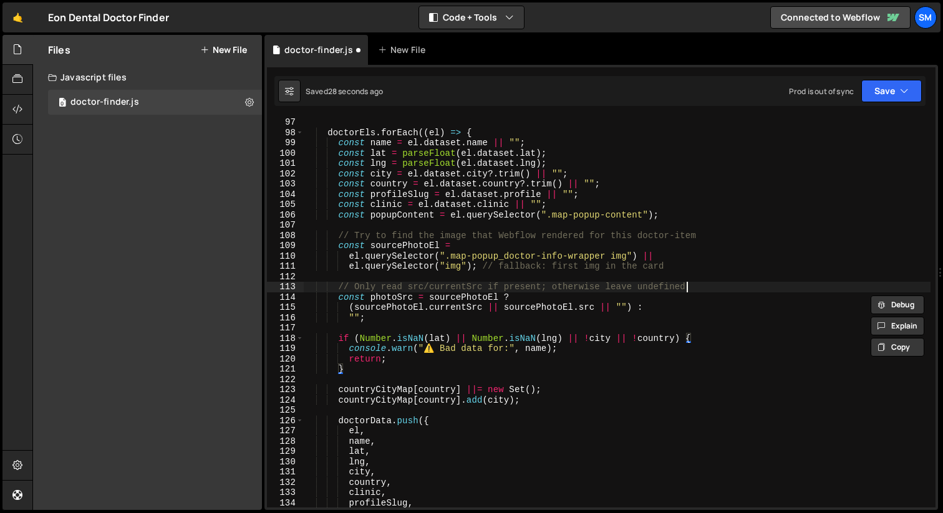
click at [697, 286] on div "doctorEls . forEach (( el ) => { const name = el . dataset . name || "" ; const…" at bounding box center [617, 322] width 627 height 411
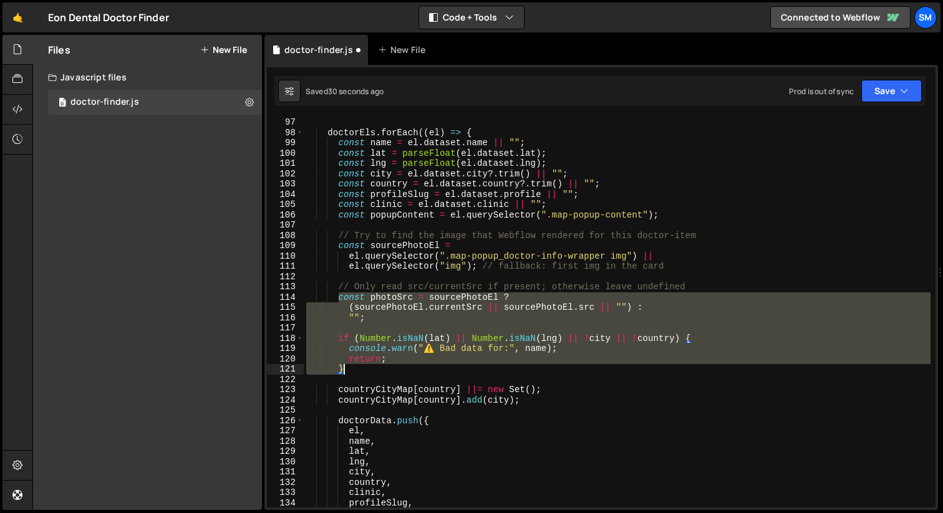
drag, startPoint x: 339, startPoint y: 297, endPoint x: 388, endPoint y: 369, distance: 86.7
click at [388, 369] on div "doctorEls . forEach (( el ) => { const name = el . dataset . name || "" ; const…" at bounding box center [617, 322] width 627 height 411
type textarea "// return; // }"
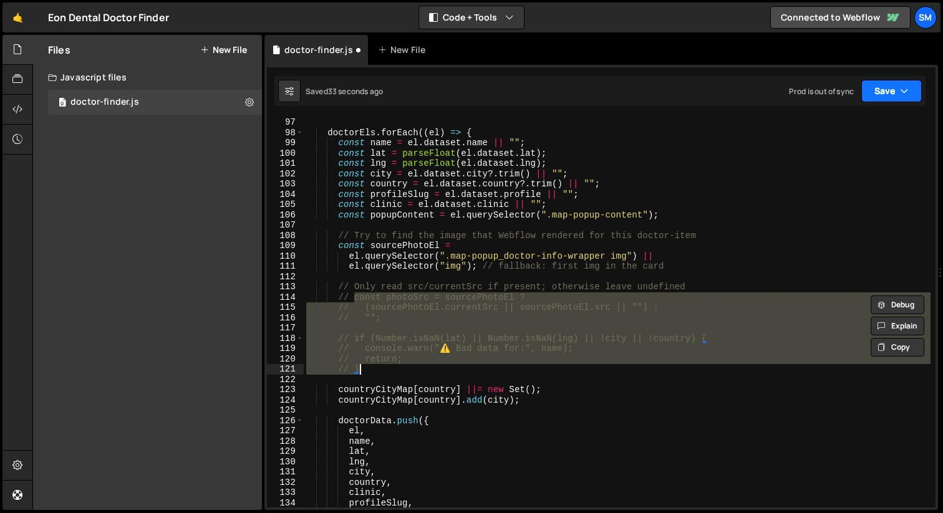
click at [906, 90] on icon "button" at bounding box center [904, 91] width 9 height 12
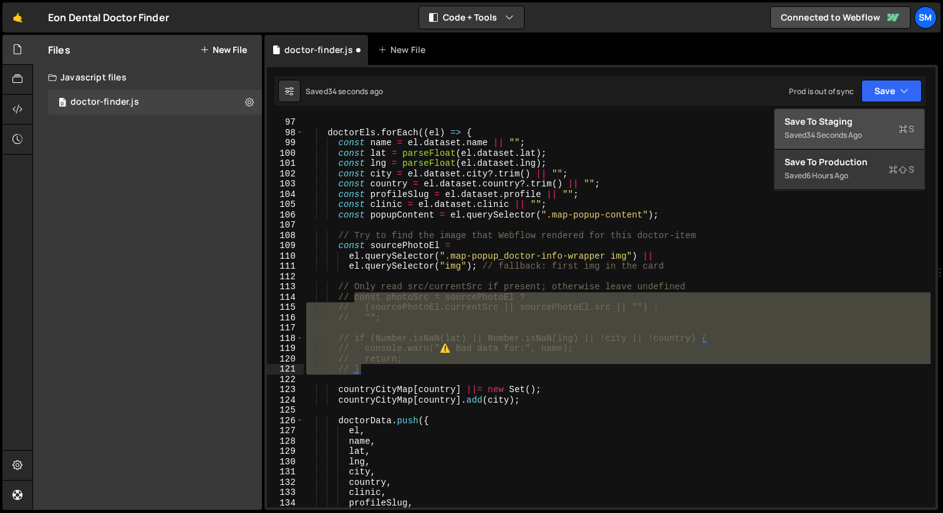
click at [854, 123] on div "Save to Staging S" at bounding box center [850, 121] width 130 height 12
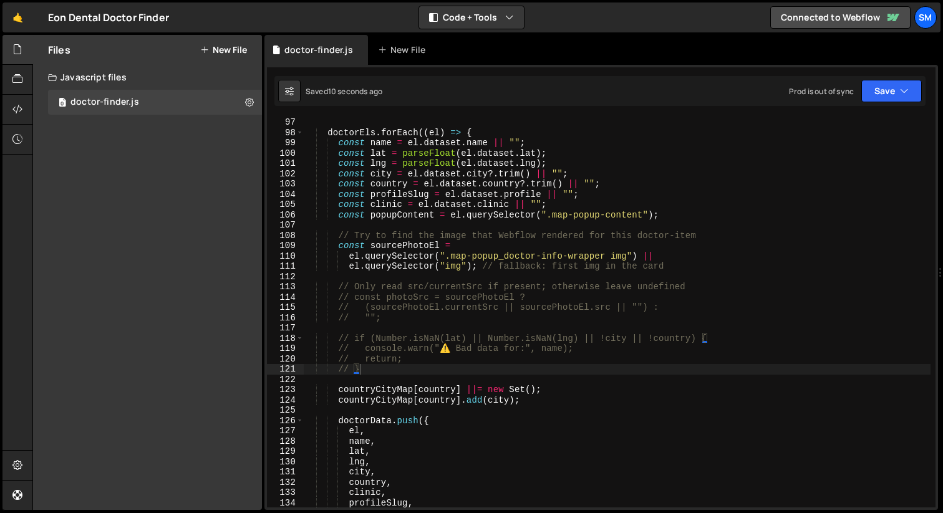
click at [594, 325] on div "doctorEls . forEach (( el ) => { const name = el . dataset . name || "" ; const…" at bounding box center [617, 322] width 627 height 411
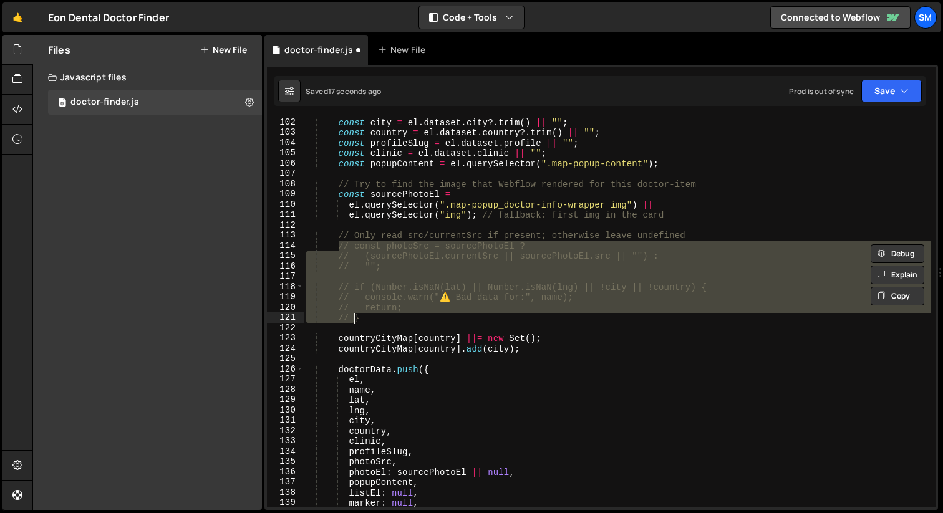
scroll to position [1040, 0]
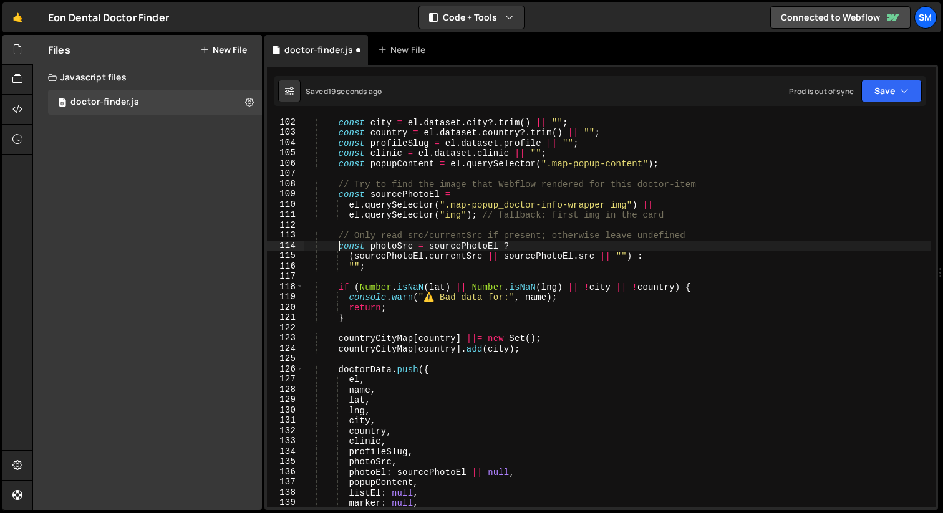
click at [463, 284] on div "const city = el . dataset . city ?. trim ( ) || "" ; const country = el . datas…" at bounding box center [617, 322] width 627 height 411
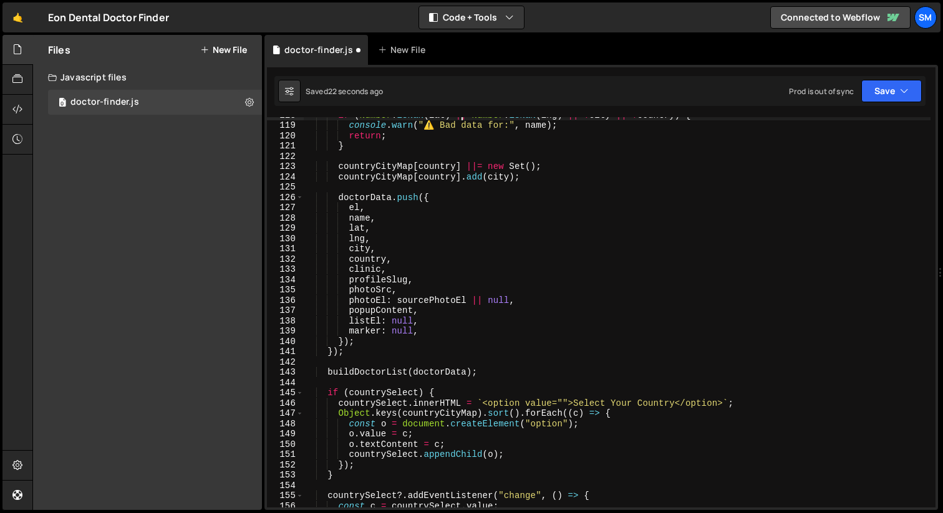
scroll to position [1212, 0]
click at [892, 97] on button "Save" at bounding box center [891, 91] width 60 height 22
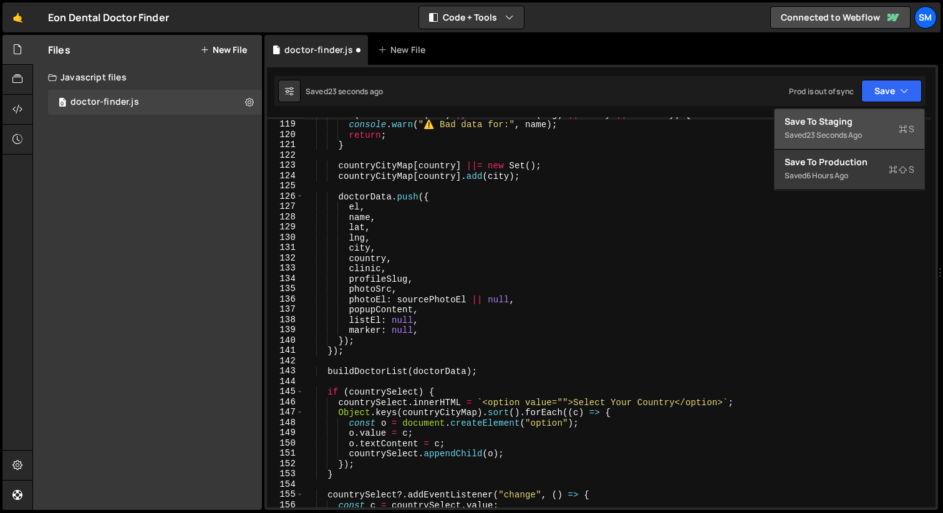
click at [862, 122] on div "Save to Staging S" at bounding box center [850, 121] width 130 height 12
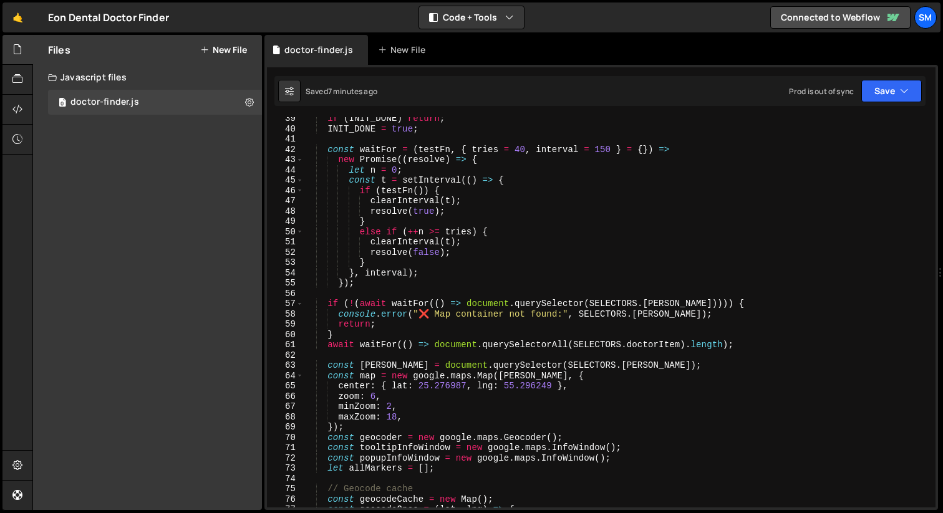
scroll to position [395, 0]
type textarea "}, interval);"
click at [528, 268] on div "if ( INIT_DONE ) return ; INIT_DONE = true ; const waitFor = ( testFn , { tries…" at bounding box center [617, 318] width 627 height 411
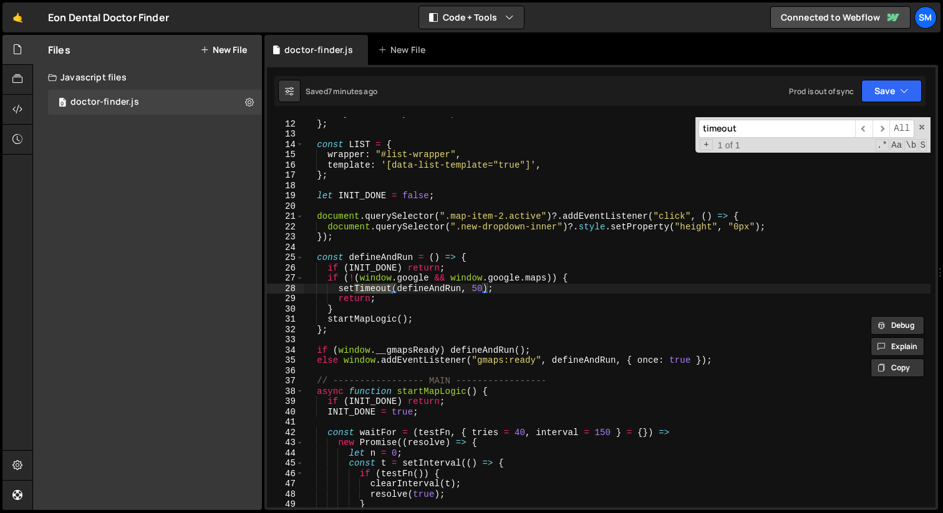
scroll to position [113, 0]
type input "timeout"
click at [920, 123] on span at bounding box center [921, 127] width 9 height 9
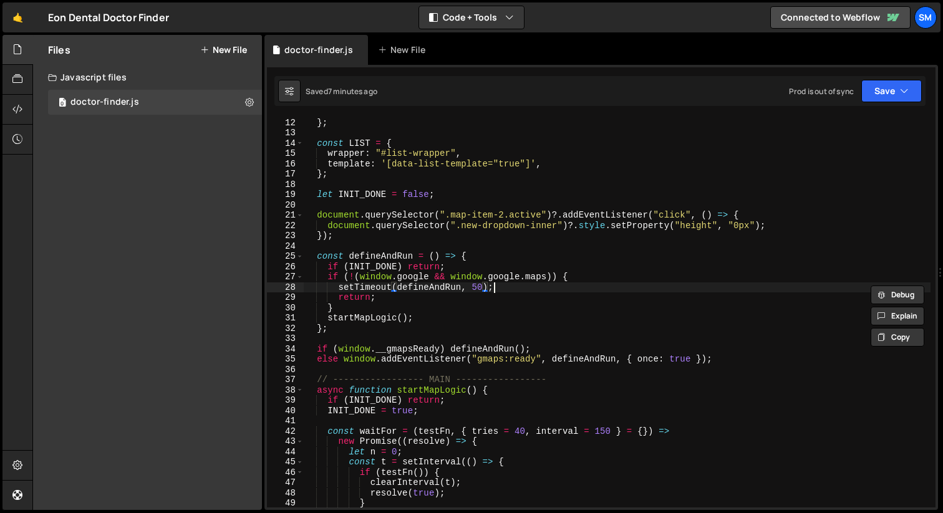
click at [511, 289] on div "citySel : "#city-select" , } ; const LIST = { wrapper : "#list-wrapper" , templ…" at bounding box center [617, 312] width 627 height 411
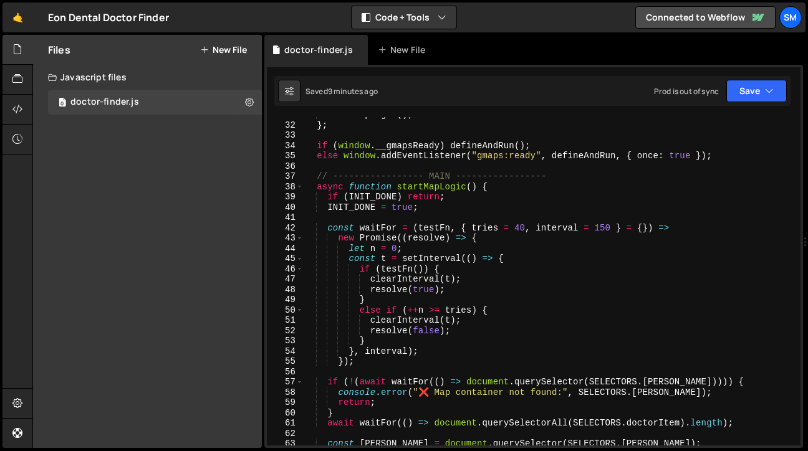
scroll to position [428, 0]
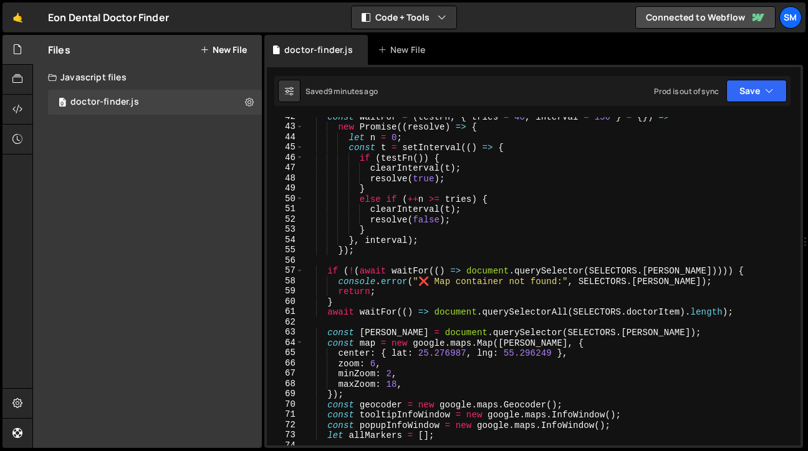
click at [658, 252] on div "const waitFor = ( testFn , { tries = 40 , interval = 150 } = { }) => new Promis…" at bounding box center [550, 286] width 492 height 349
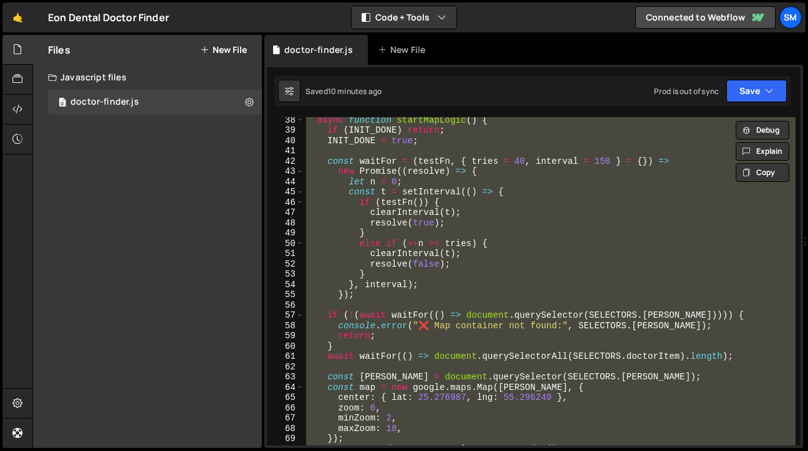
scroll to position [384, 0]
click at [495, 279] on div "async function startMapLogic ( ) { if ( INIT_DONE ) return ; INIT_DONE = true ;…" at bounding box center [550, 281] width 492 height 329
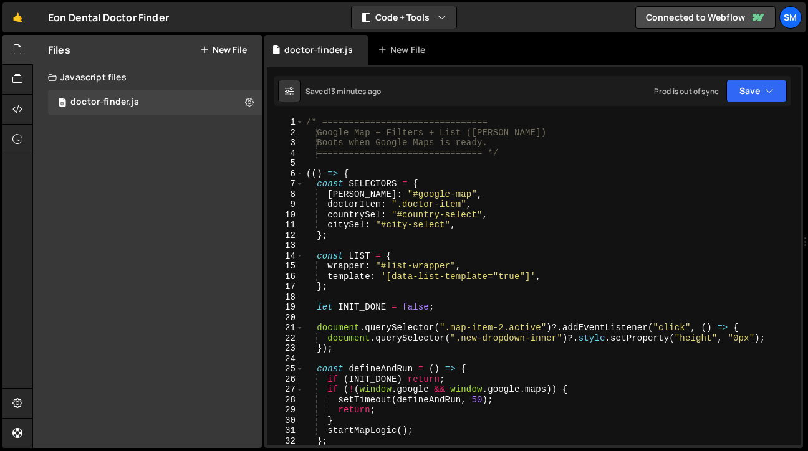
scroll to position [0, 0]
click at [574, 258] on div "/* =============================== Google Map + Filters + List ([PERSON_NAME]) …" at bounding box center [550, 291] width 492 height 349
type textarea "})();"
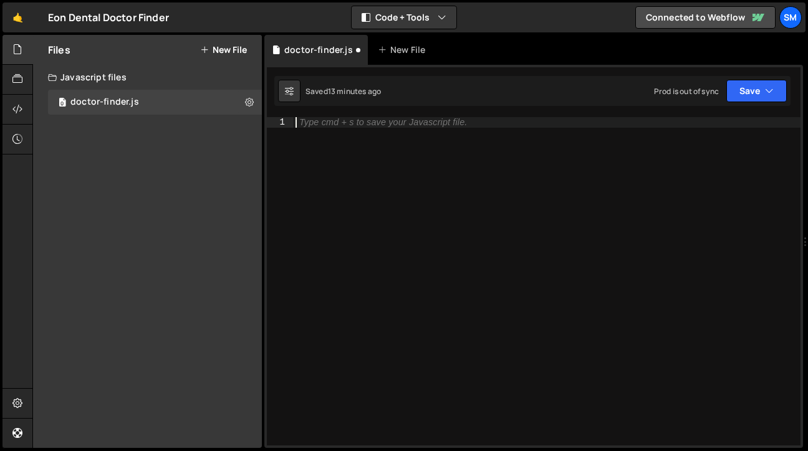
paste textarea "})();"
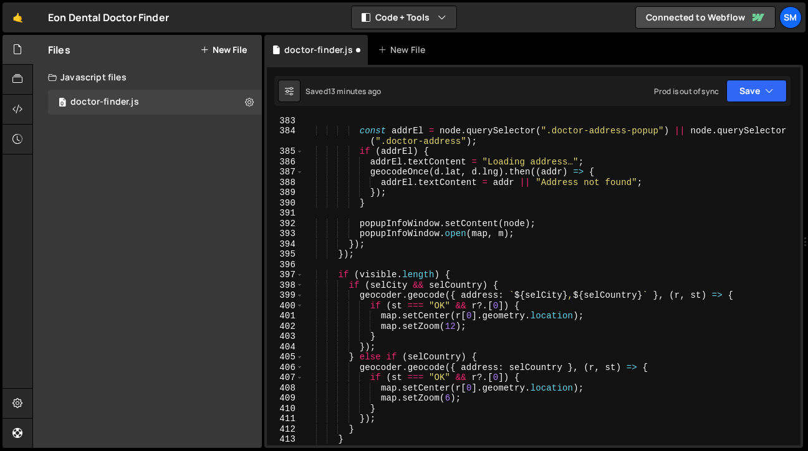
scroll to position [4087, 0]
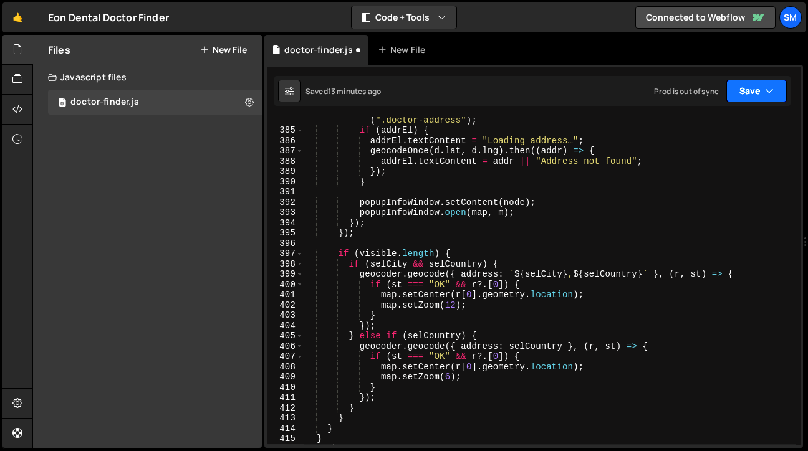
click at [783, 101] on button "Save" at bounding box center [757, 91] width 60 height 22
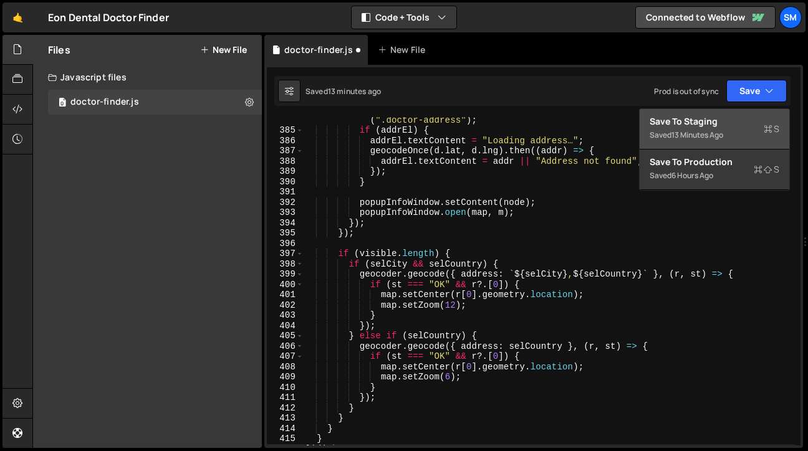
click at [723, 125] on div "Save to Staging S" at bounding box center [715, 121] width 130 height 12
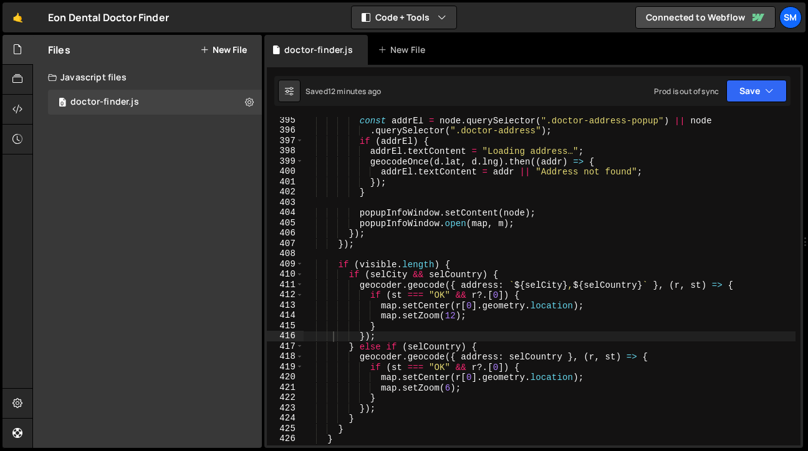
click at [630, 238] on div "const addrEl = node . querySelector ( ".doctor-address-popup" ) || node . query…" at bounding box center [550, 289] width 492 height 349
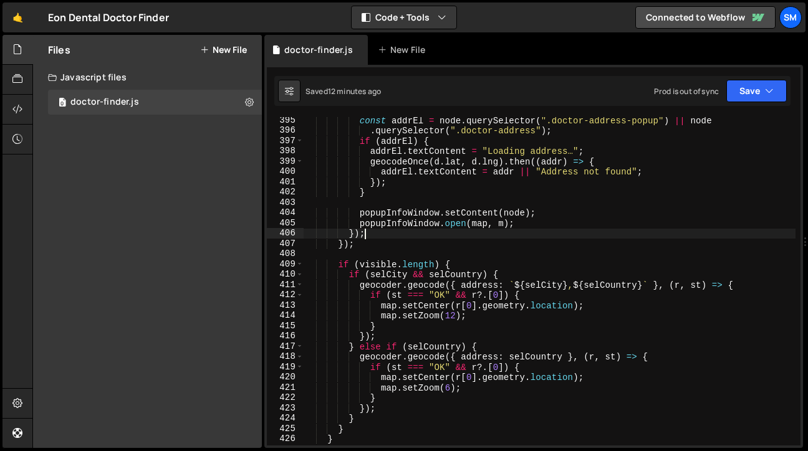
type textarea "})();"
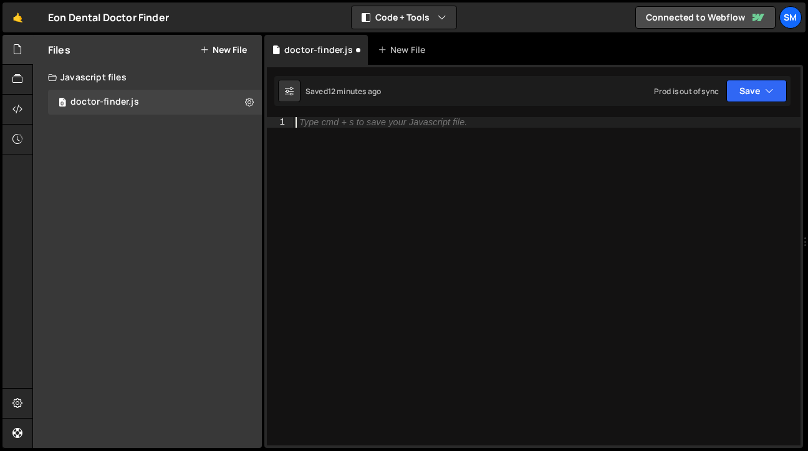
paste textarea "})();"
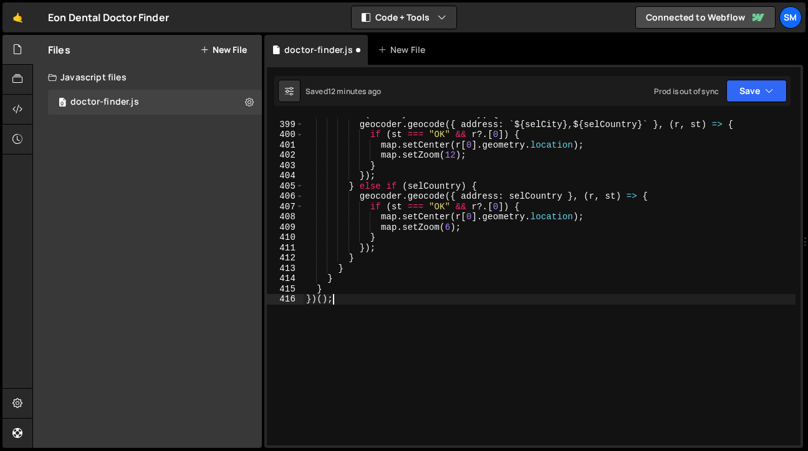
scroll to position [4219, 0]
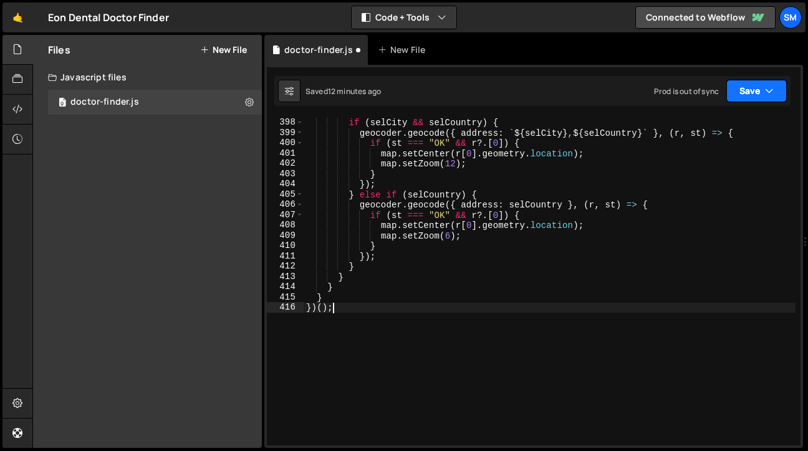
click at [778, 96] on button "Save" at bounding box center [757, 91] width 60 height 22
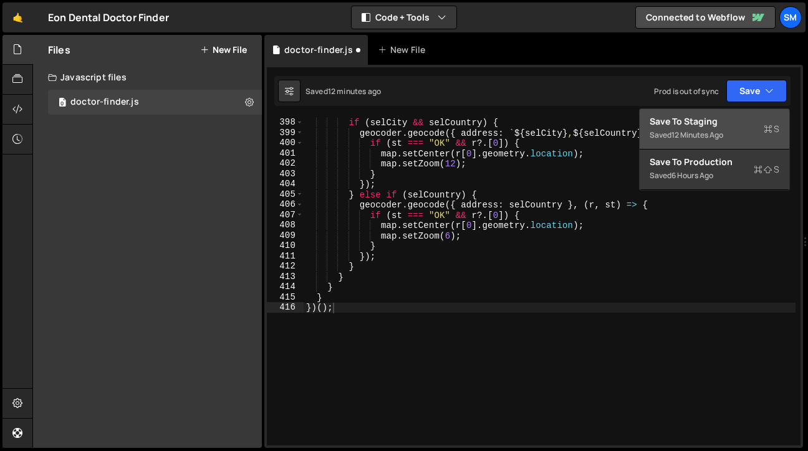
click at [703, 118] on div "Save to Staging S" at bounding box center [715, 121] width 130 height 12
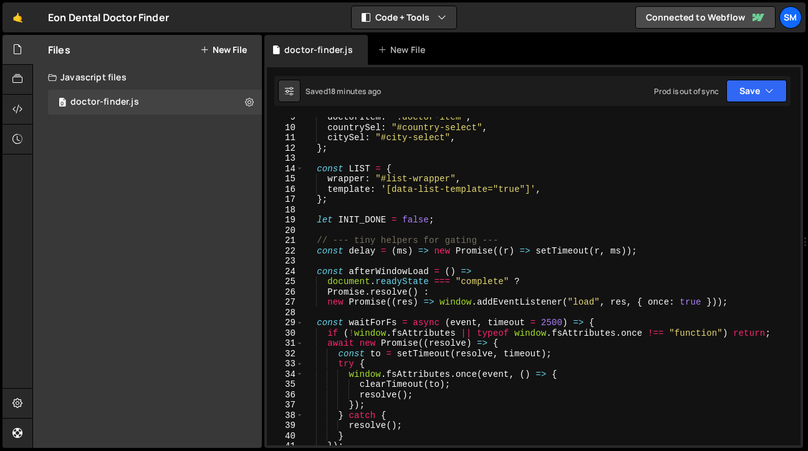
scroll to position [86, 0]
click at [562, 173] on div "doctorItem : ".doctor-item" , countrySel : "#country-select" , citySel : "#city…" at bounding box center [550, 287] width 492 height 349
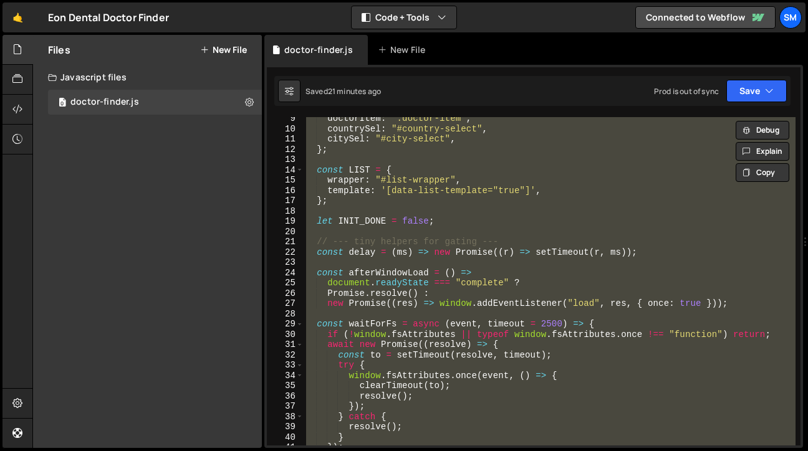
click at [523, 196] on div "doctorItem : ".doctor-item" , countrySel : "#country-select" , citySel : "#city…" at bounding box center [550, 281] width 492 height 329
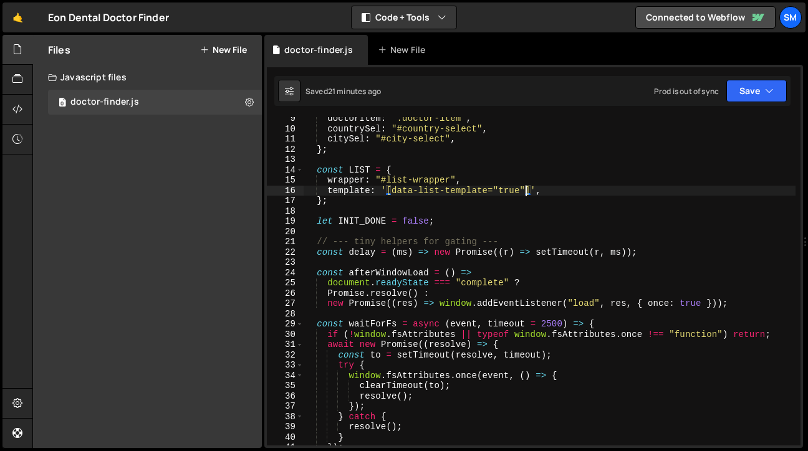
type textarea "})();"
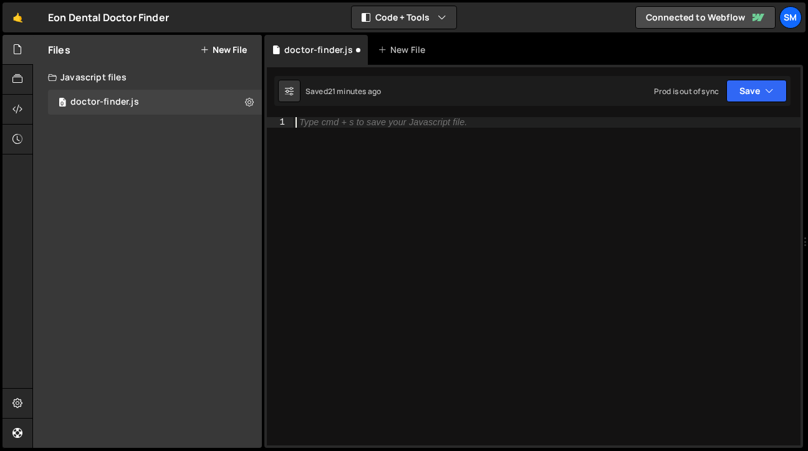
paste textarea "})();"
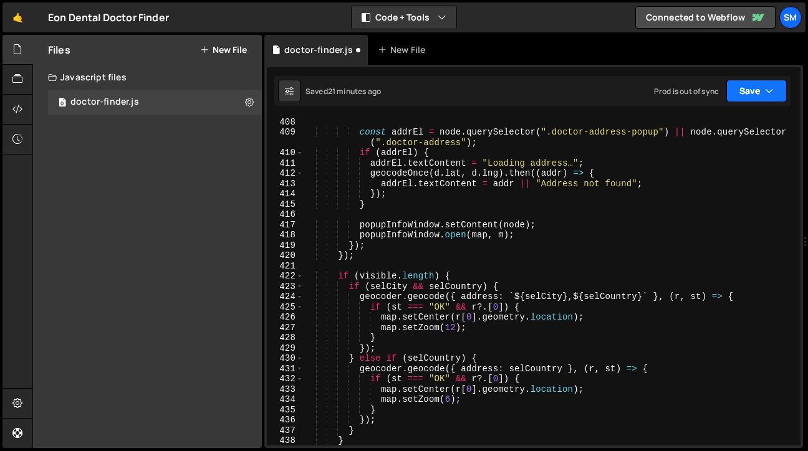
click at [772, 93] on icon "button" at bounding box center [769, 91] width 9 height 12
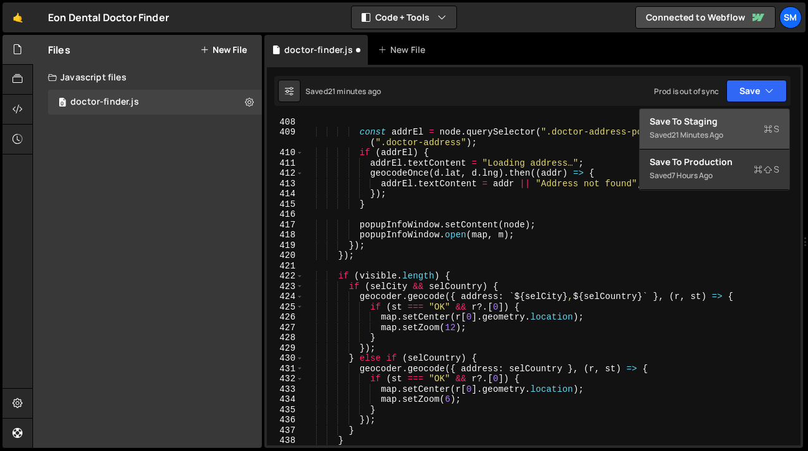
click at [730, 122] on div "Save to Staging S" at bounding box center [715, 121] width 130 height 12
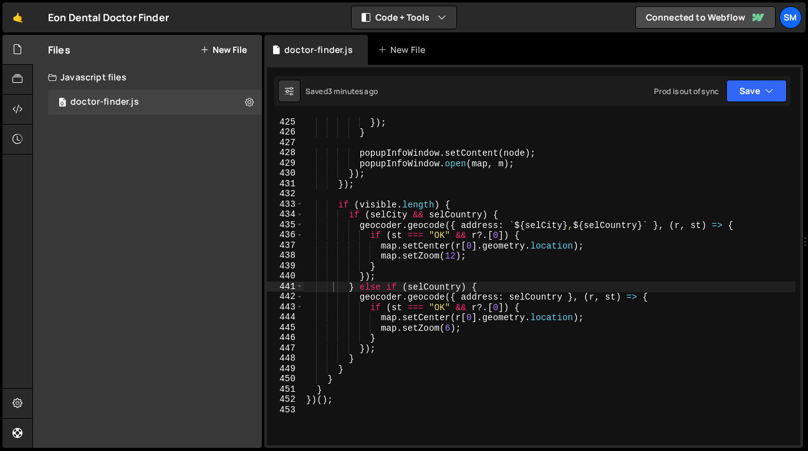
click at [597, 213] on div "}) ; } popupInfoWindow . setContent ( node ) ; popupInfoWindow . open ( map , m…" at bounding box center [550, 291] width 492 height 349
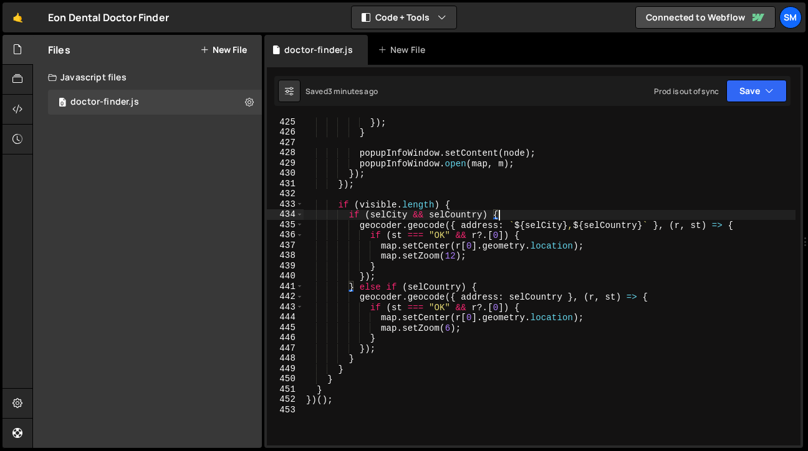
type textarea "})();"
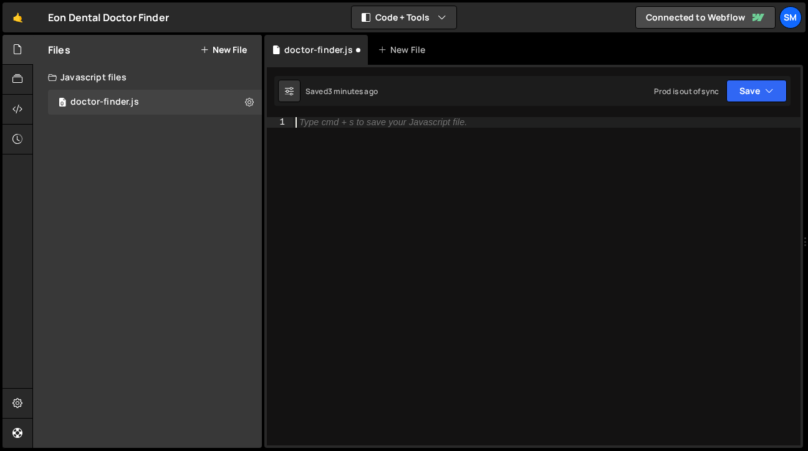
paste textarea "})();"
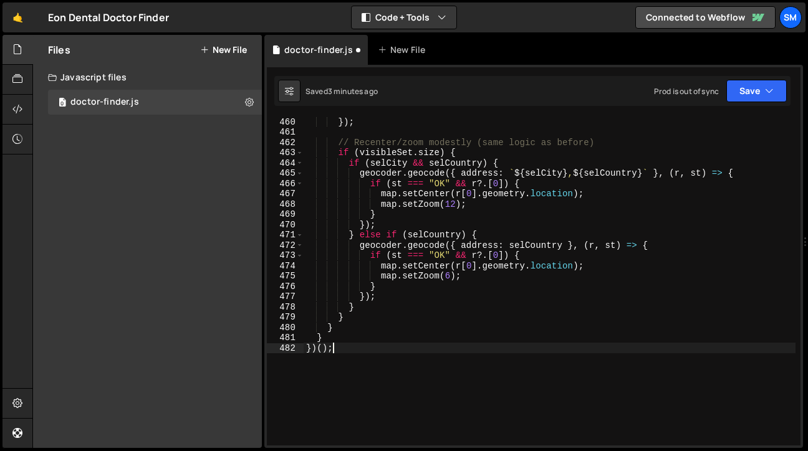
scroll to position [4867, 0]
click at [778, 93] on button "Save" at bounding box center [757, 91] width 60 height 22
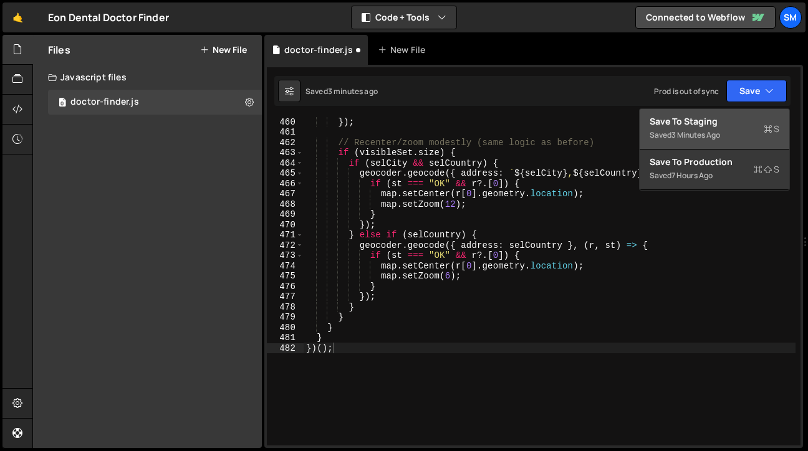
click at [714, 125] on div "Save to Staging S" at bounding box center [715, 121] width 130 height 12
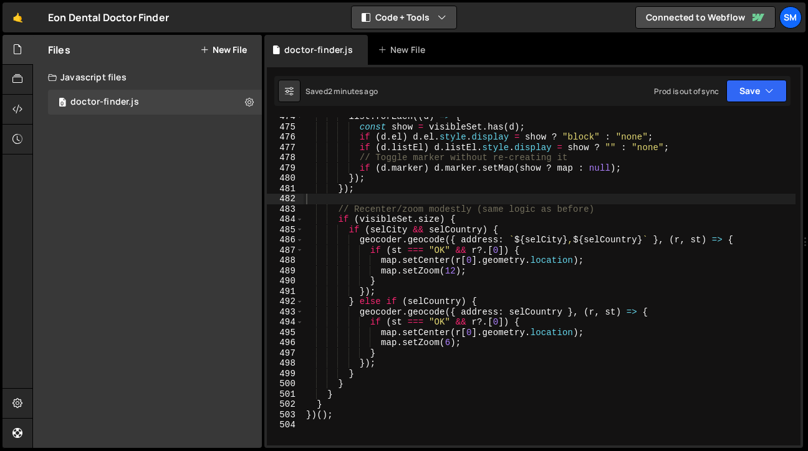
scroll to position [4883, 0]
click at [587, 375] on div "list . forEach (( d ) => { const show = visibleSet . has ( d ) ; if ( d . el ) …" at bounding box center [550, 286] width 492 height 349
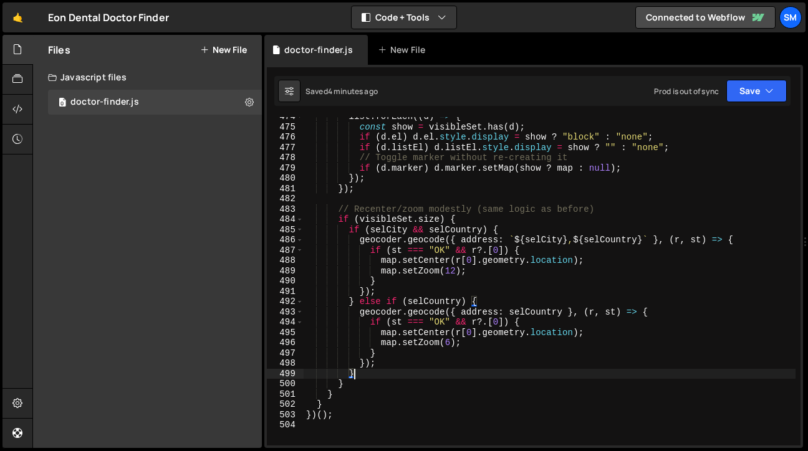
type textarea "})();"
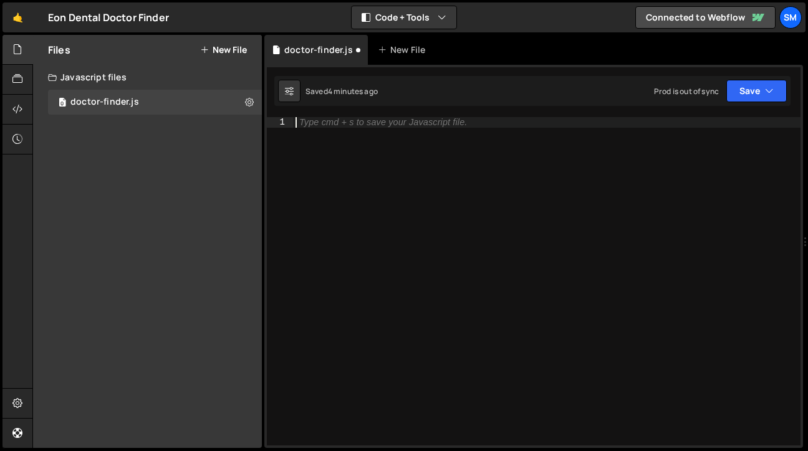
paste textarea "})();"
type textarea "})();"
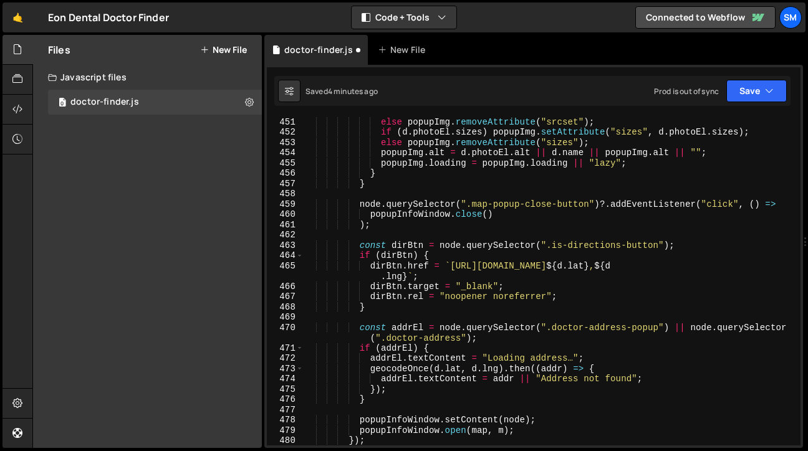
scroll to position [4764, 0]
click at [772, 85] on icon "button" at bounding box center [769, 91] width 9 height 12
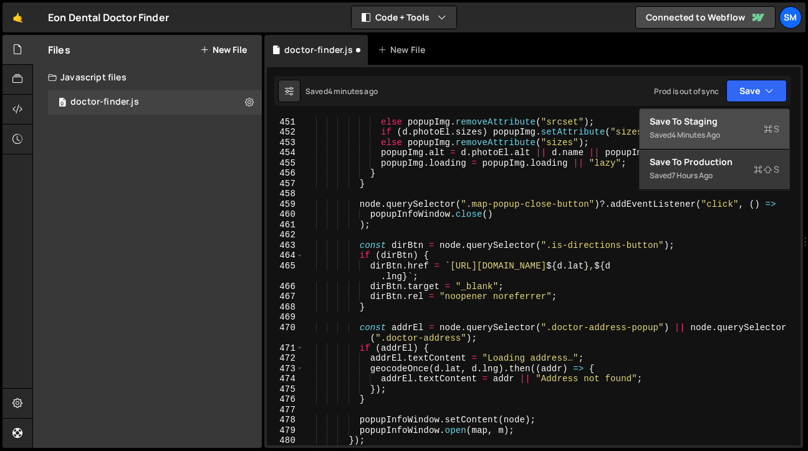
click at [732, 118] on div "Save to Staging S" at bounding box center [715, 121] width 130 height 12
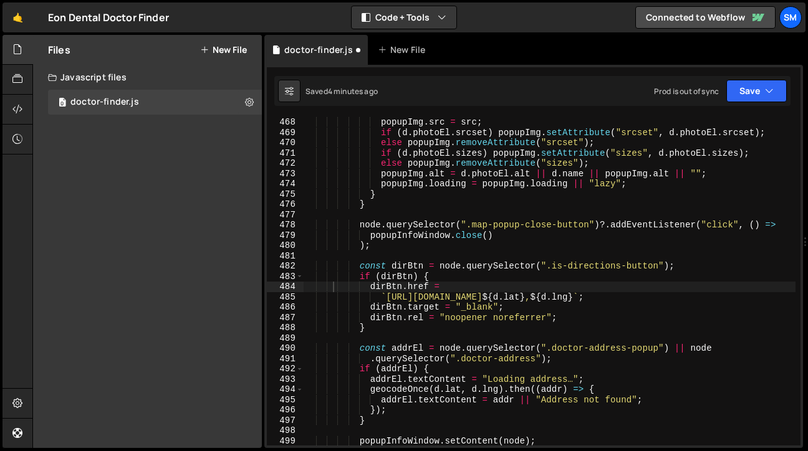
scroll to position [4857, 0]
click at [518, 210] on div "popupImg . src = src ; if ( d . photoEl . srcset ) popupImg . setAttribute ( "s…" at bounding box center [550, 291] width 492 height 349
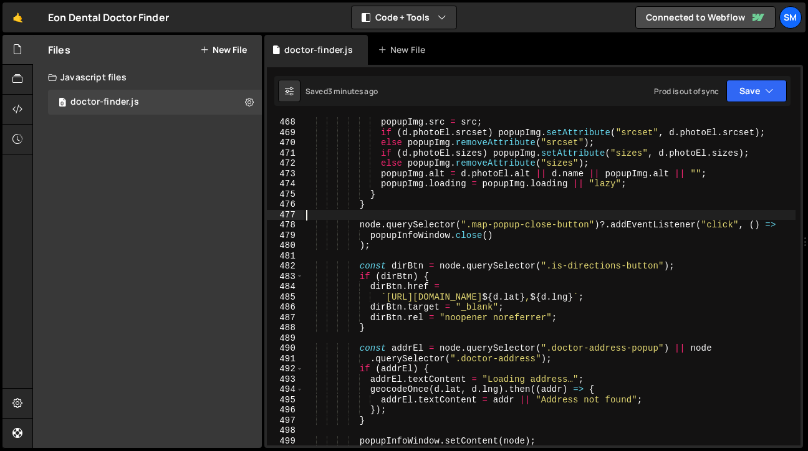
paste input "function stripPopupBits(root) { // Remove any elements that only make sense ins…"
type input "function stripPopupBits(root) { // Remove any elements that only make sense ins…"
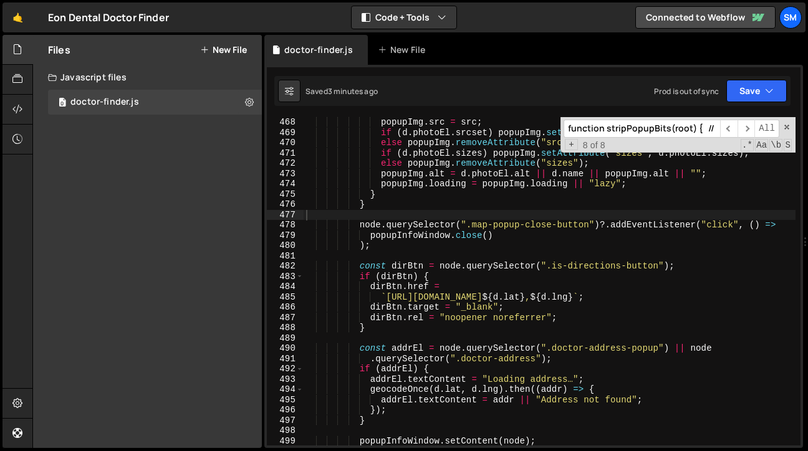
scroll to position [0, 748]
click at [645, 130] on input "function stripPopupBits(root) { // Remove any elements that only make sense ins…" at bounding box center [642, 129] width 157 height 18
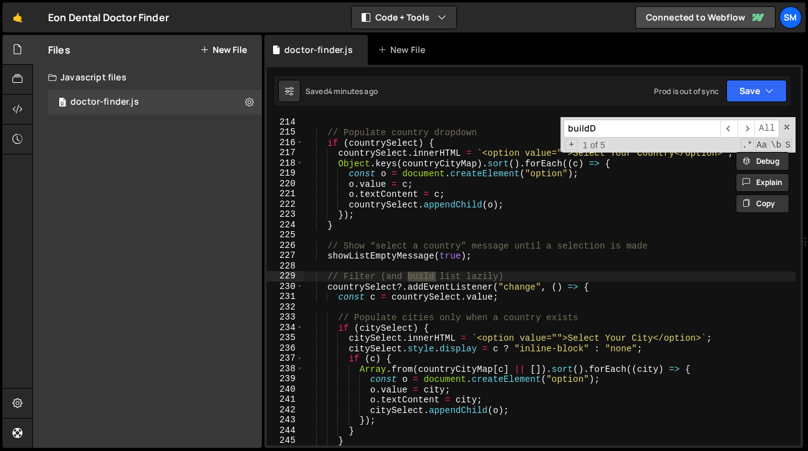
scroll to position [2768, 0]
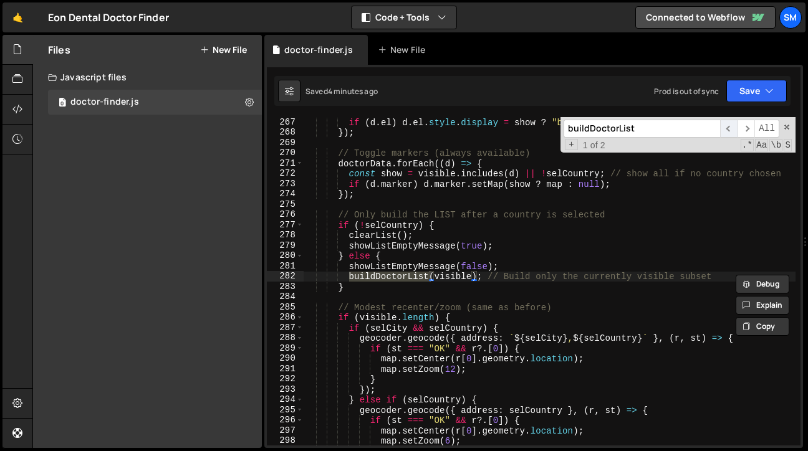
type input "buildDoctorList"
click at [731, 127] on span "​" at bounding box center [728, 129] width 17 height 18
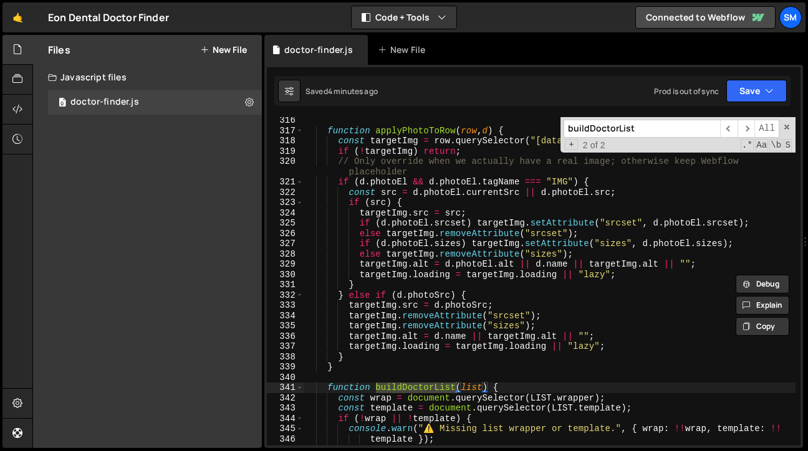
scroll to position [3279, 0]
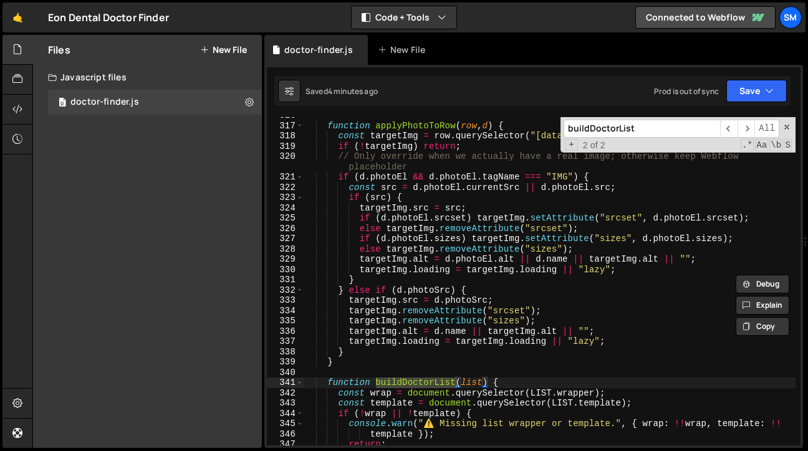
type textarea "}"
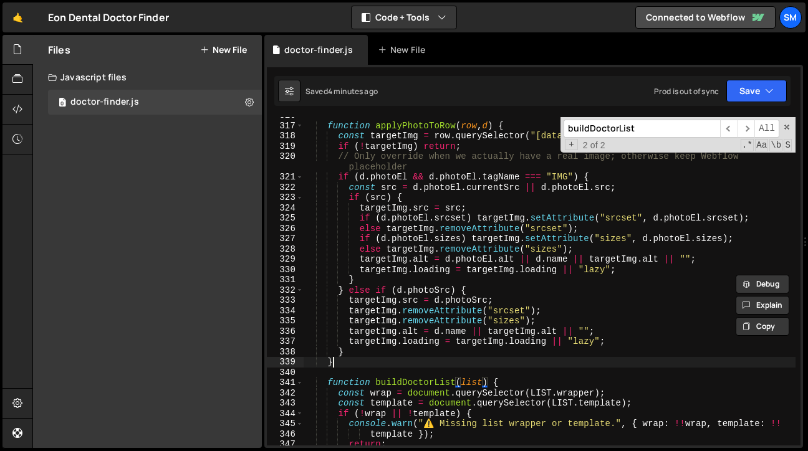
click at [349, 361] on div "function applyPhotoToRow ( row , d ) { const targetImg = row . querySelector ( …" at bounding box center [550, 284] width 492 height 349
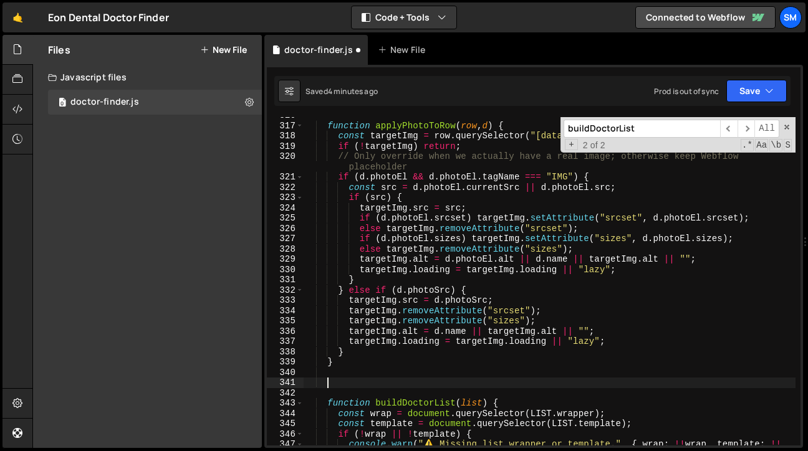
paste textarea "}"
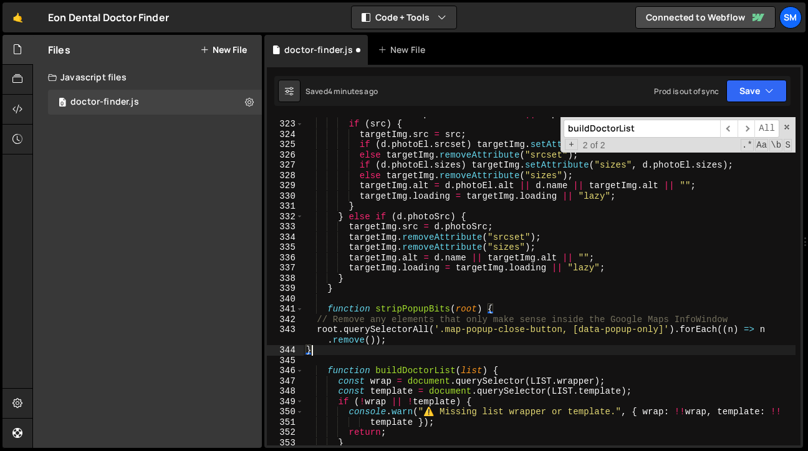
scroll to position [3353, 0]
type textarea "}"
click at [650, 131] on input "buildDoctorList" at bounding box center [642, 129] width 157 height 18
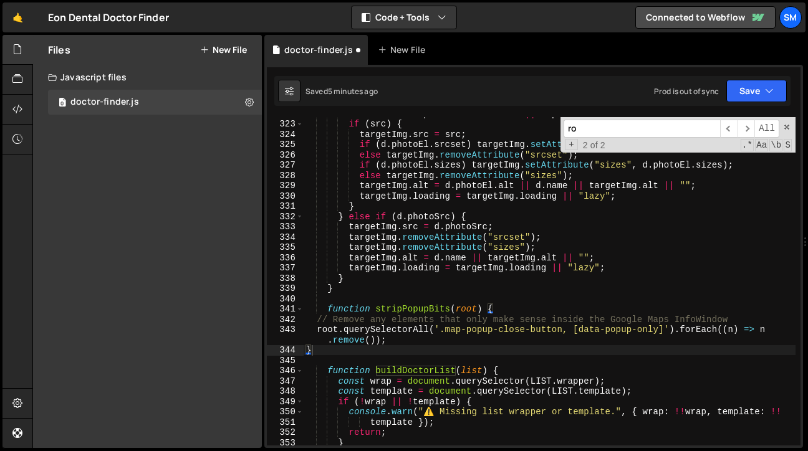
scroll to position [3633, 0]
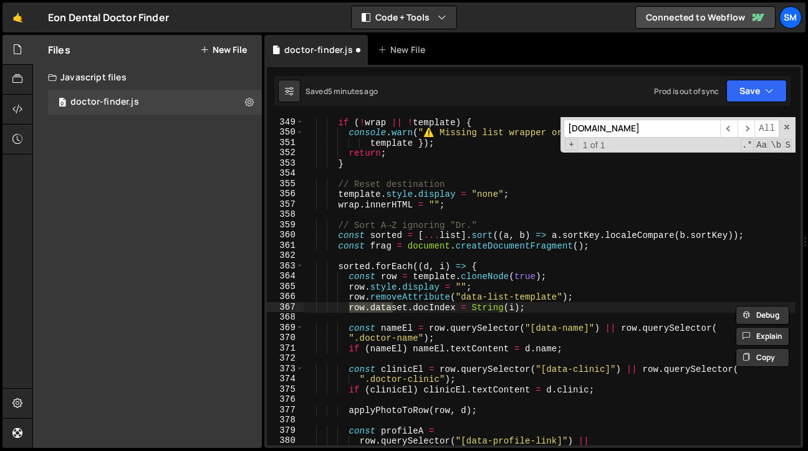
type input "[DOMAIN_NAME]"
type textarea "row.dataset.docIndex = String(i);"
click at [541, 311] on div "if ( ! wrap || ! template ) { console . warn ( "⚠️ Missing list wrapper or temp…" at bounding box center [550, 291] width 492 height 349
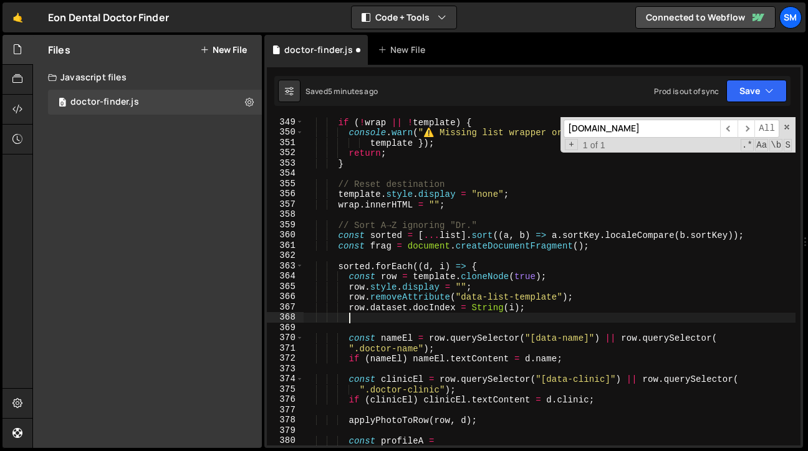
scroll to position [1, 17]
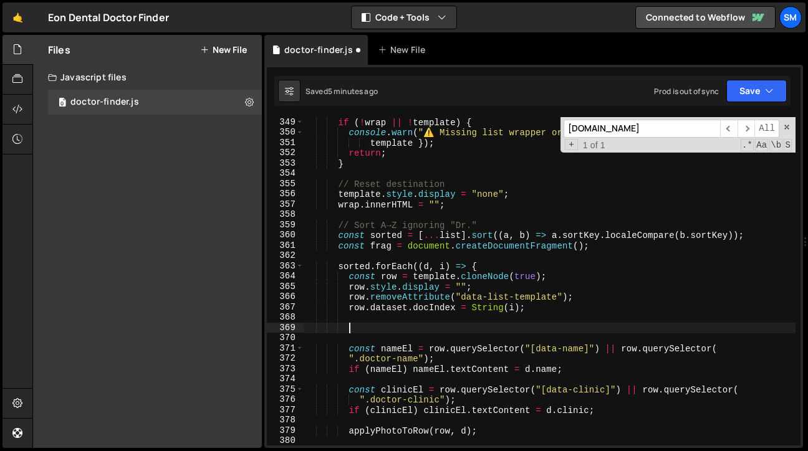
paste textarea "stripPopupBits(row);"
click at [788, 127] on span at bounding box center [787, 127] width 9 height 9
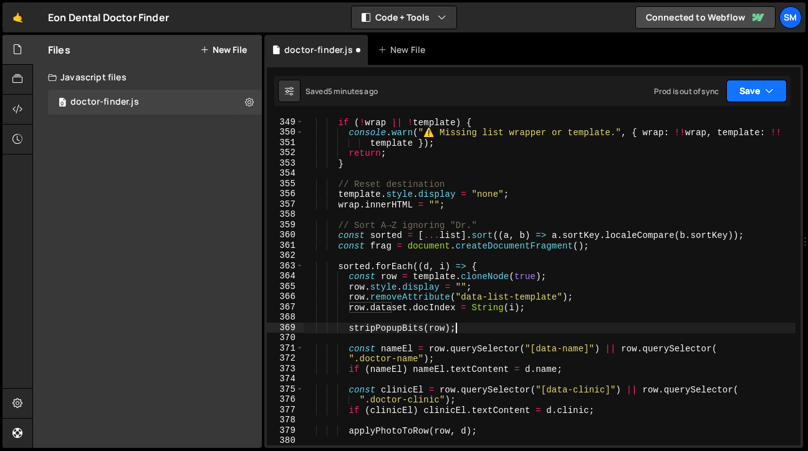
click at [771, 90] on icon "button" at bounding box center [769, 91] width 9 height 12
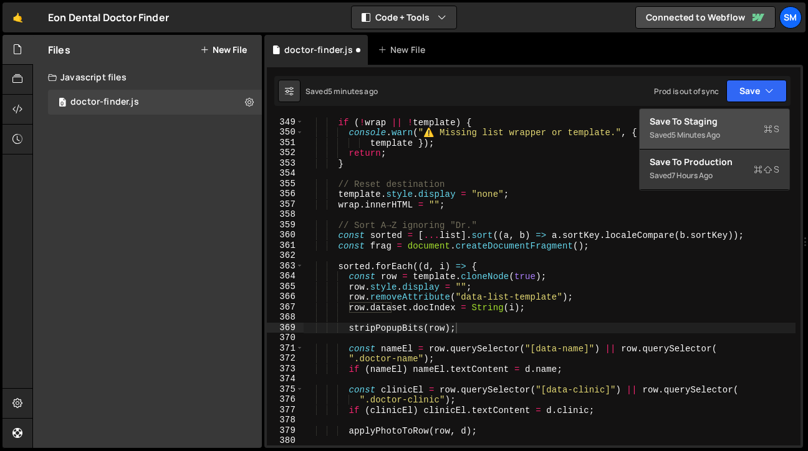
click at [726, 118] on div "Save to Staging S" at bounding box center [715, 121] width 130 height 12
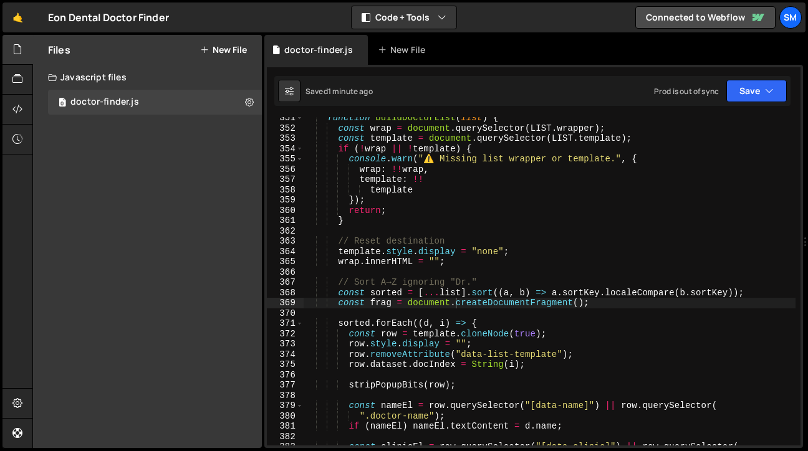
scroll to position [3656, 0]
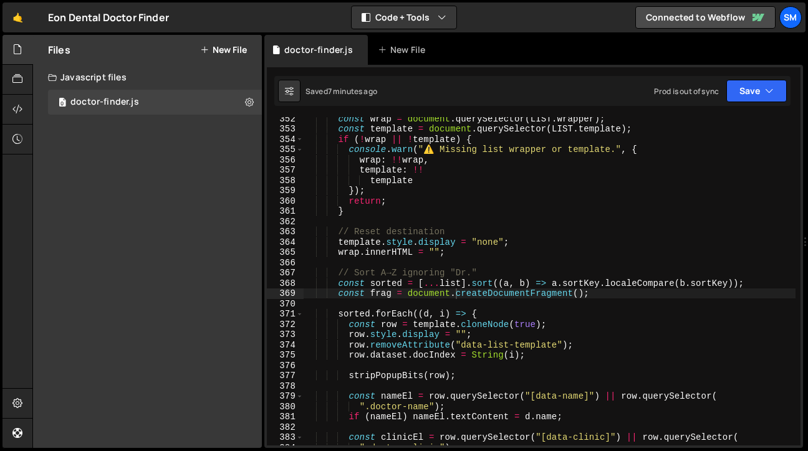
click at [527, 216] on div "const wrap = document . querySelector ( LIST . wrapper ) ; const template = doc…" at bounding box center [550, 287] width 492 height 349
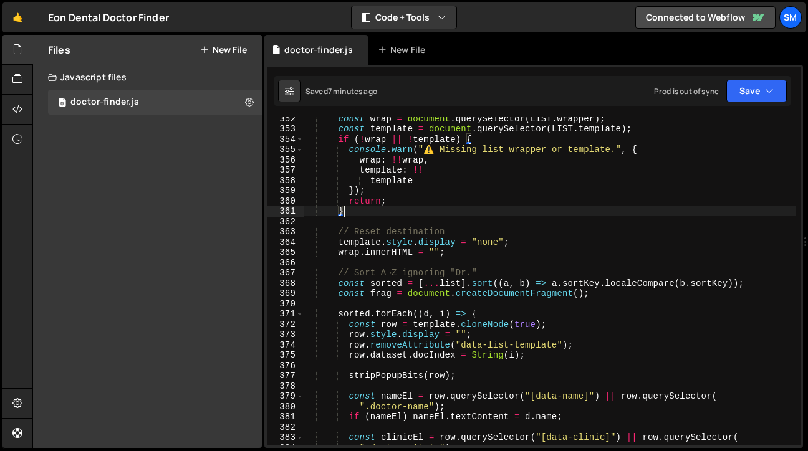
type textarea "})();"
